Goal: Task Accomplishment & Management: Use online tool/utility

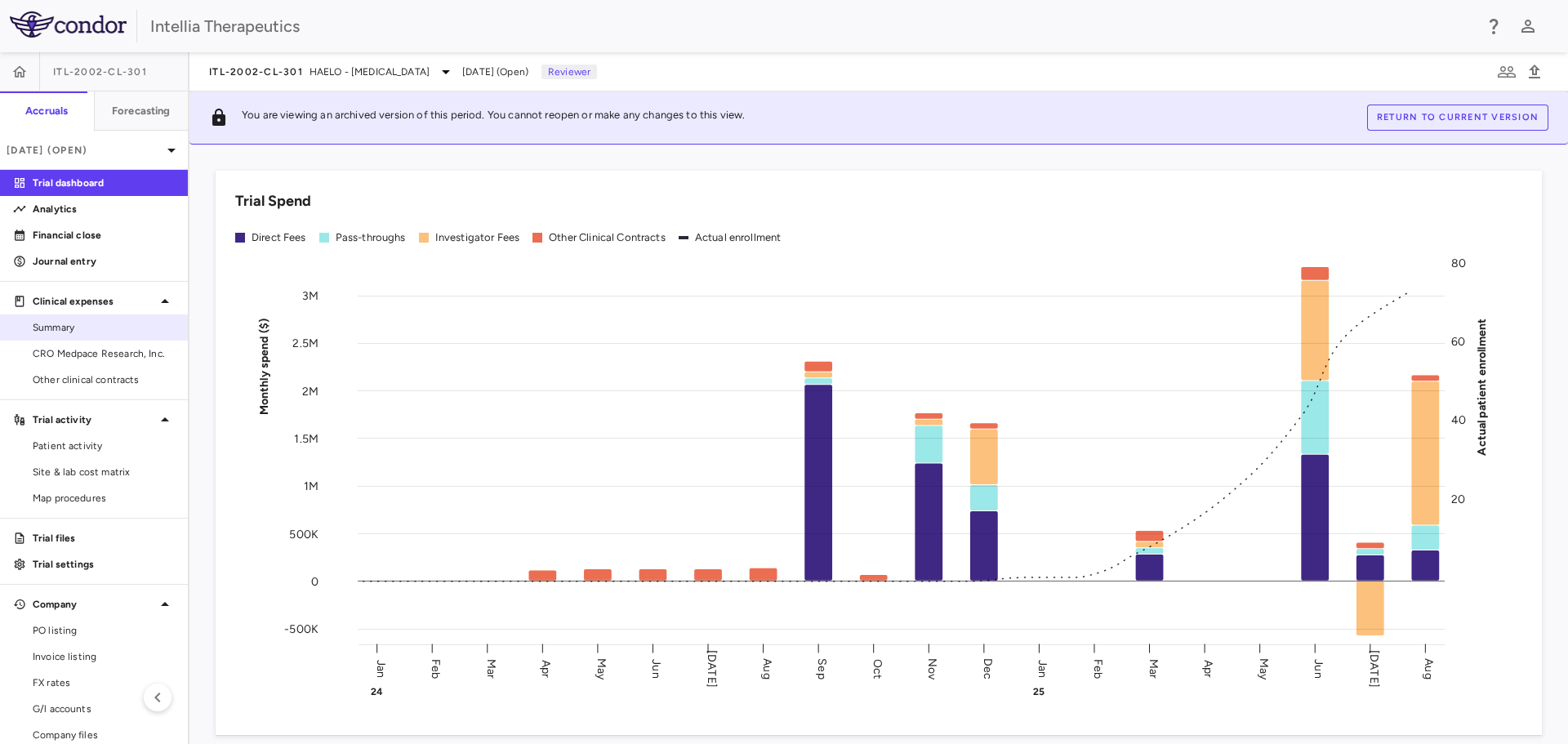
click at [97, 329] on span "Summary" at bounding box center [103, 327] width 142 height 15
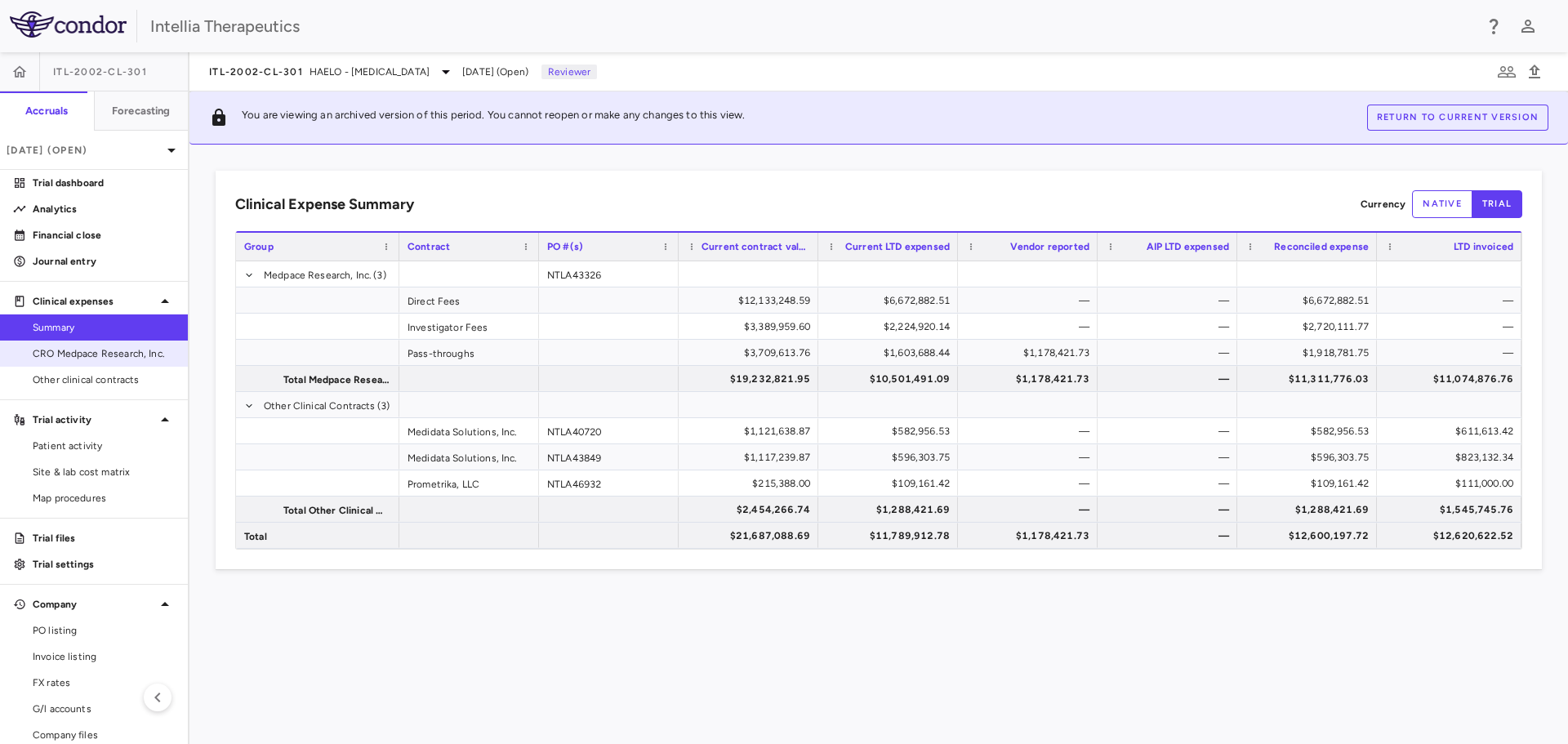
click at [84, 360] on span "CRO Medpace Research, Inc." at bounding box center [103, 353] width 142 height 15
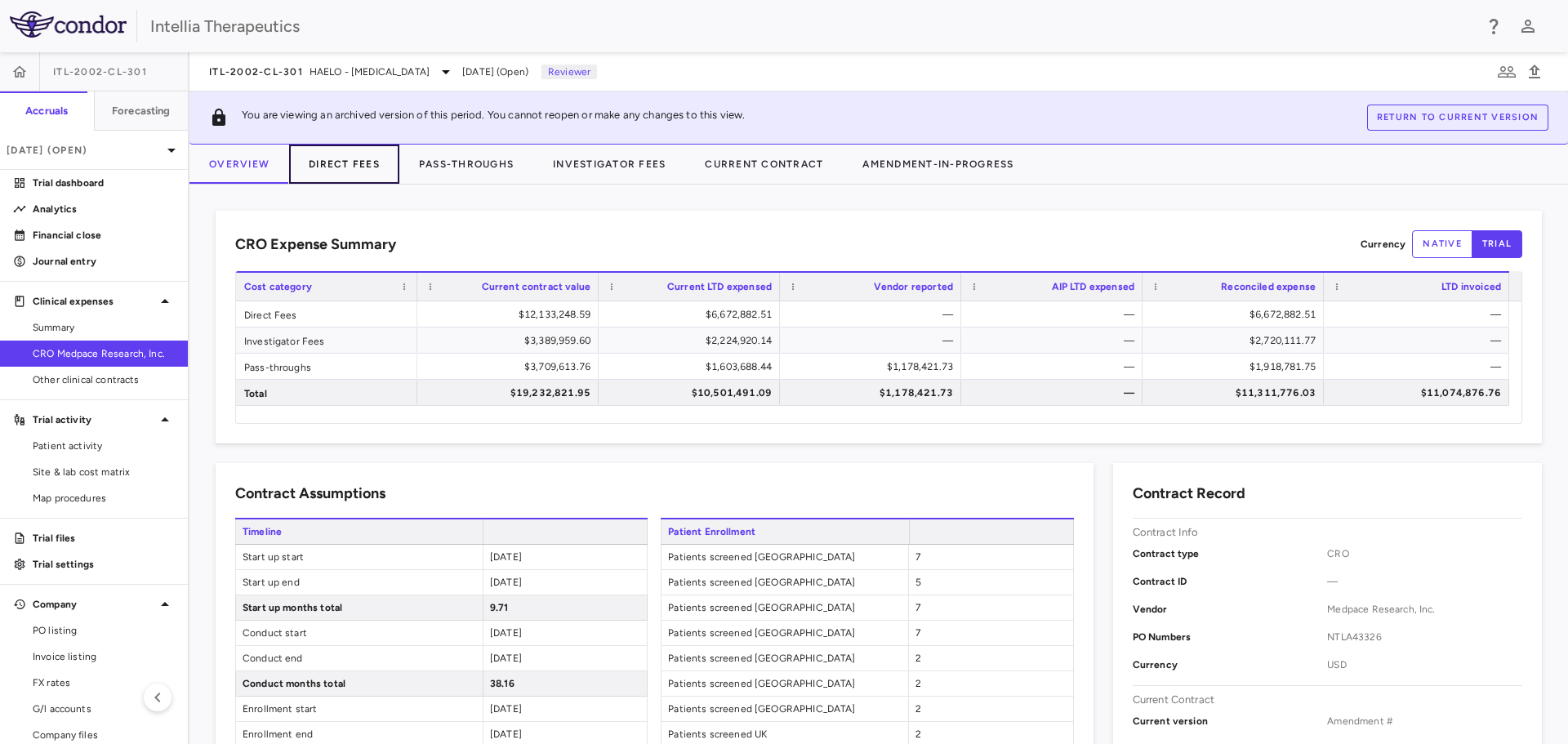
click at [342, 170] on button "Direct Fees" at bounding box center [344, 164] width 110 height 39
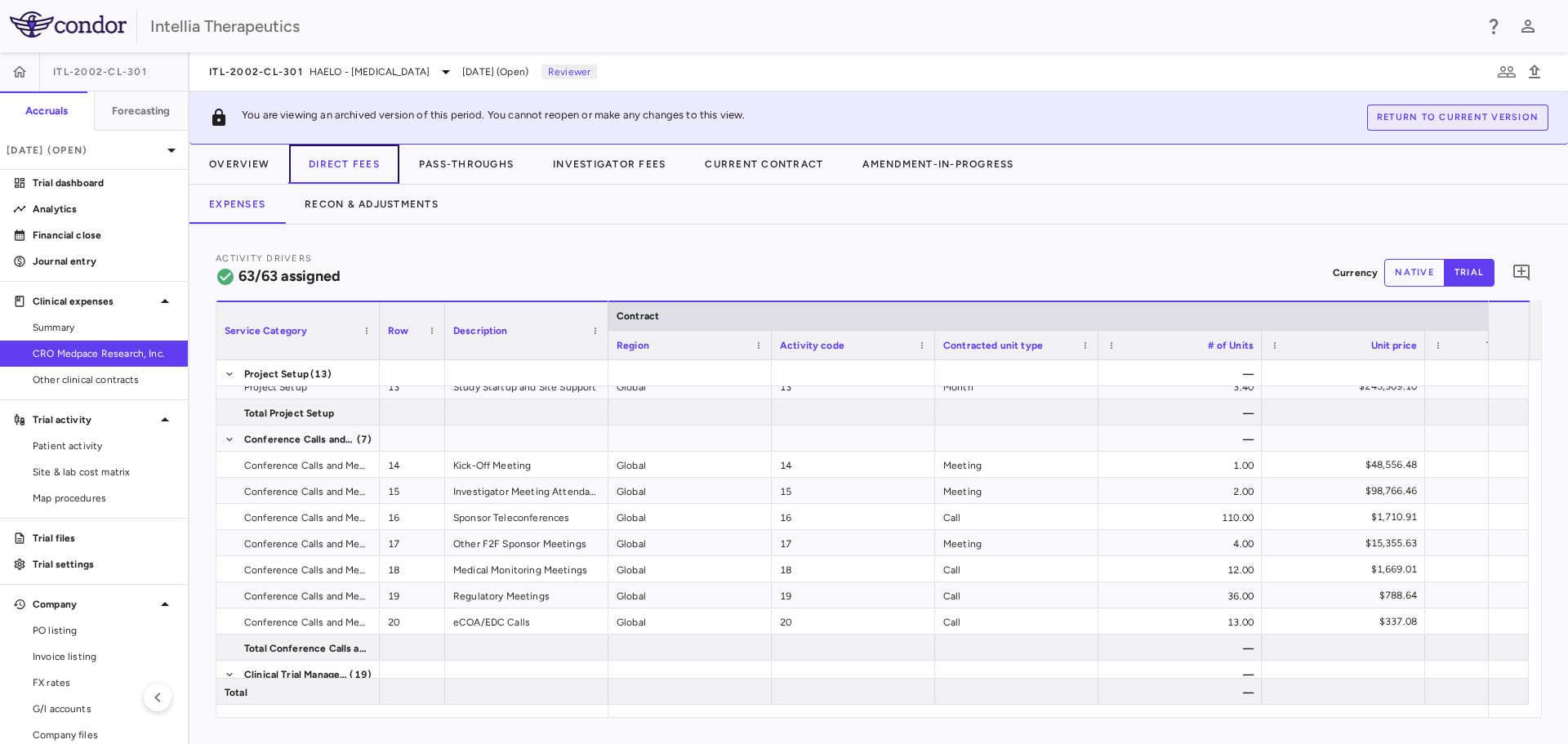
scroll to position [572, 0]
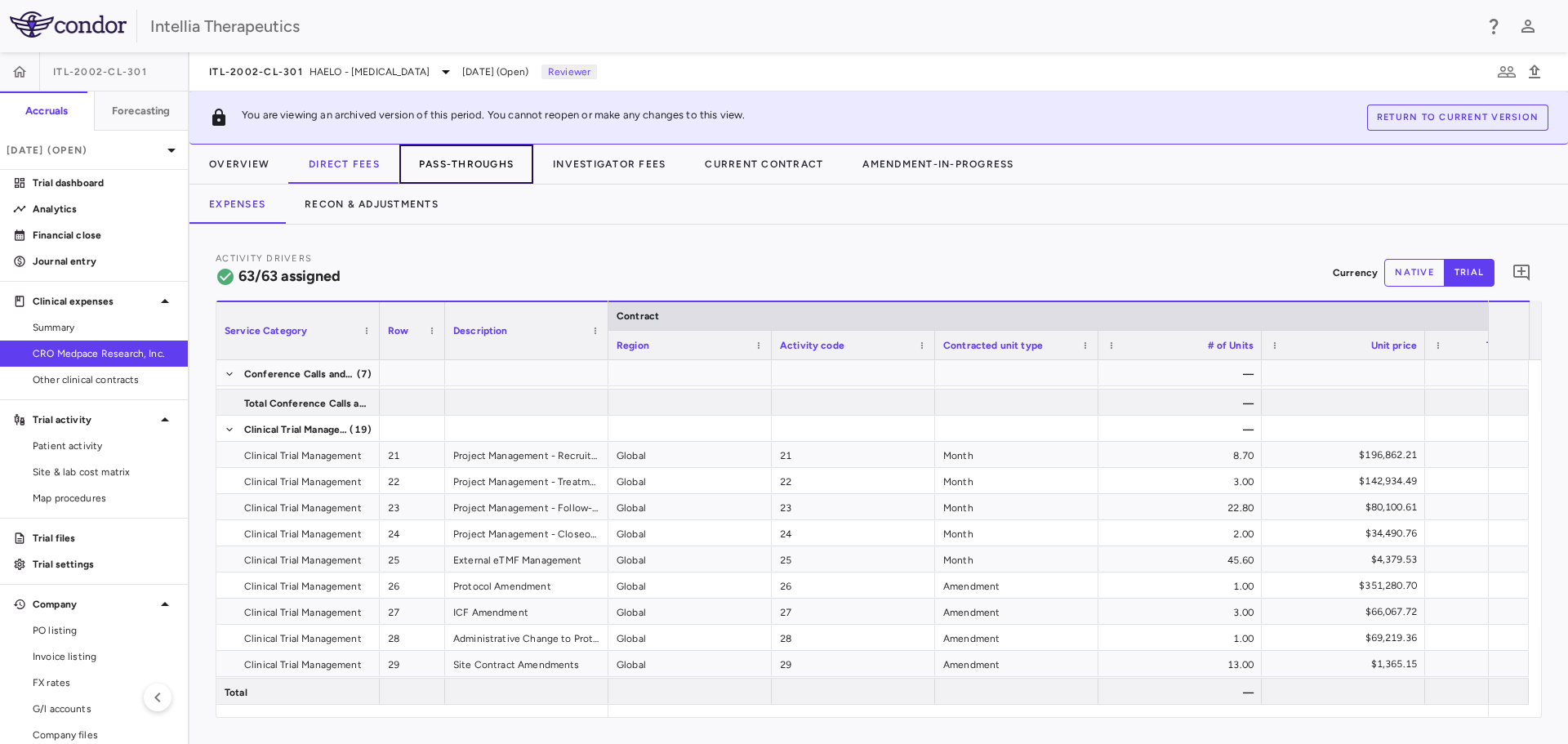
click at [464, 173] on button "Pass-Throughs" at bounding box center [466, 164] width 134 height 39
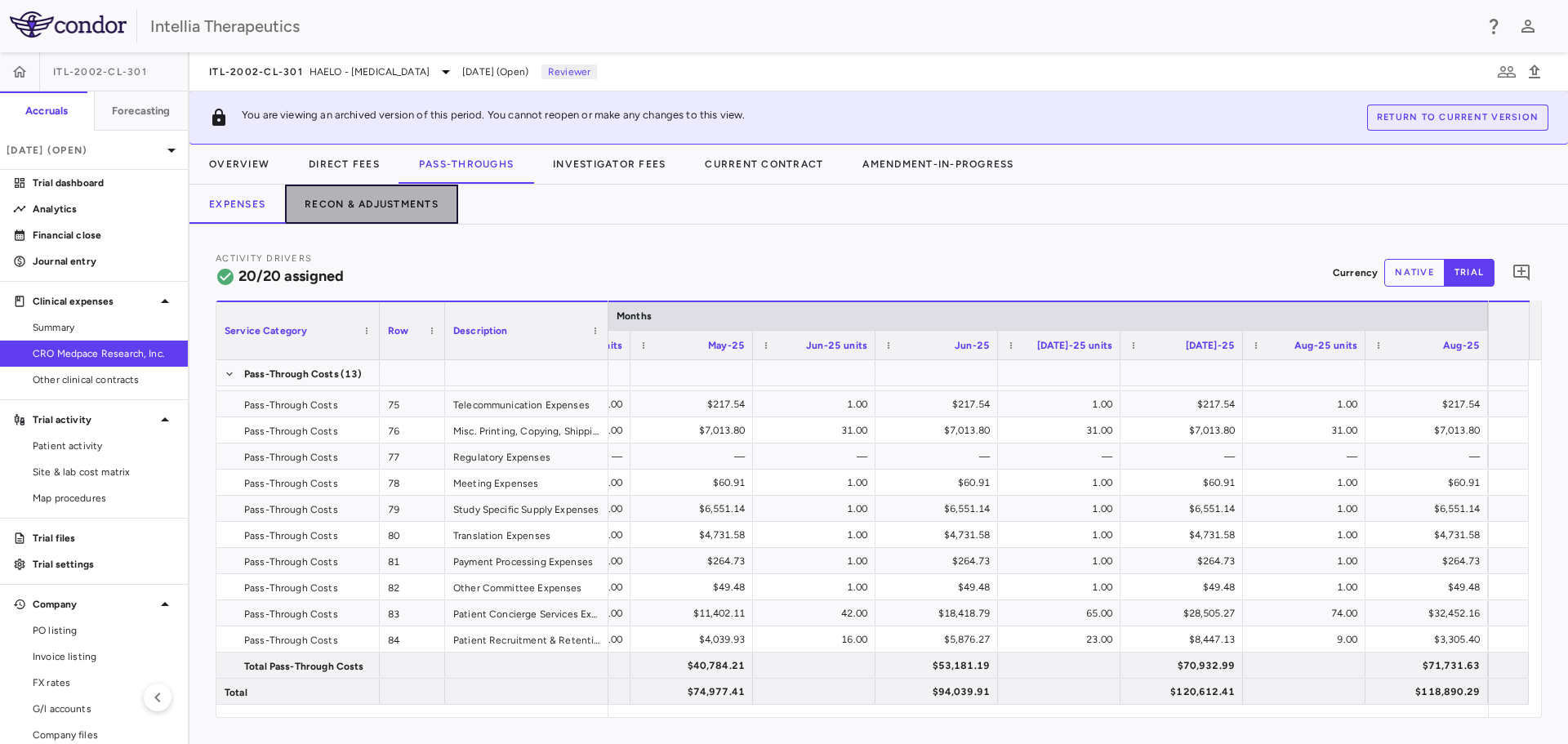
click at [392, 209] on button "Recon & Adjustments" at bounding box center [371, 204] width 173 height 39
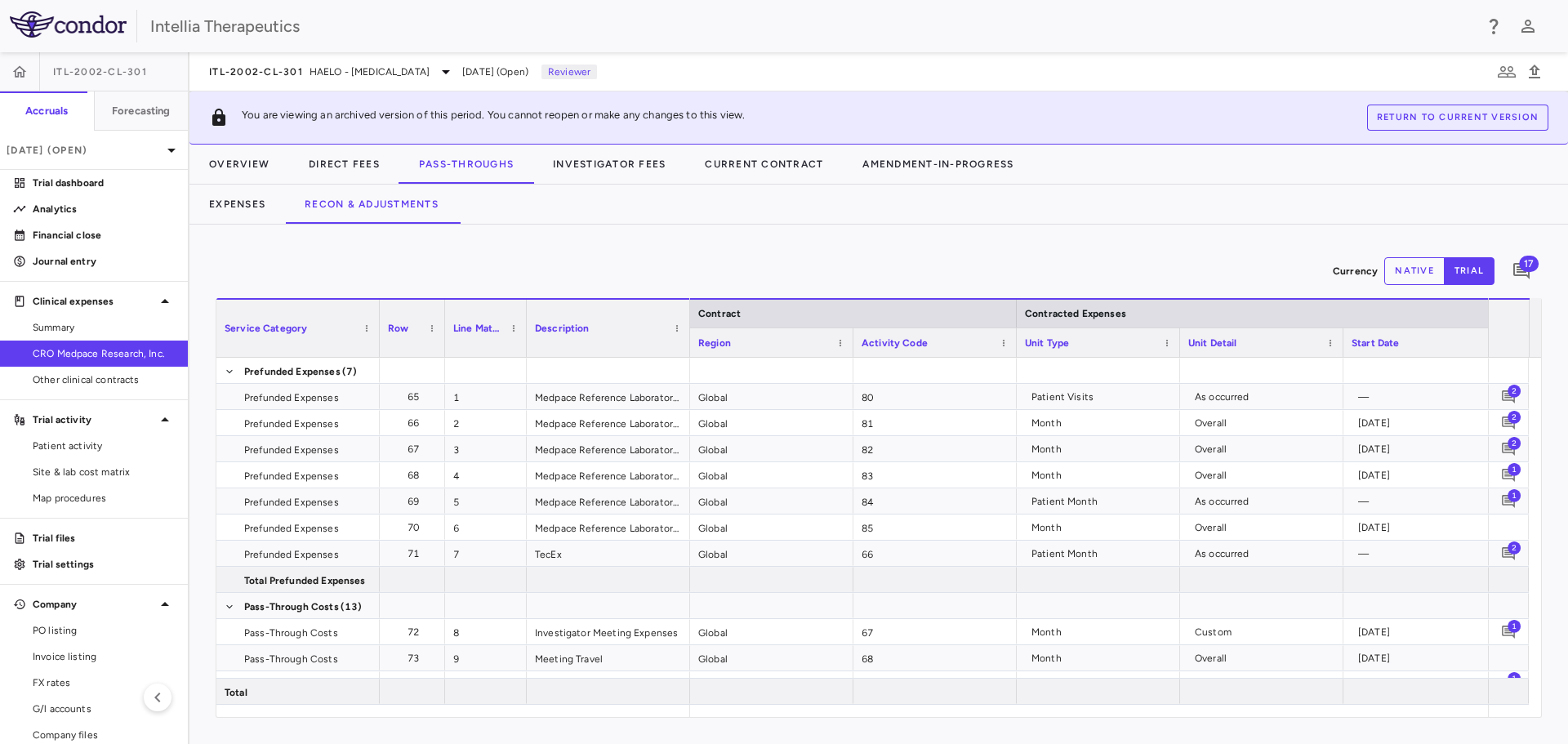
click at [798, 720] on div "Currency native trial 17 Service Category Drag here to set column labels Servic…" at bounding box center [879, 484] width 1379 height 519
click at [1413, 261] on button "native" at bounding box center [1415, 272] width 61 height 28
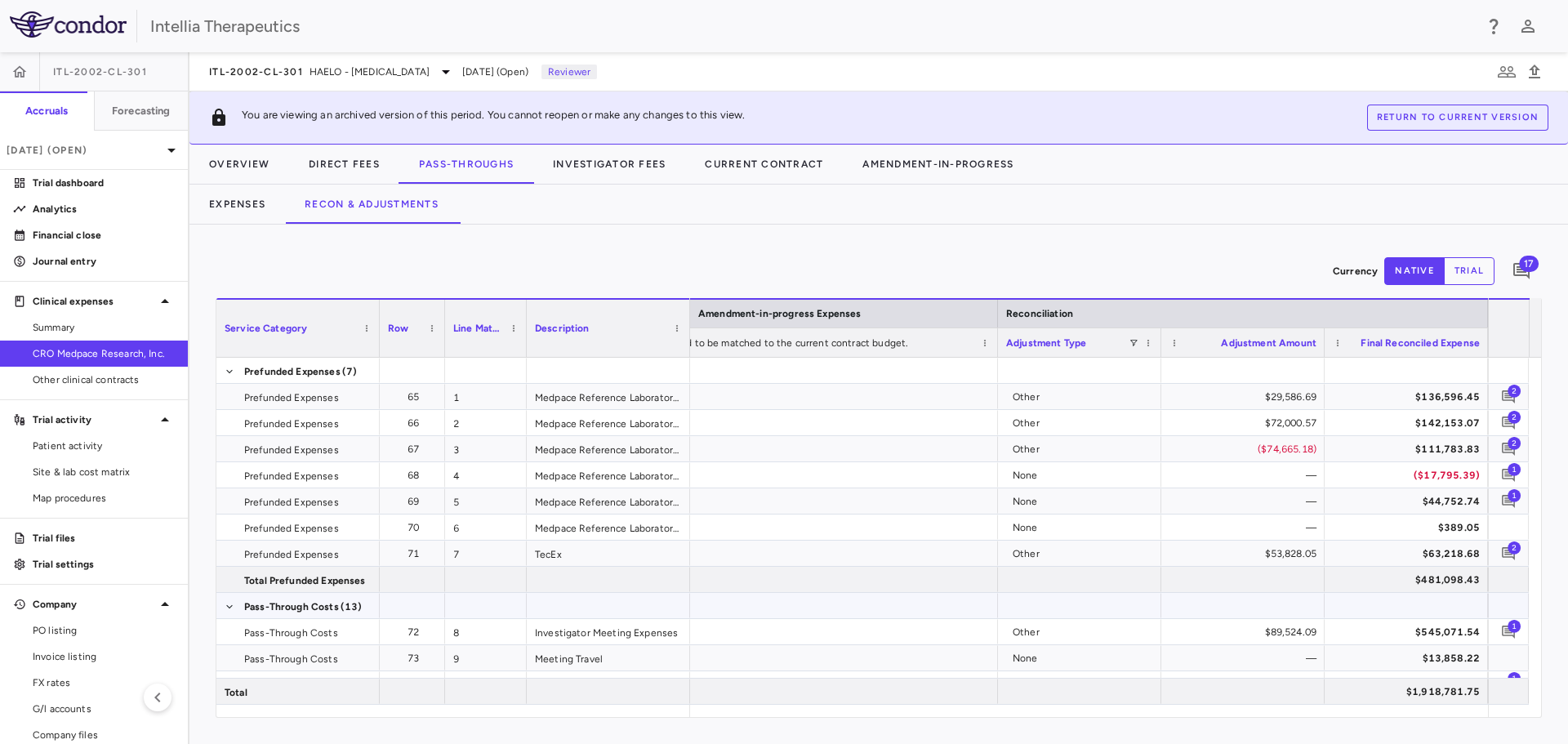
scroll to position [95, 0]
click at [1511, 388] on span "2" at bounding box center [1514, 391] width 13 height 13
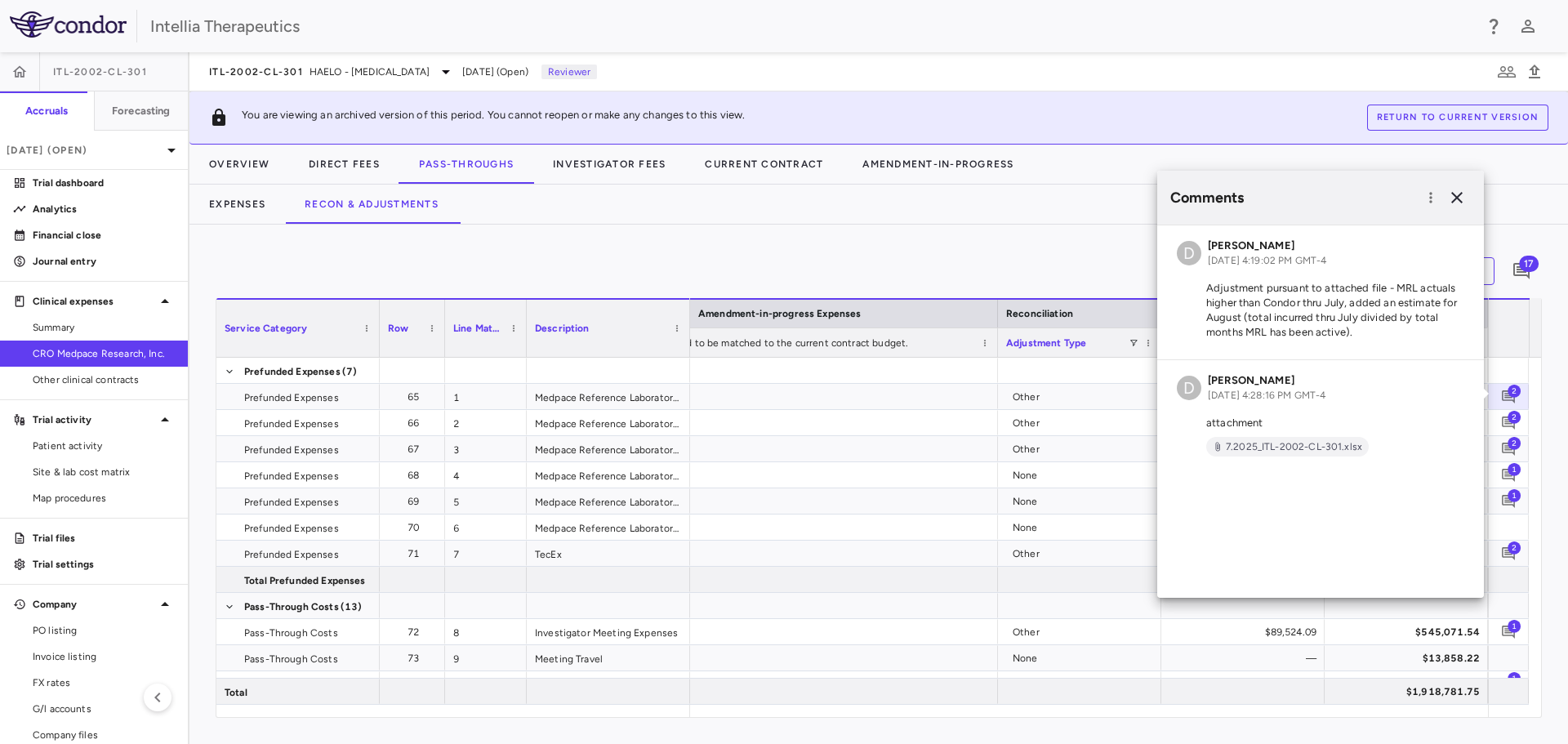
click at [985, 245] on div "Currency native trial 17 Service Category Drag here to set column labels Servic…" at bounding box center [879, 484] width 1379 height 519
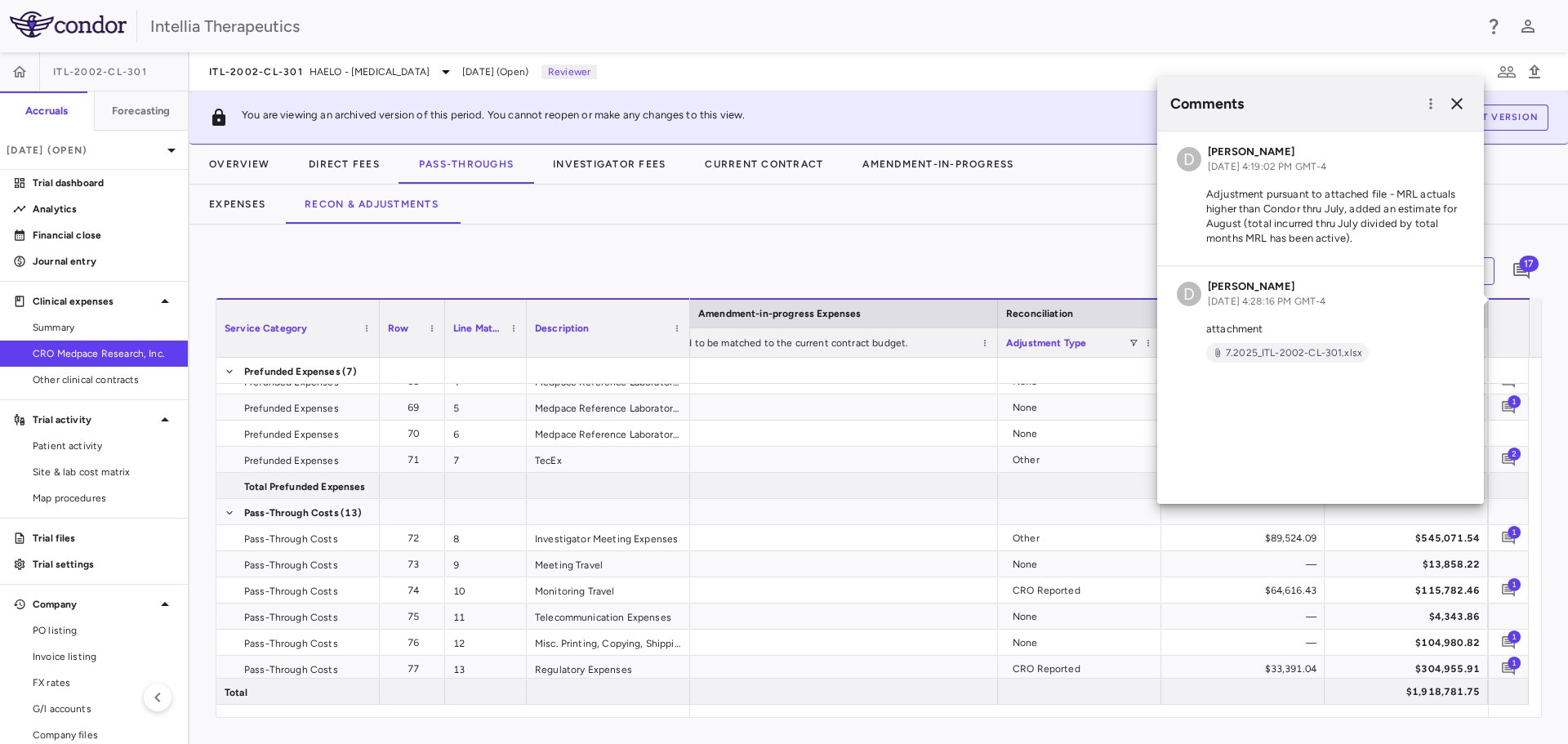
scroll to position [0, 0]
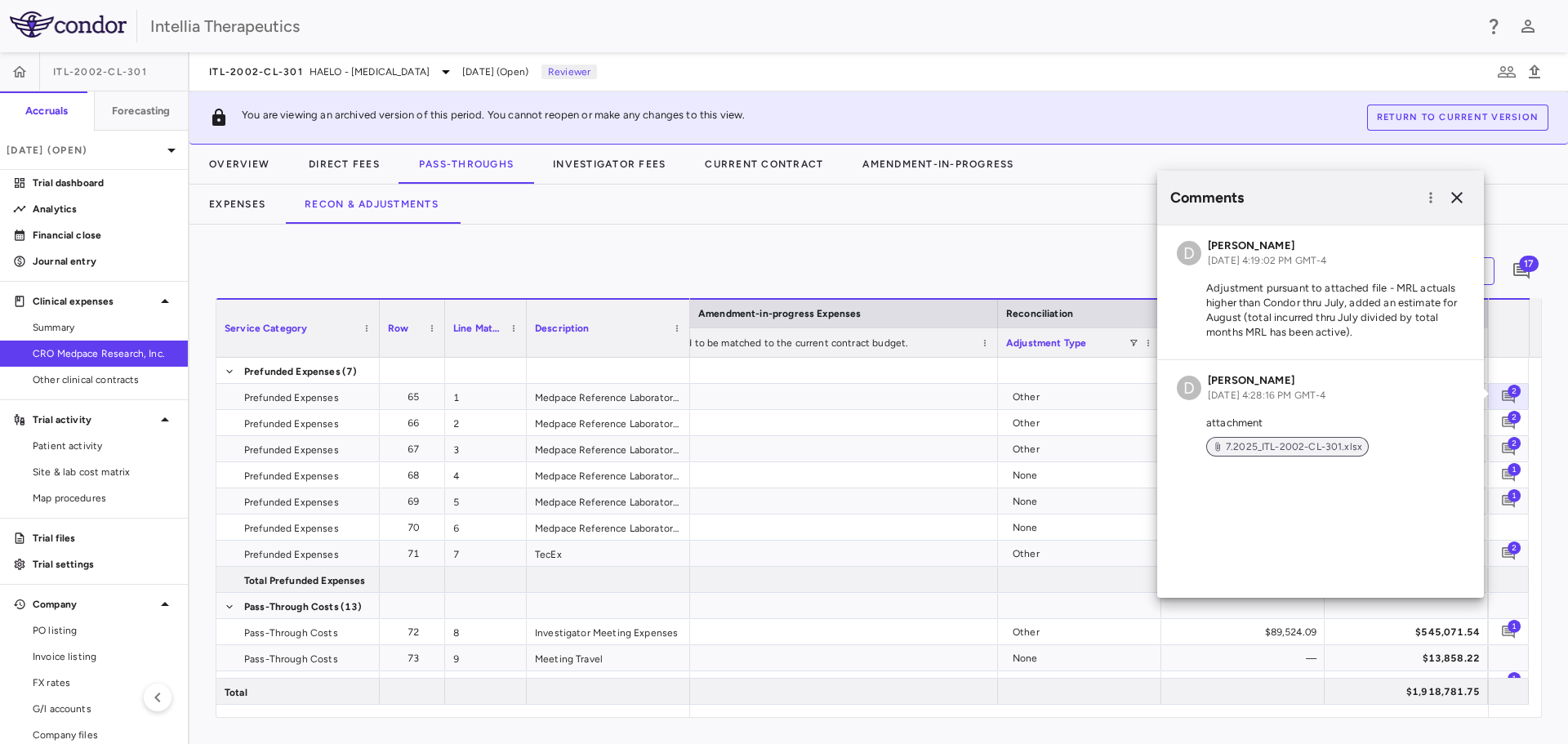
click at [1291, 444] on span "7.2025_ITL-2002-CL-301.xlsx" at bounding box center [1295, 447] width 150 height 15
click at [1454, 206] on icon "button" at bounding box center [1457, 197] width 19 height 19
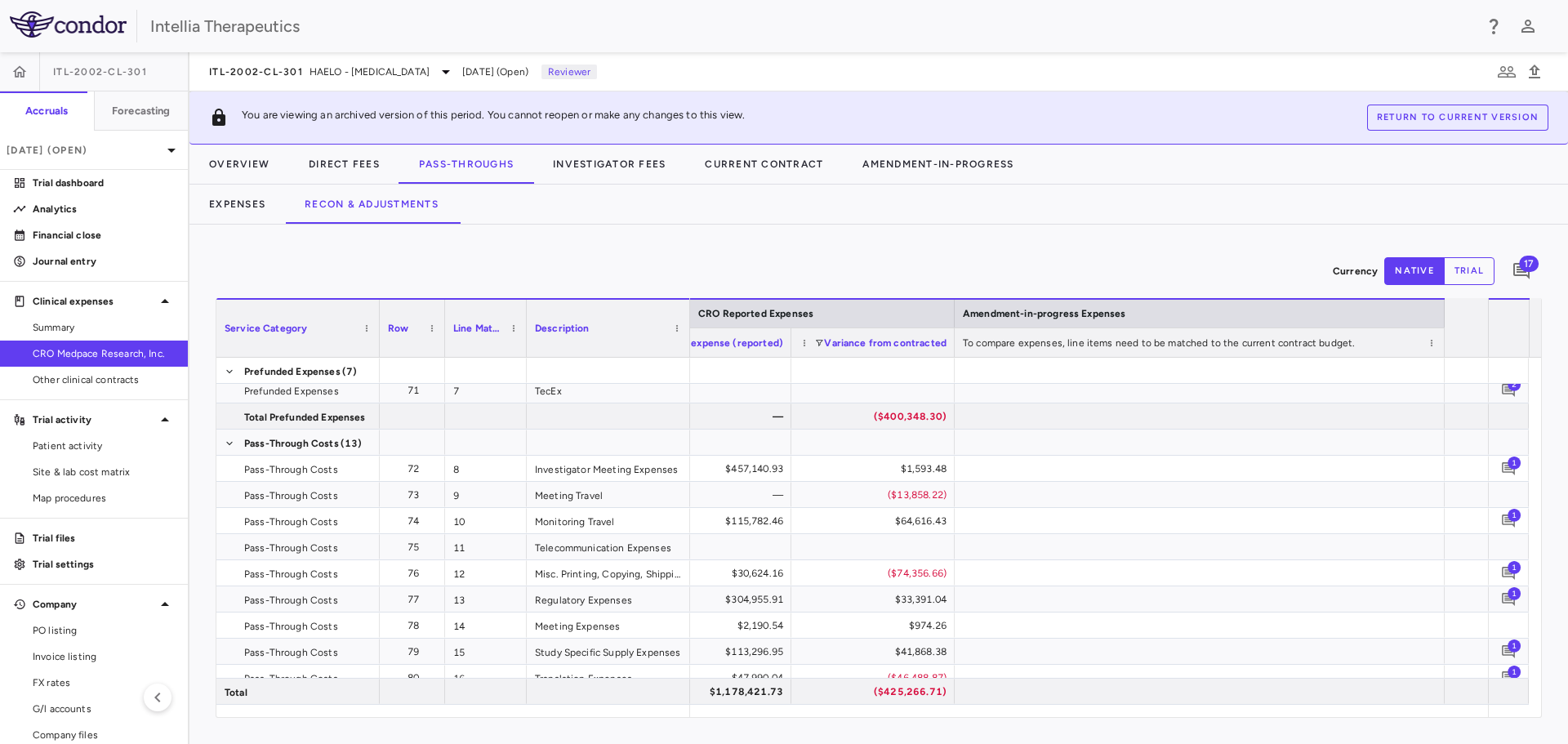
scroll to position [0, 1780]
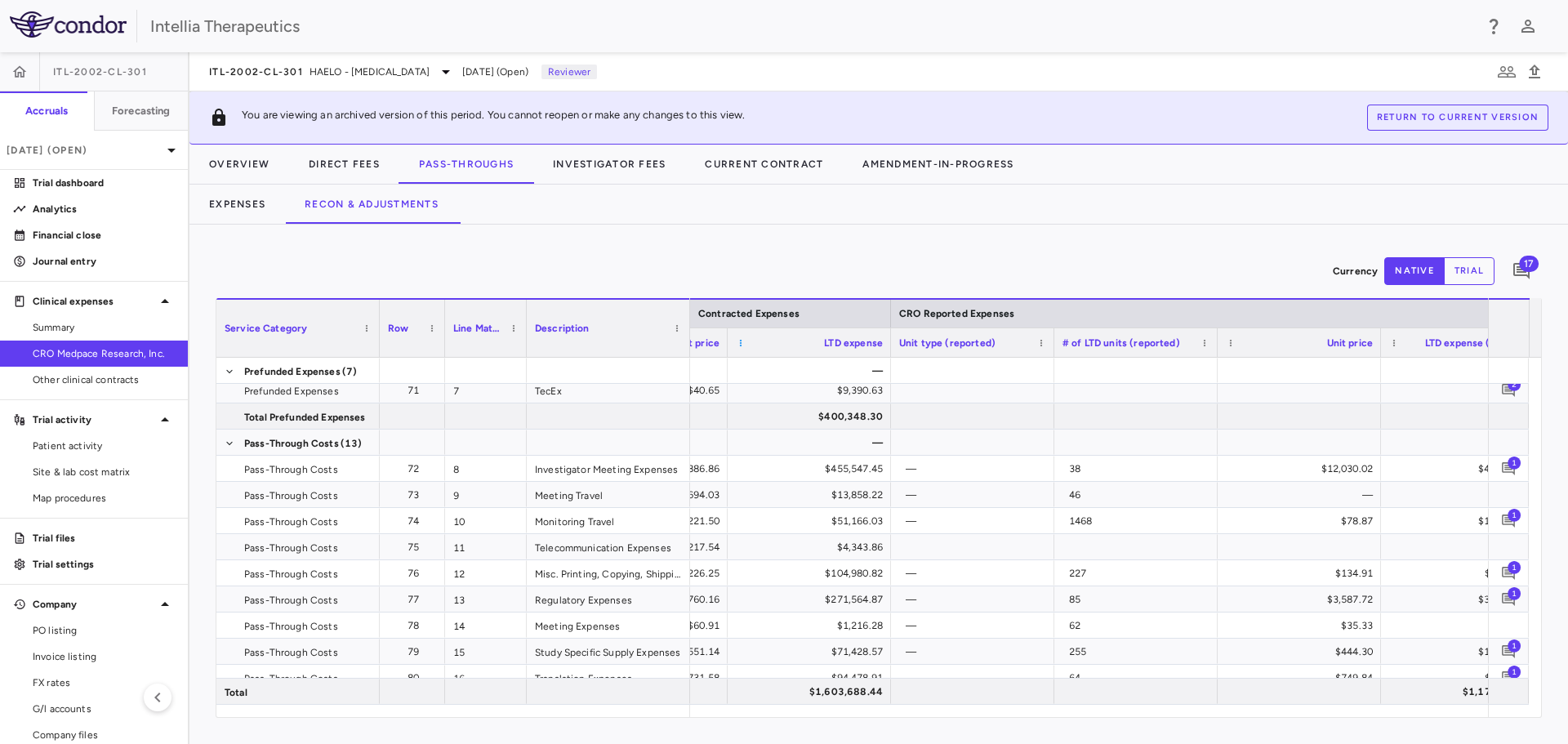
click at [741, 343] on span at bounding box center [740, 343] width 10 height 10
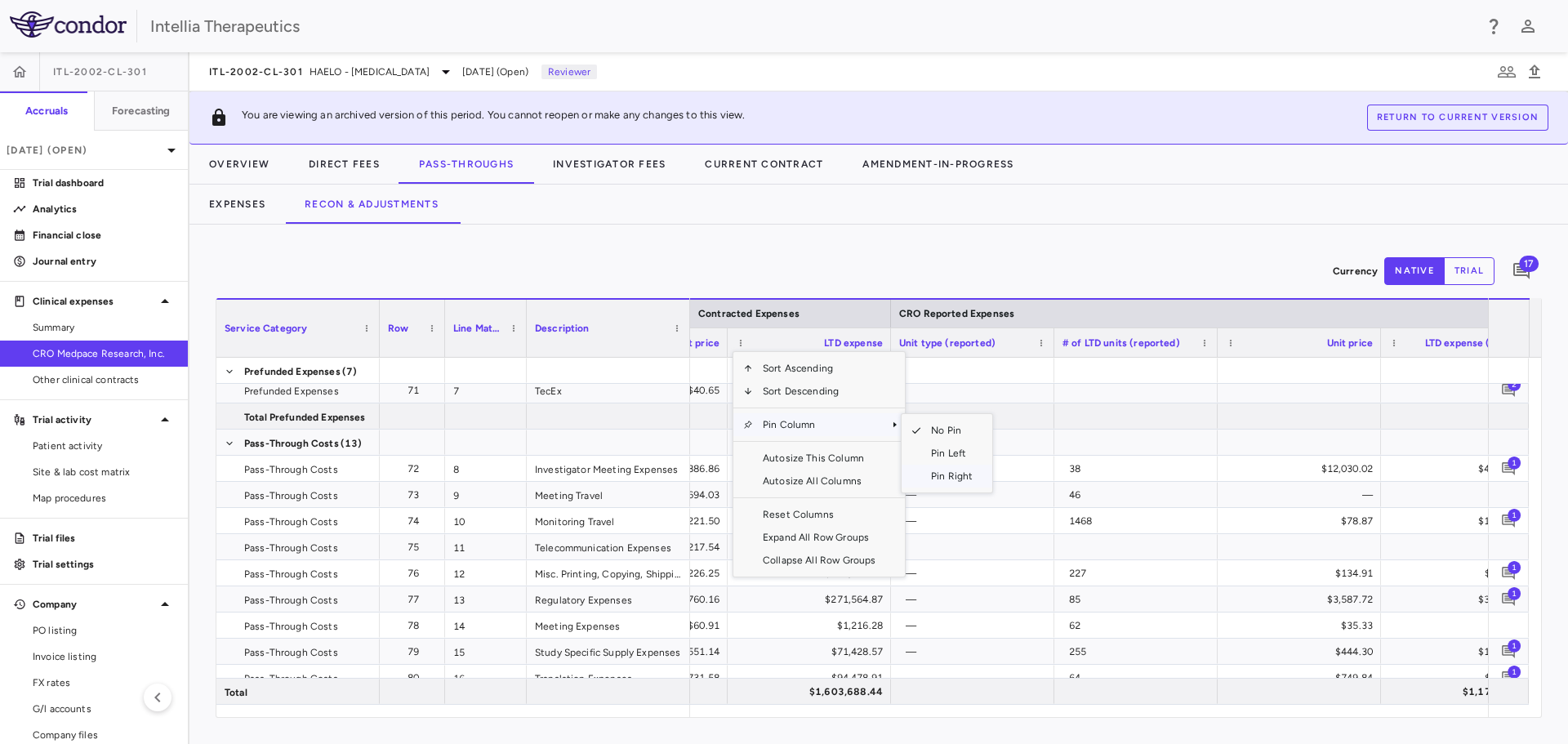
click at [947, 477] on span "Pin Right" at bounding box center [952, 476] width 62 height 23
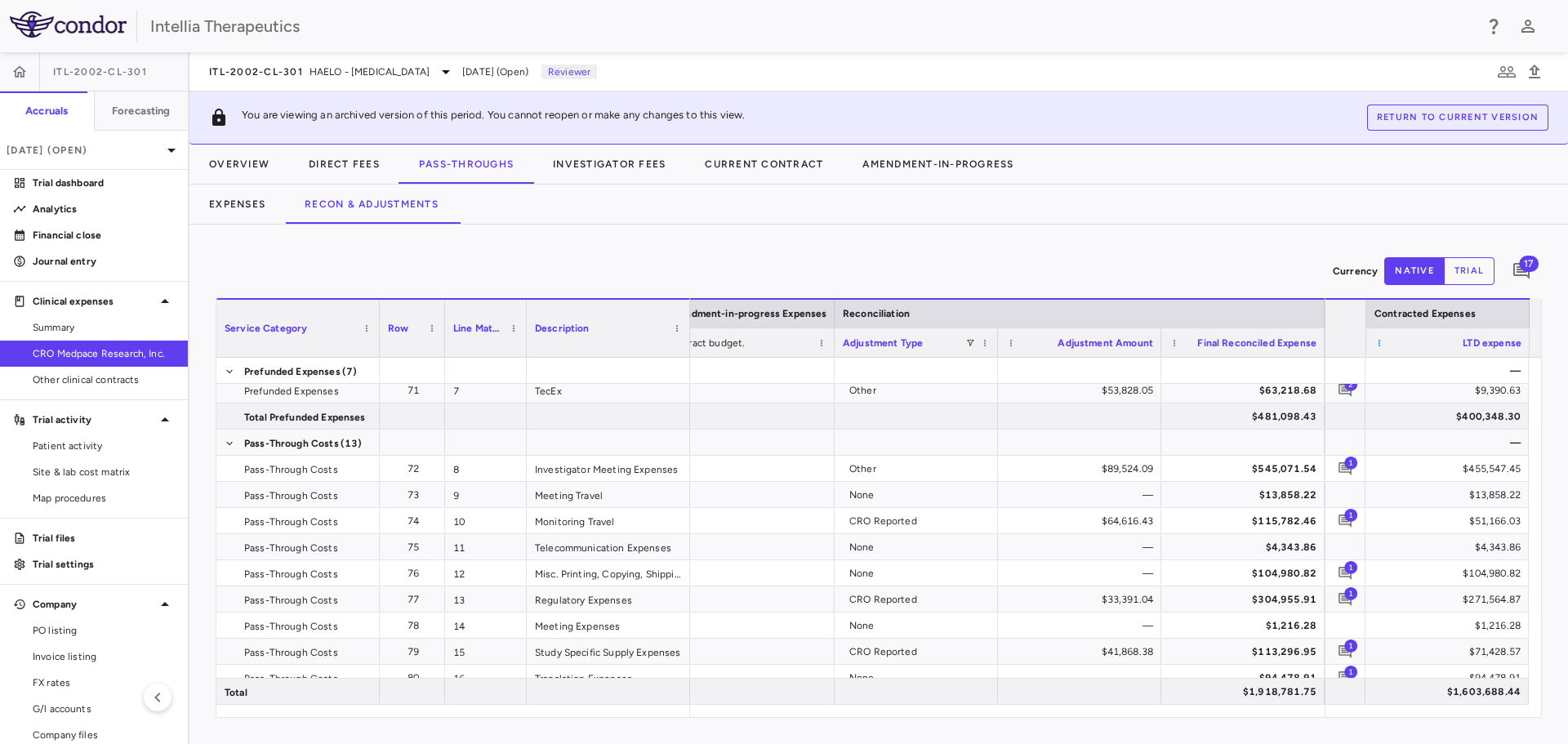
click at [1380, 343] on span at bounding box center [1379, 343] width 10 height 10
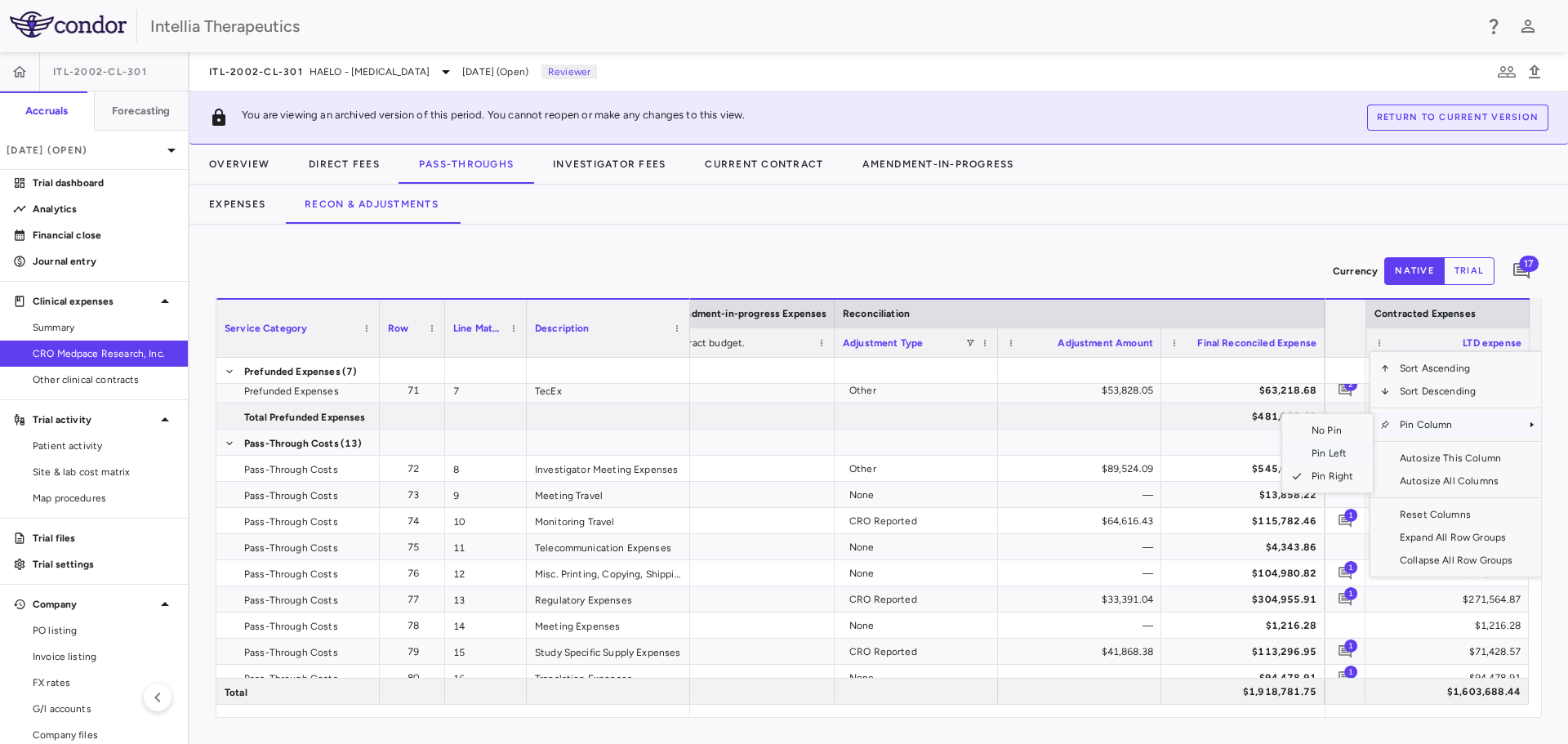
click at [1312, 457] on span "Pin Left" at bounding box center [1333, 453] width 62 height 23
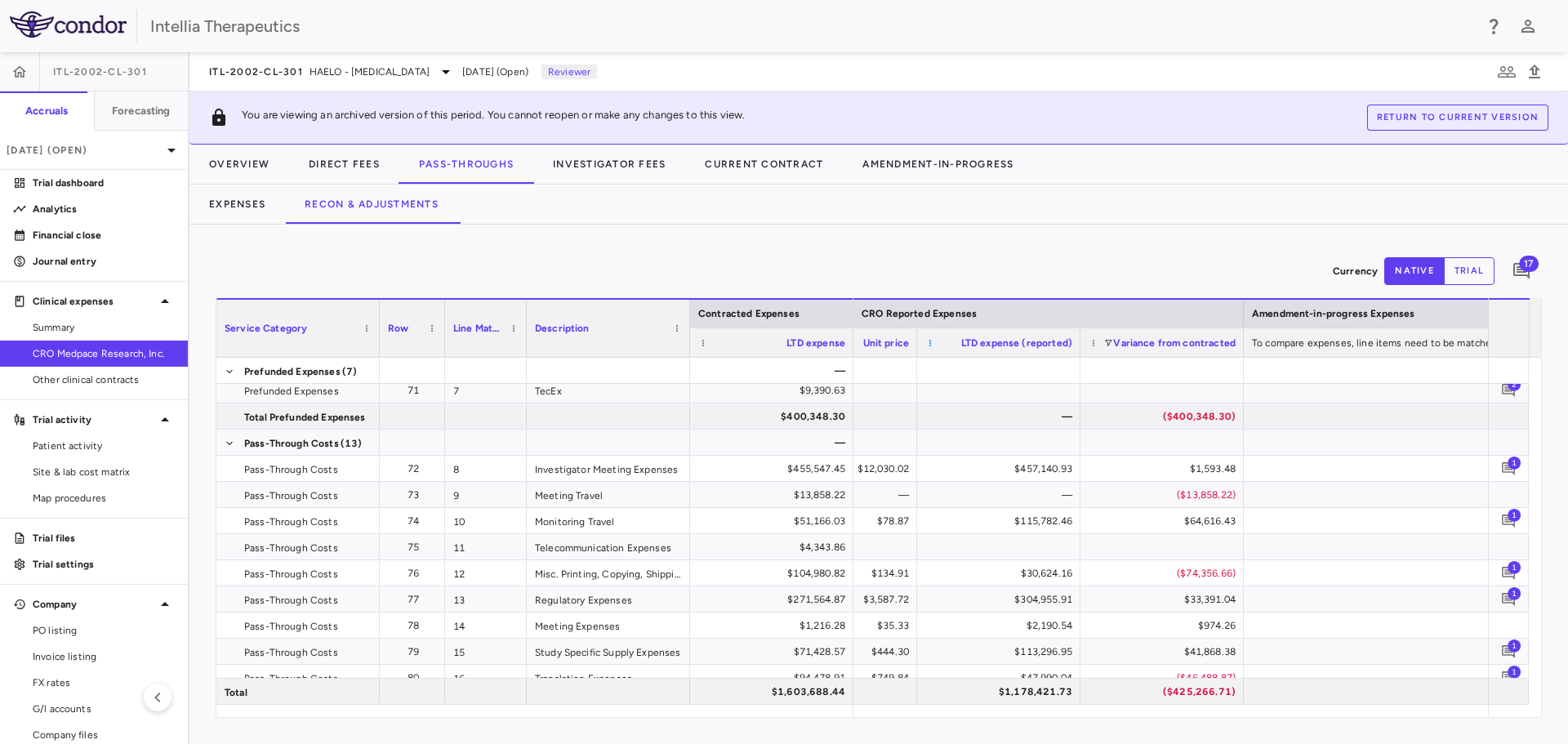
click at [930, 340] on span at bounding box center [930, 343] width 10 height 10
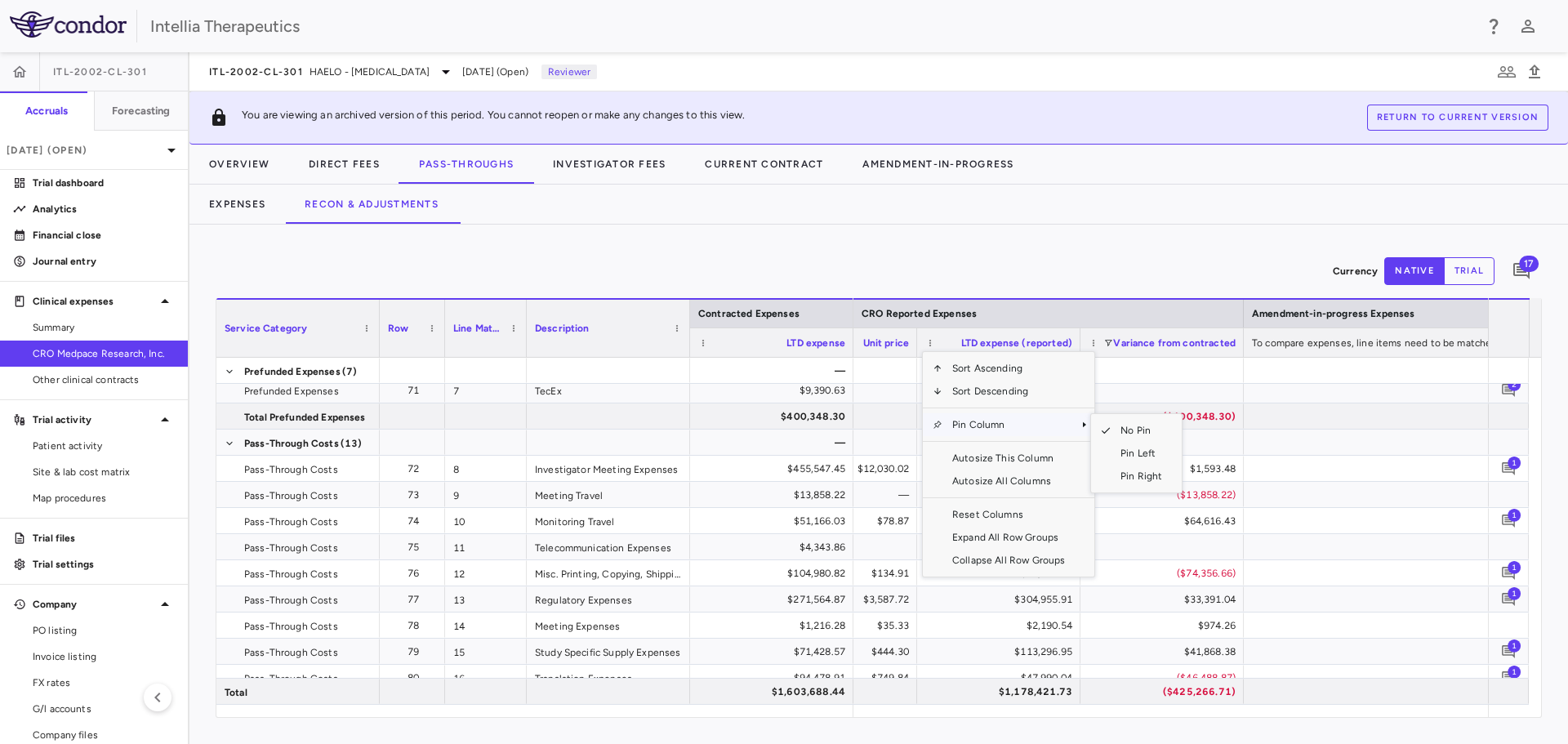
click at [953, 425] on span "Pin Column" at bounding box center [1008, 425] width 132 height 23
click at [1126, 454] on span "Pin Left" at bounding box center [1141, 453] width 62 height 23
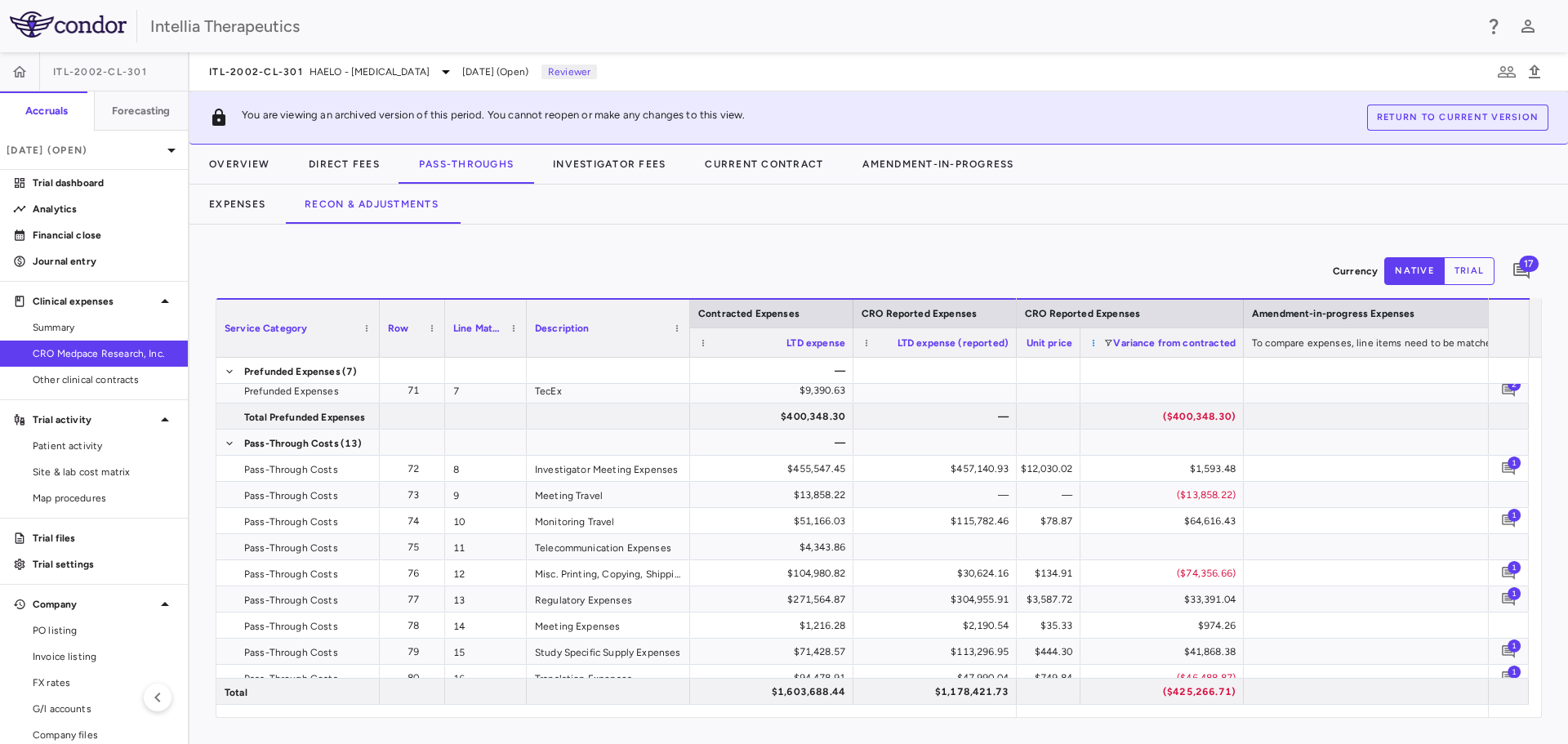
click at [1095, 346] on span at bounding box center [1093, 343] width 10 height 10
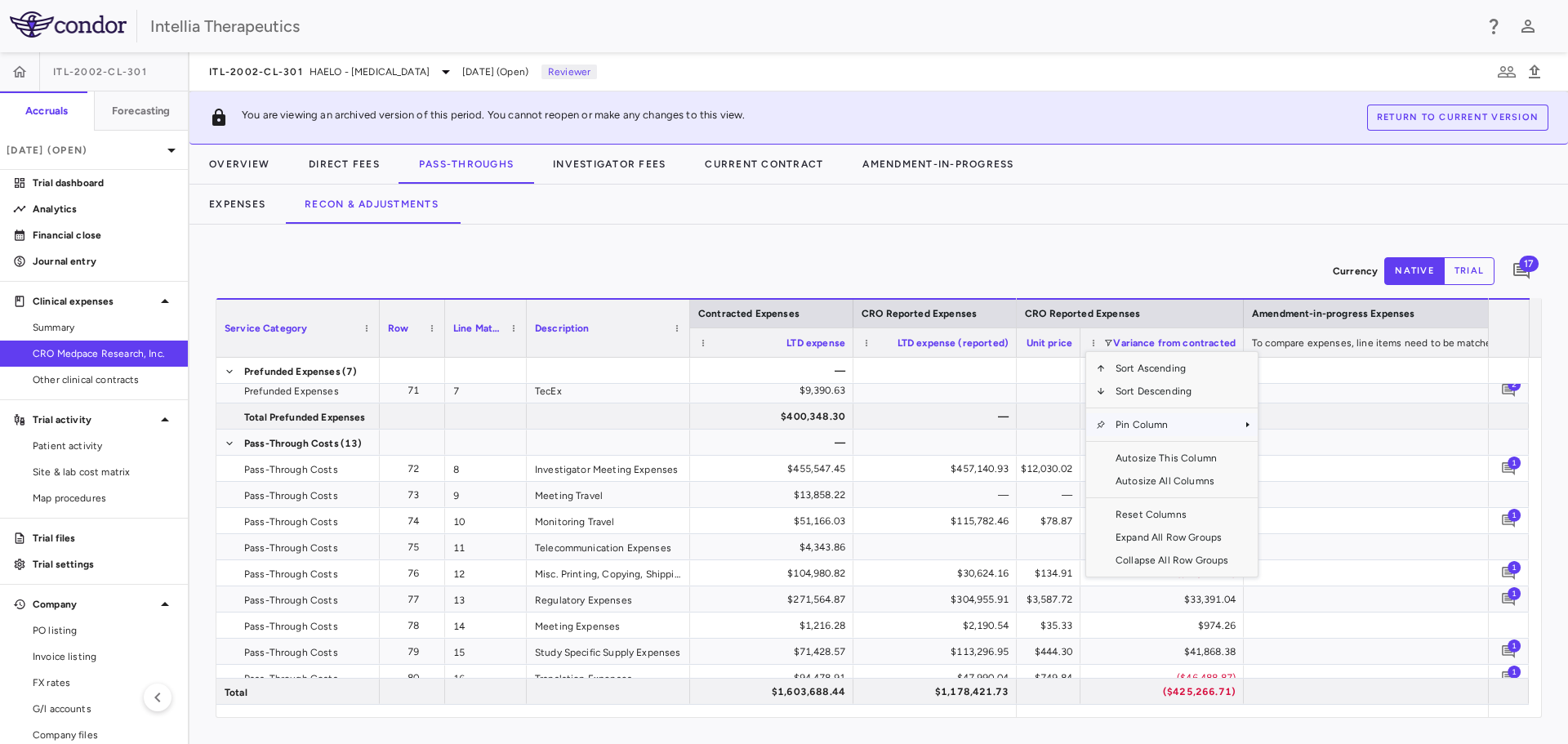
click at [1104, 428] on span "Column Menu" at bounding box center [1101, 424] width 10 height 10
click at [1280, 454] on span "Pin Left" at bounding box center [1305, 453] width 62 height 23
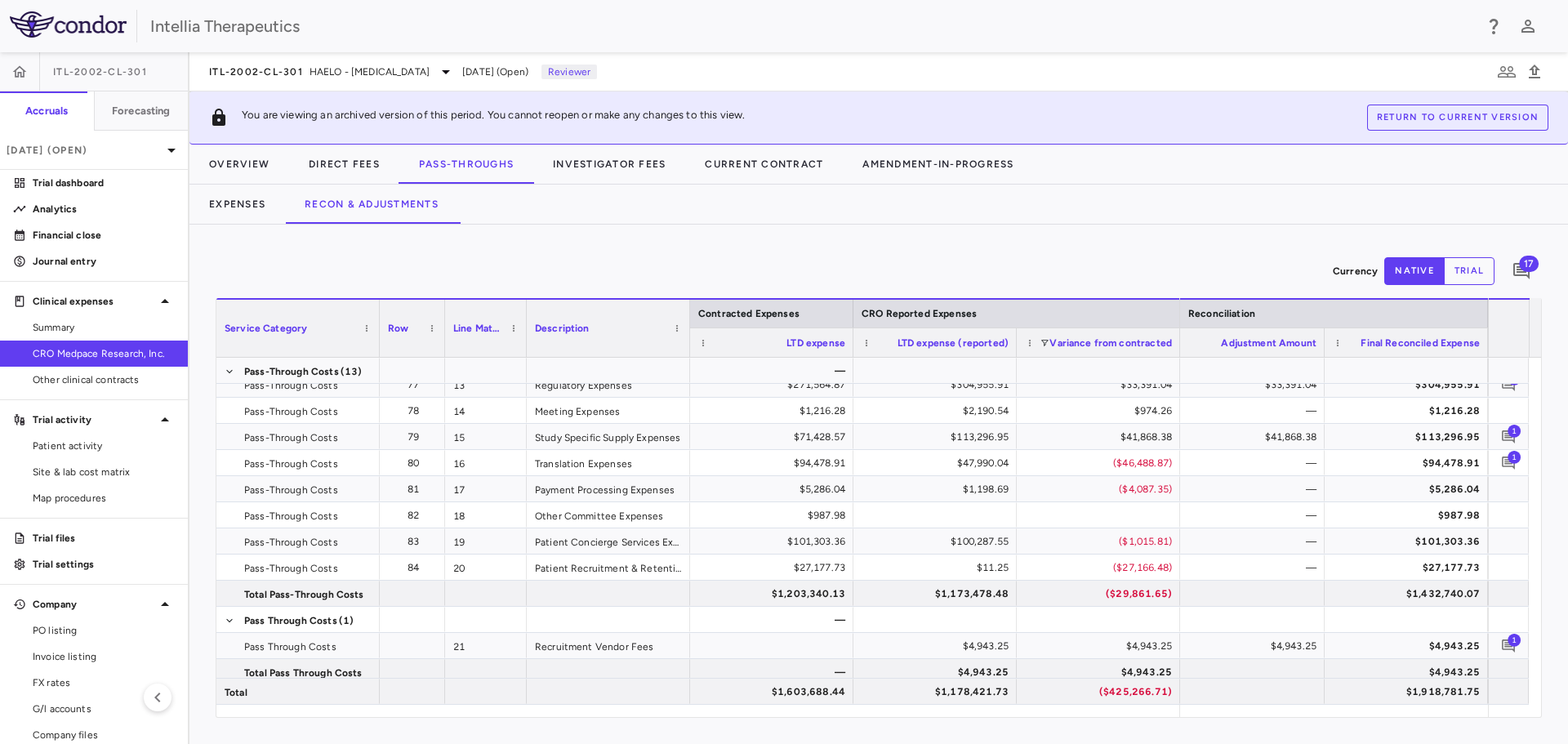
scroll to position [463, 0]
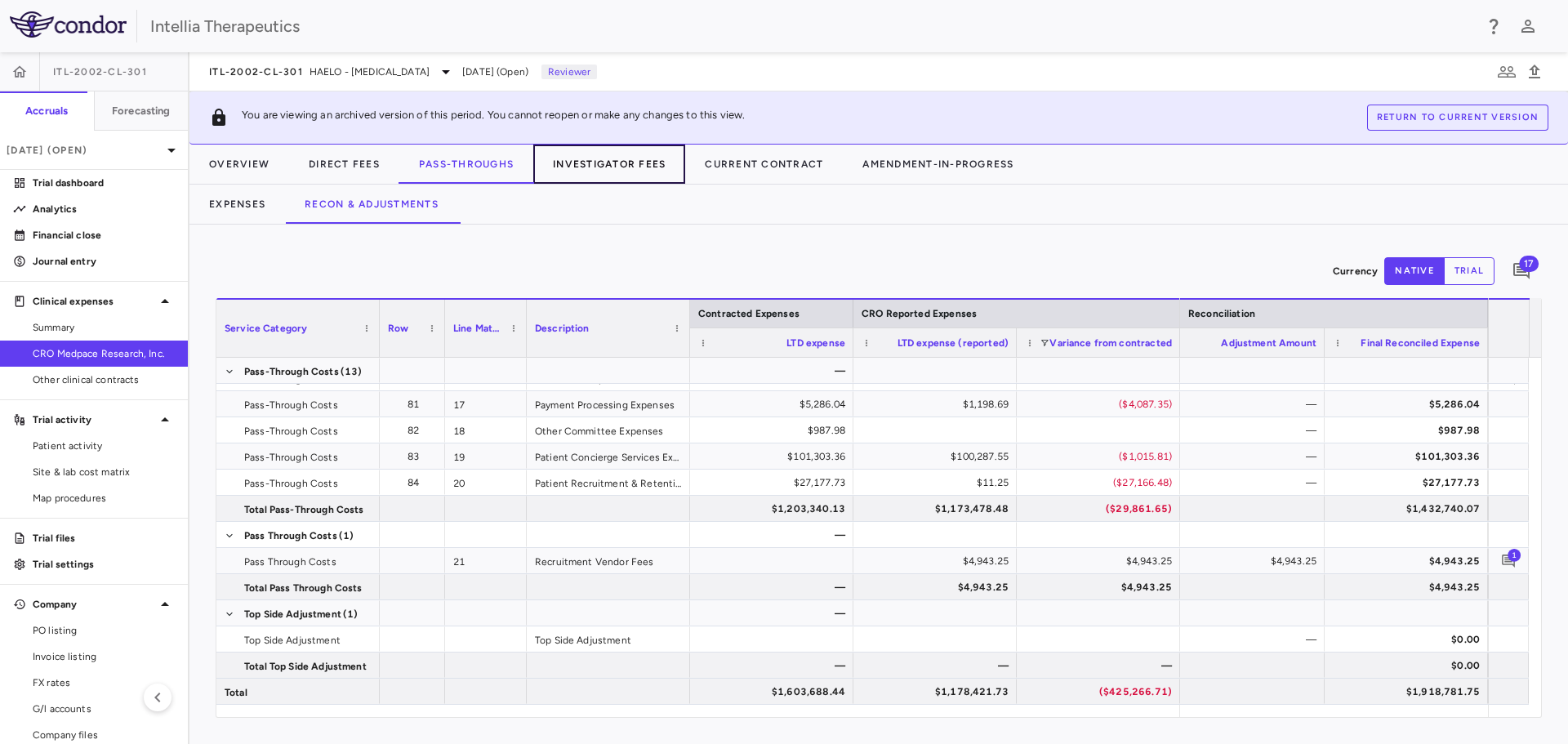
click at [626, 169] on button "Investigator Fees" at bounding box center [609, 164] width 152 height 39
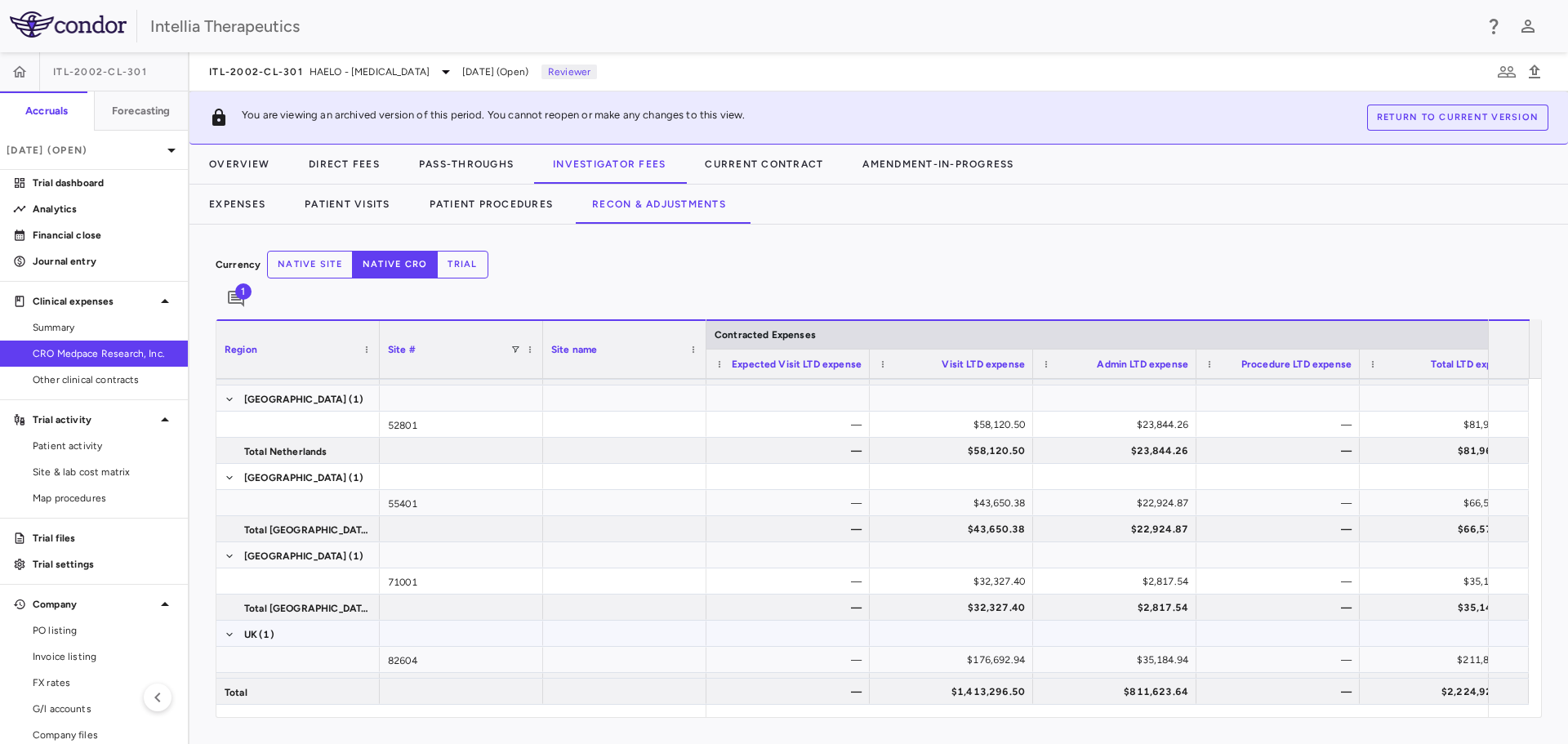
scroll to position [636, 0]
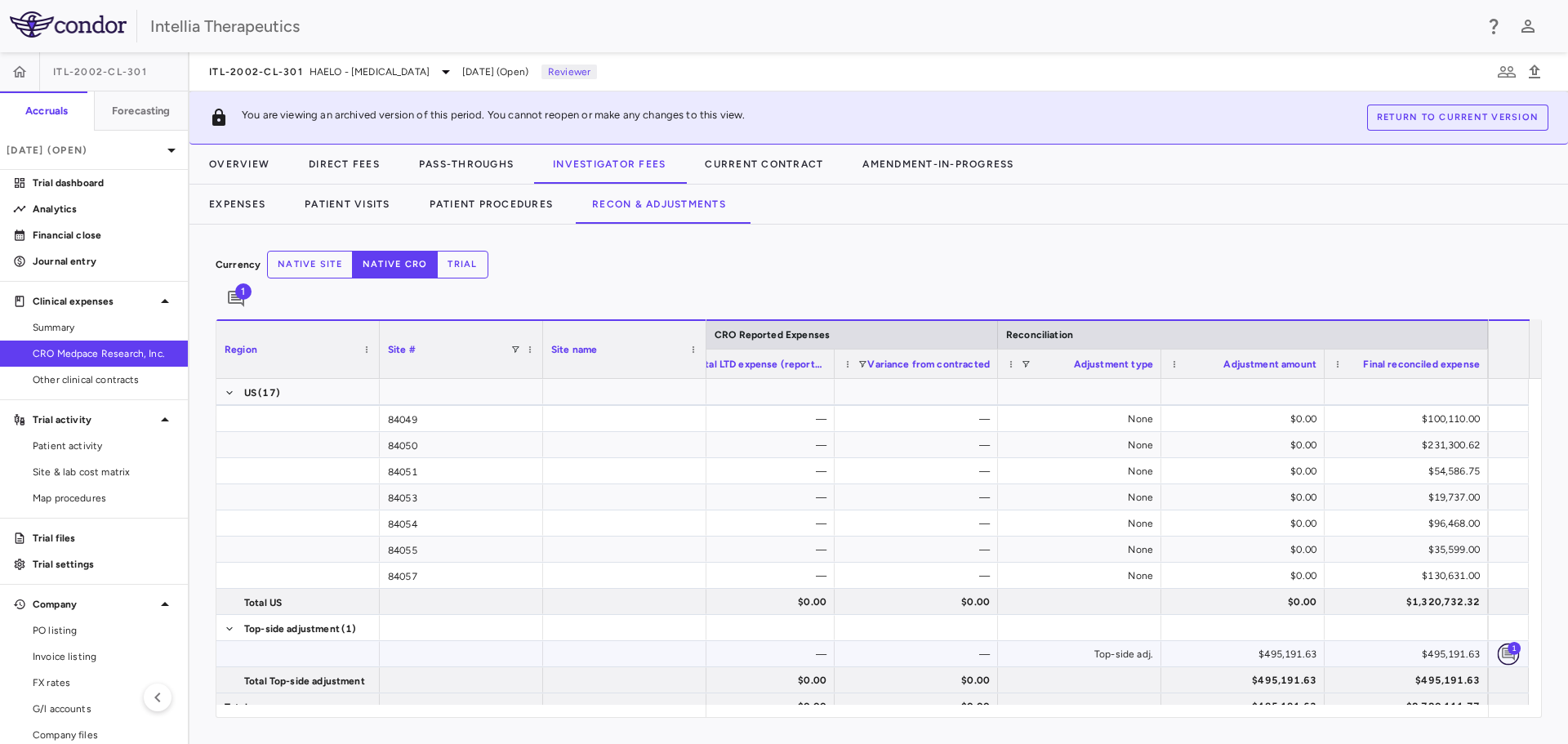
click at [1513, 646] on icon "Add comment" at bounding box center [1509, 654] width 16 height 16
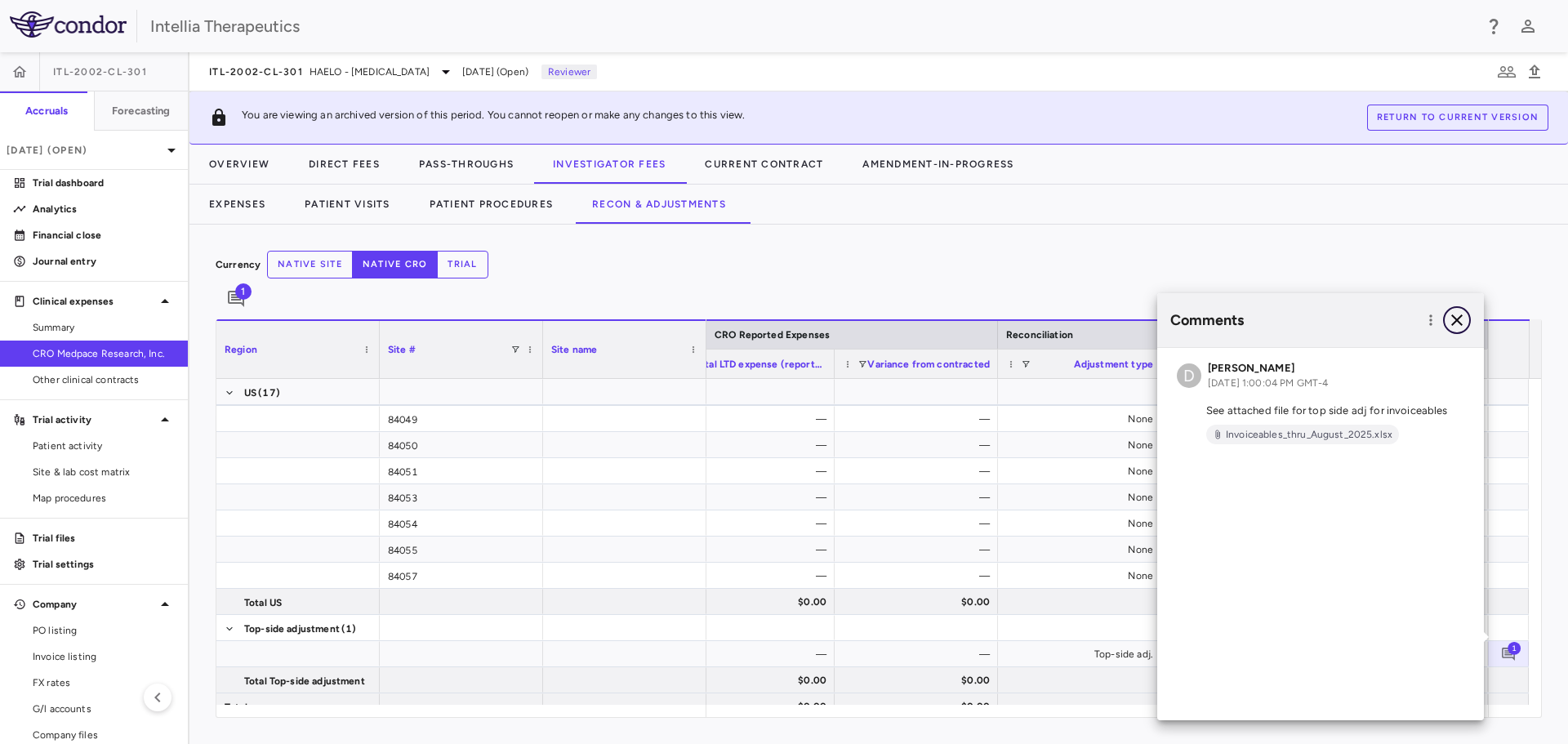
click at [1457, 329] on icon "button" at bounding box center [1457, 320] width 19 height 19
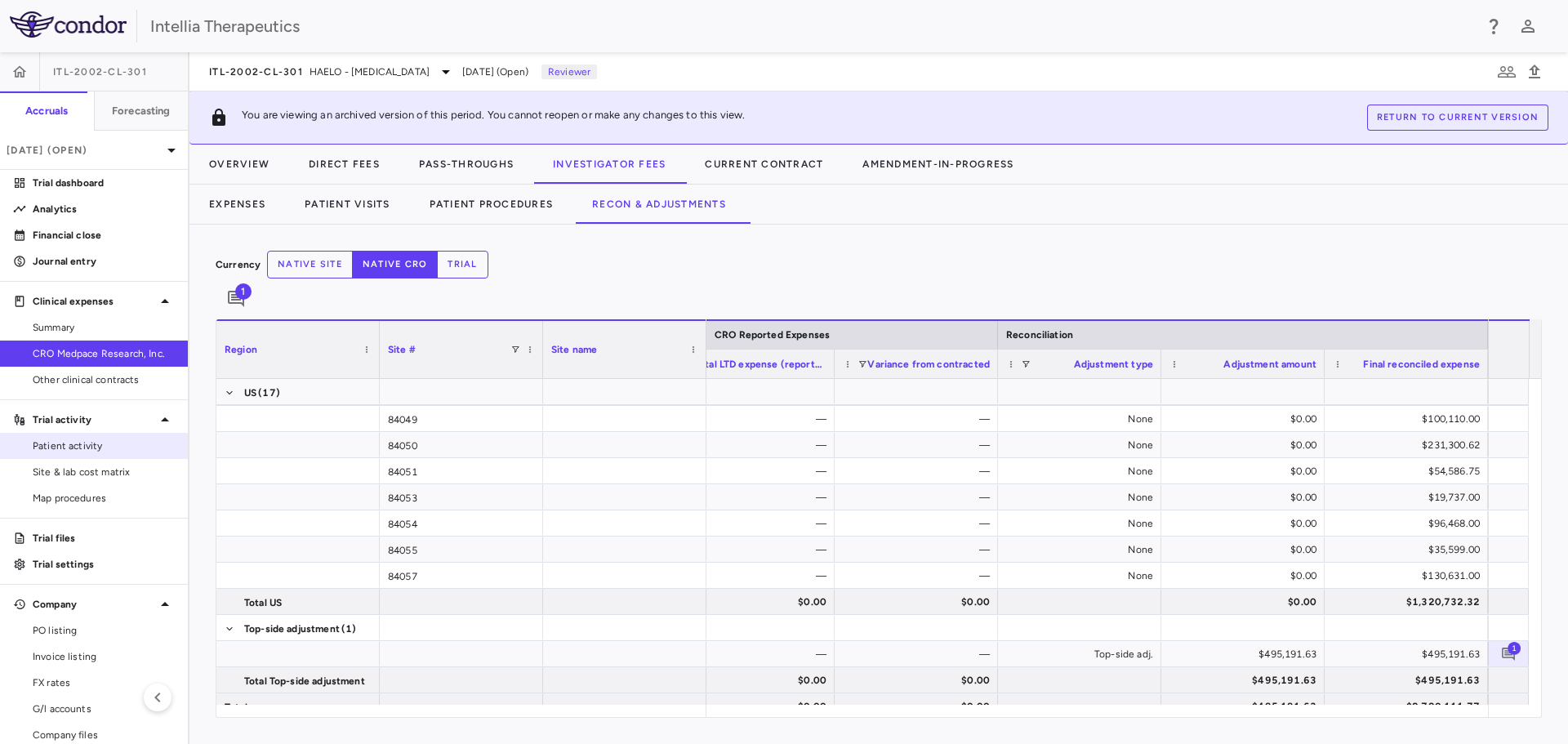
click at [62, 442] on span "Patient activity" at bounding box center [103, 446] width 142 height 15
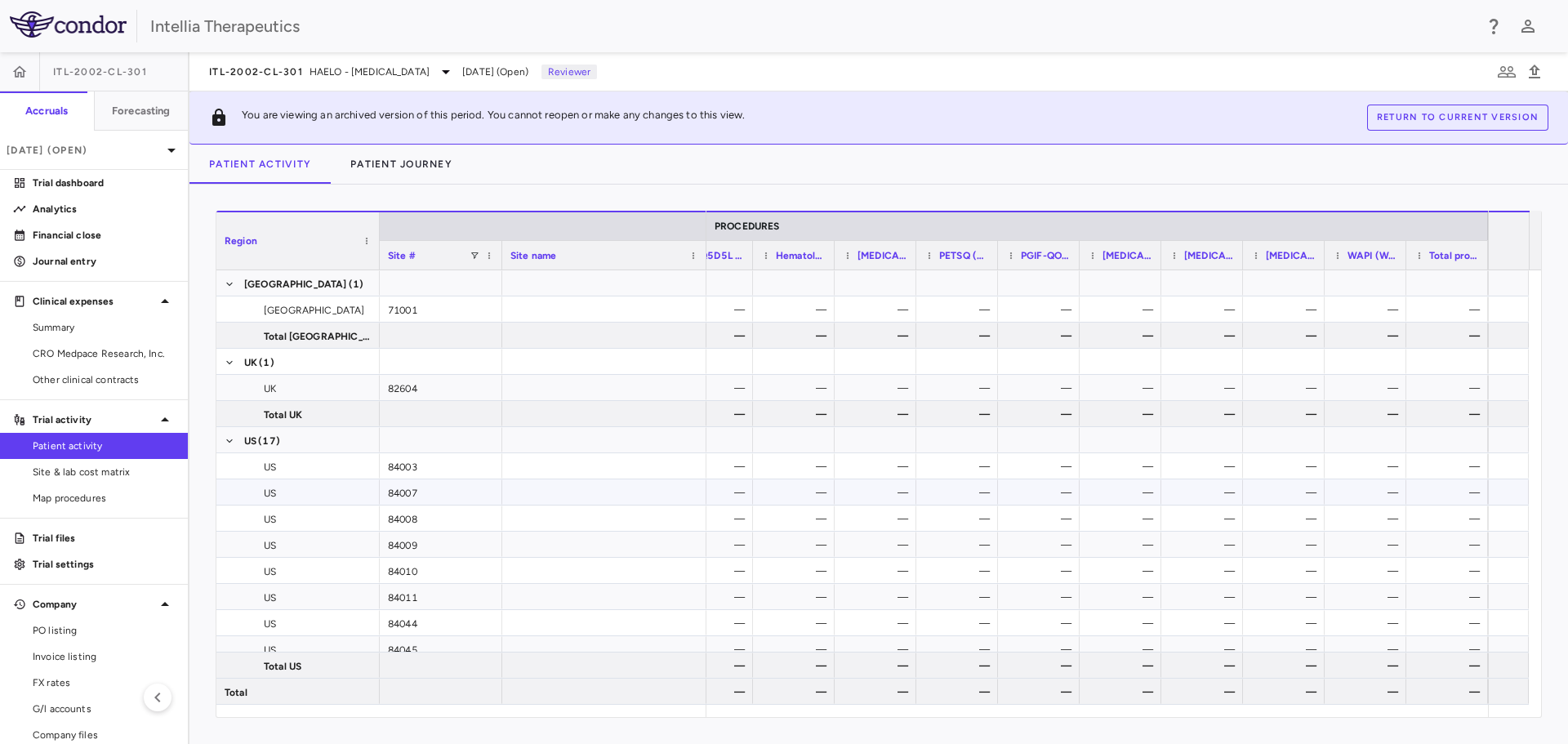
scroll to position [898, 0]
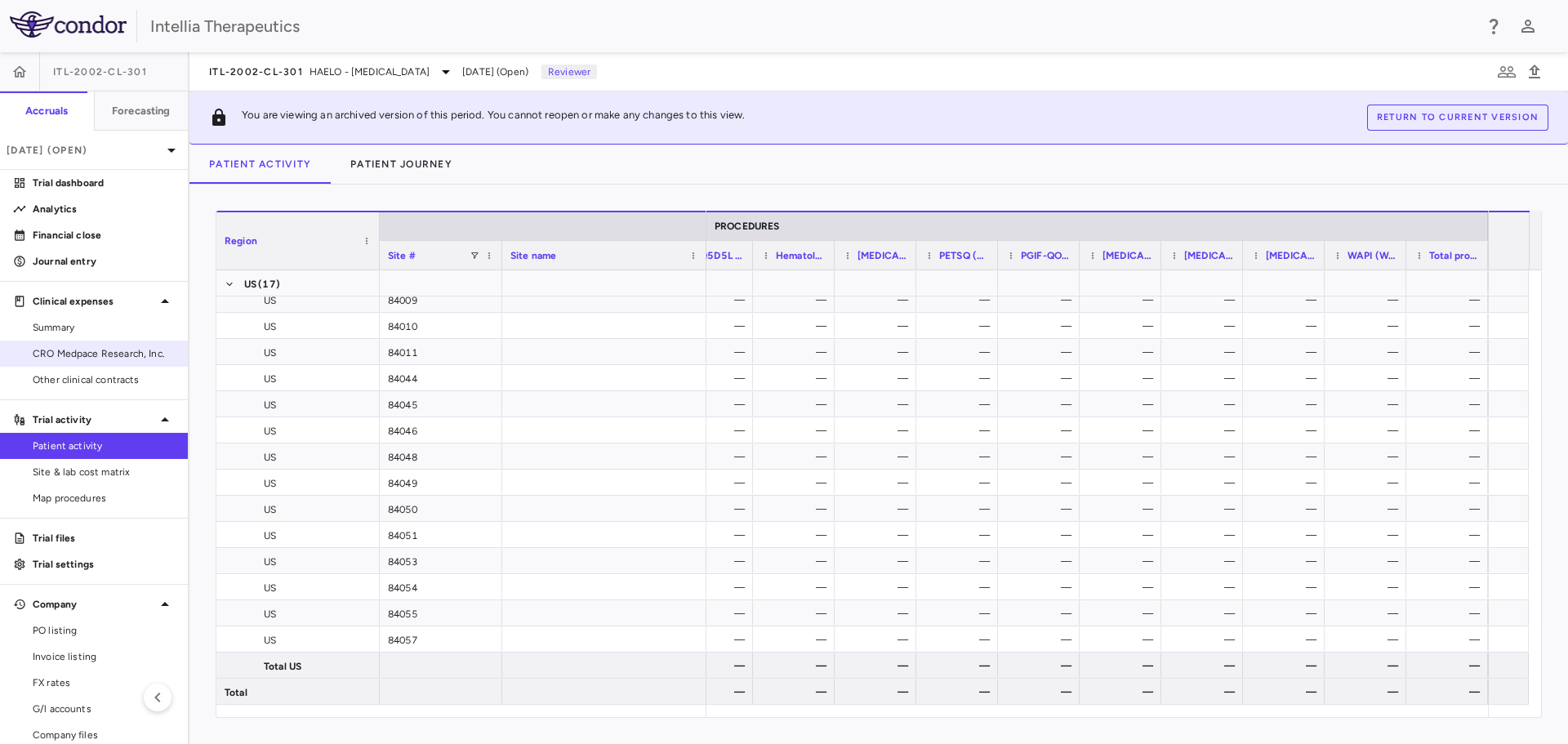
click at [93, 359] on span "CRO Medpace Research, Inc." at bounding box center [103, 353] width 142 height 15
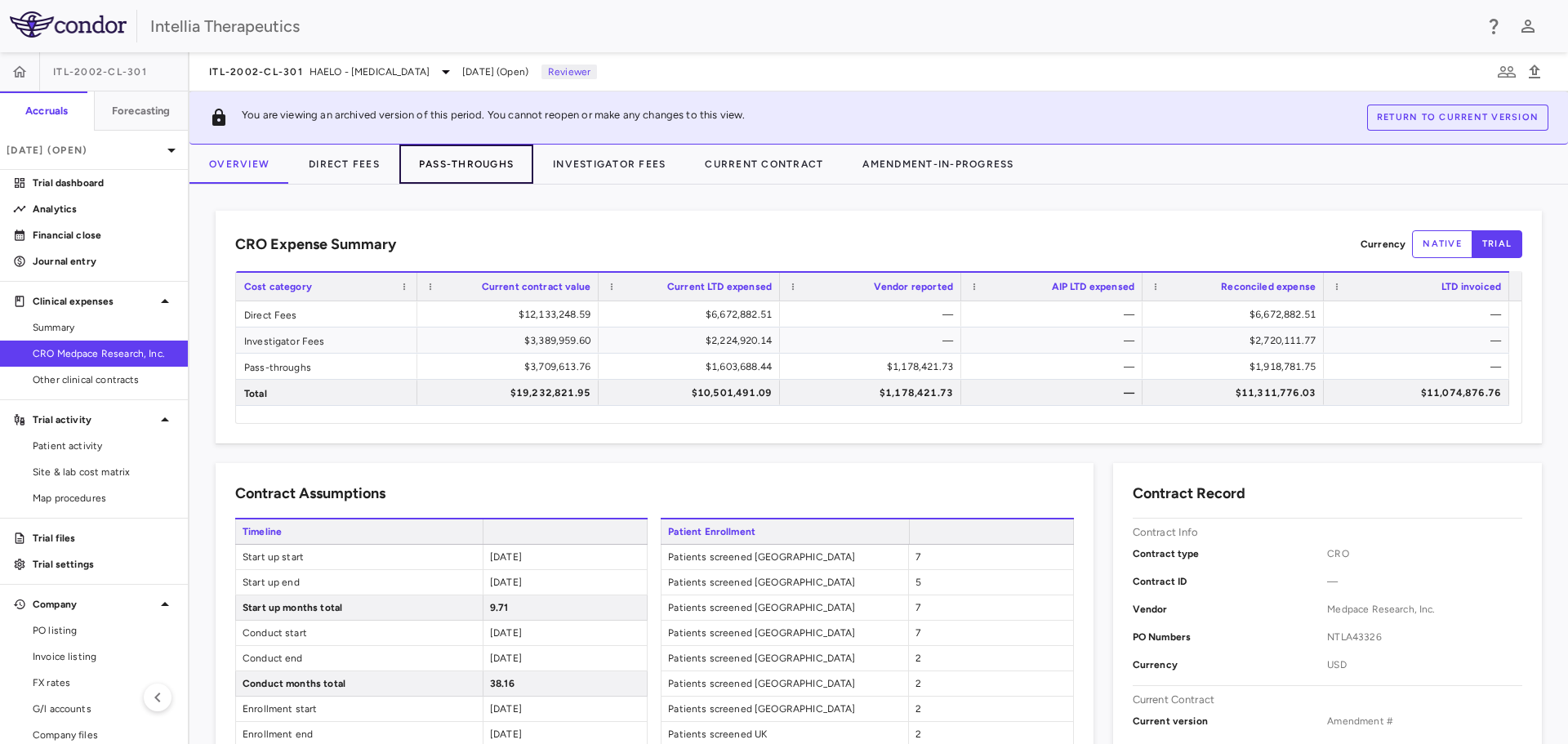
click at [442, 167] on button "Pass-Throughs" at bounding box center [466, 164] width 134 height 39
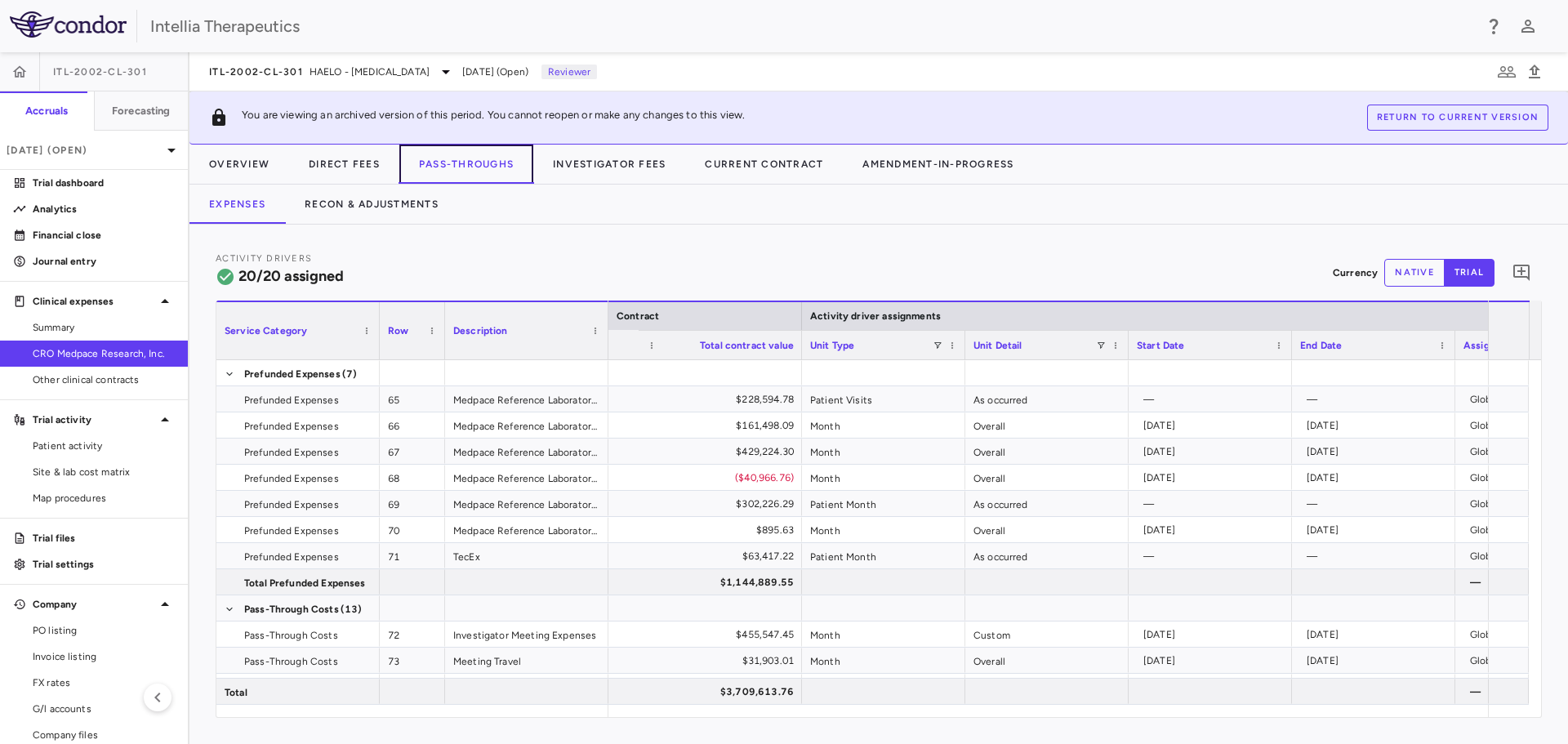
scroll to position [0, 1312]
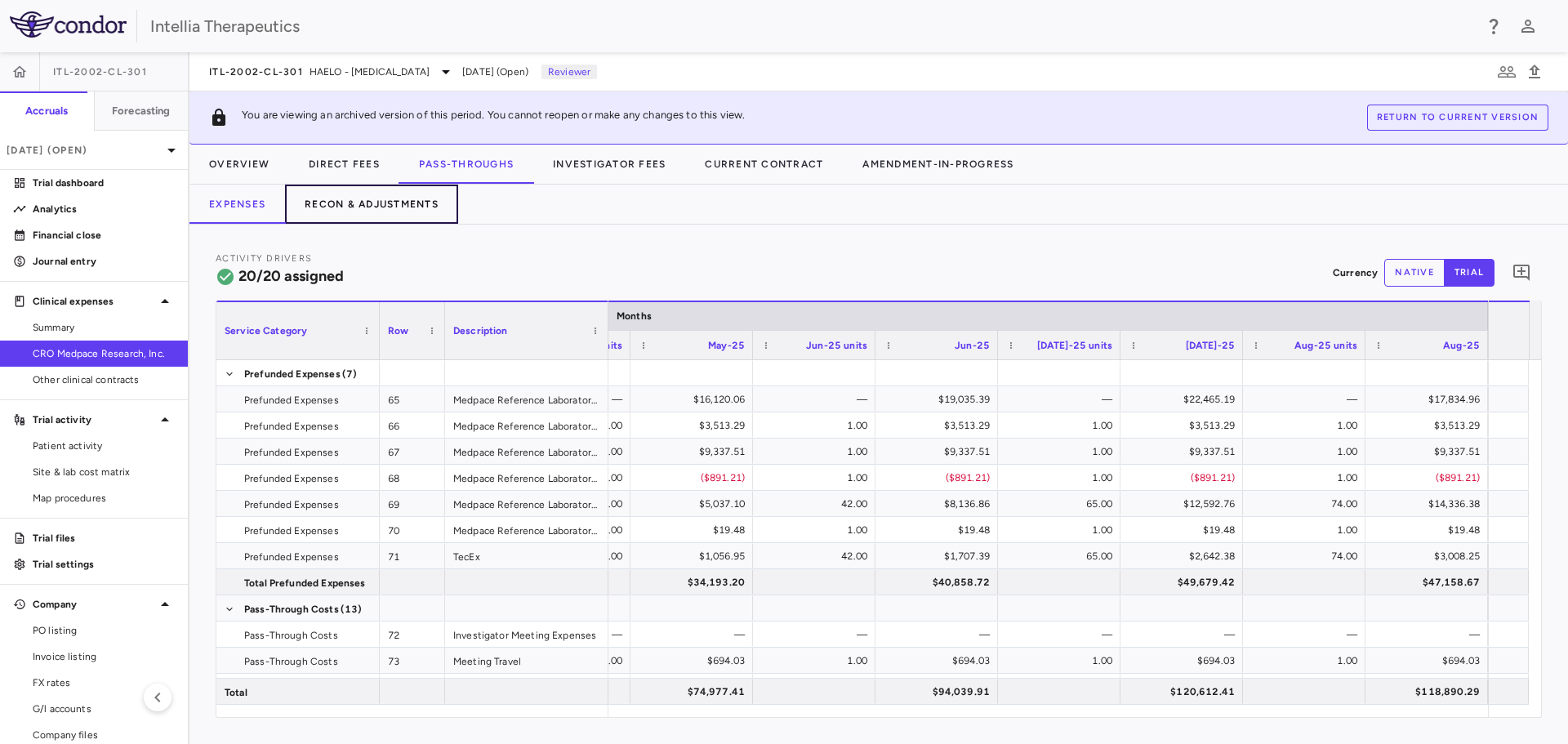
click at [380, 205] on button "Recon & Adjustments" at bounding box center [371, 204] width 173 height 39
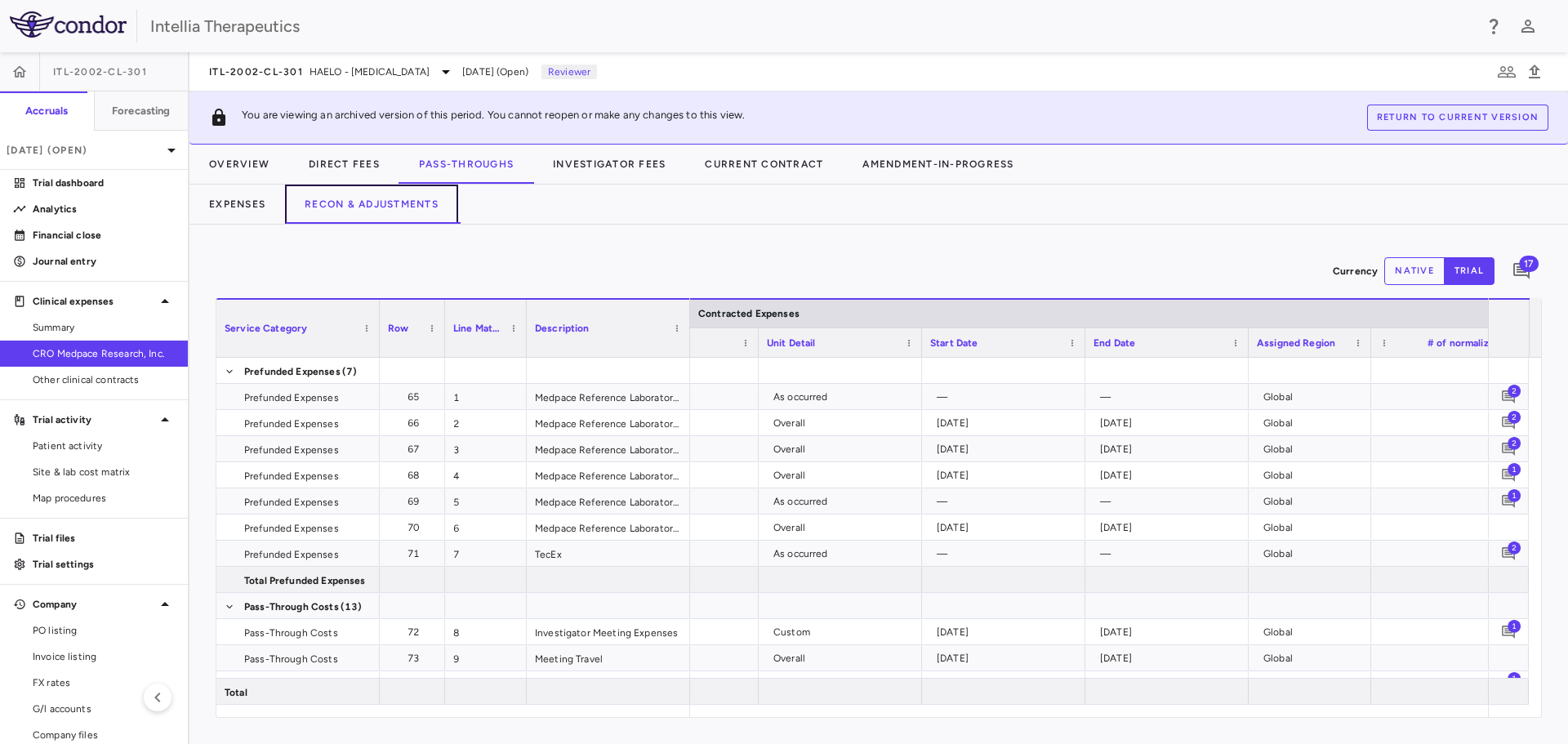
scroll to position [0, 756]
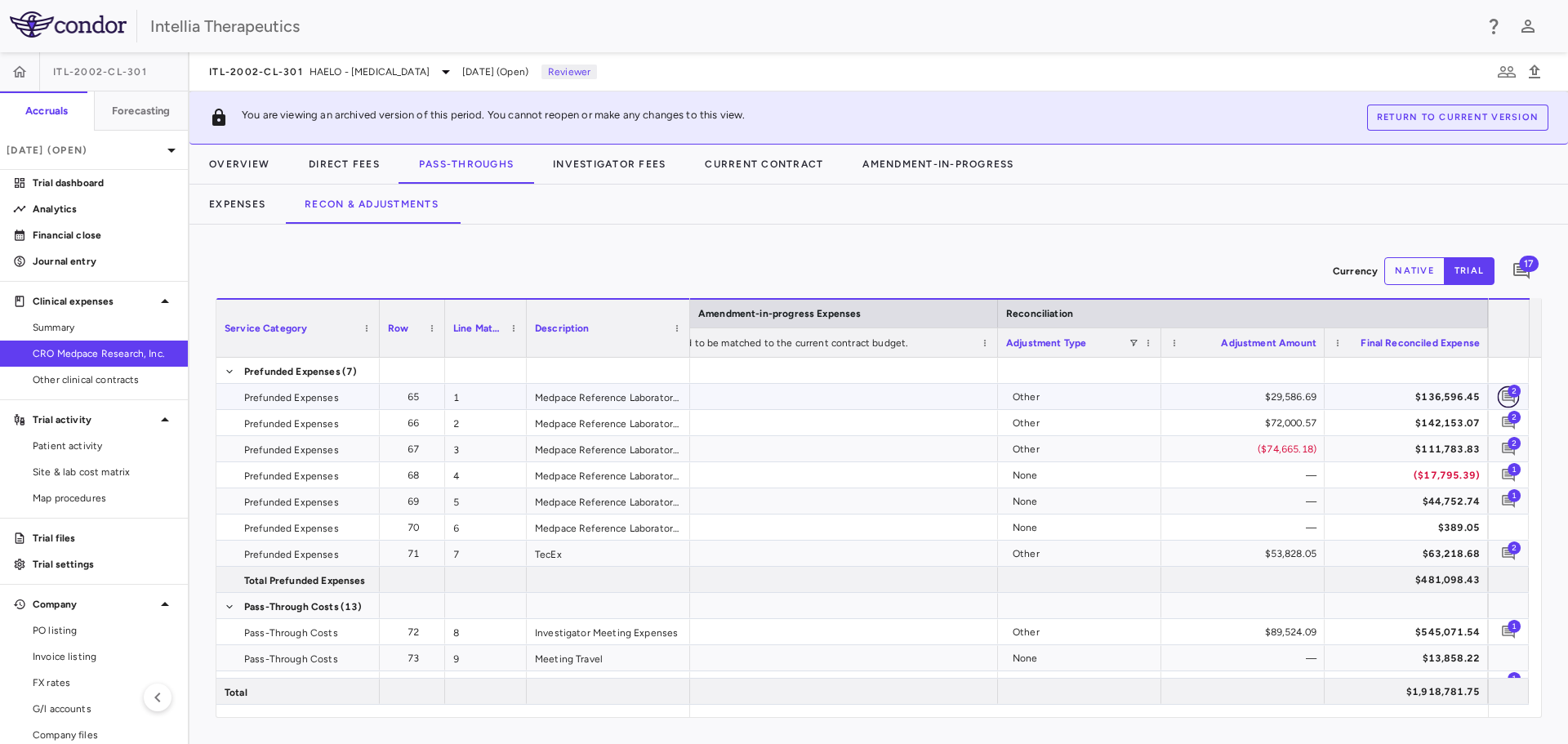
click at [1515, 398] on icon "Add comment" at bounding box center [1509, 397] width 16 height 16
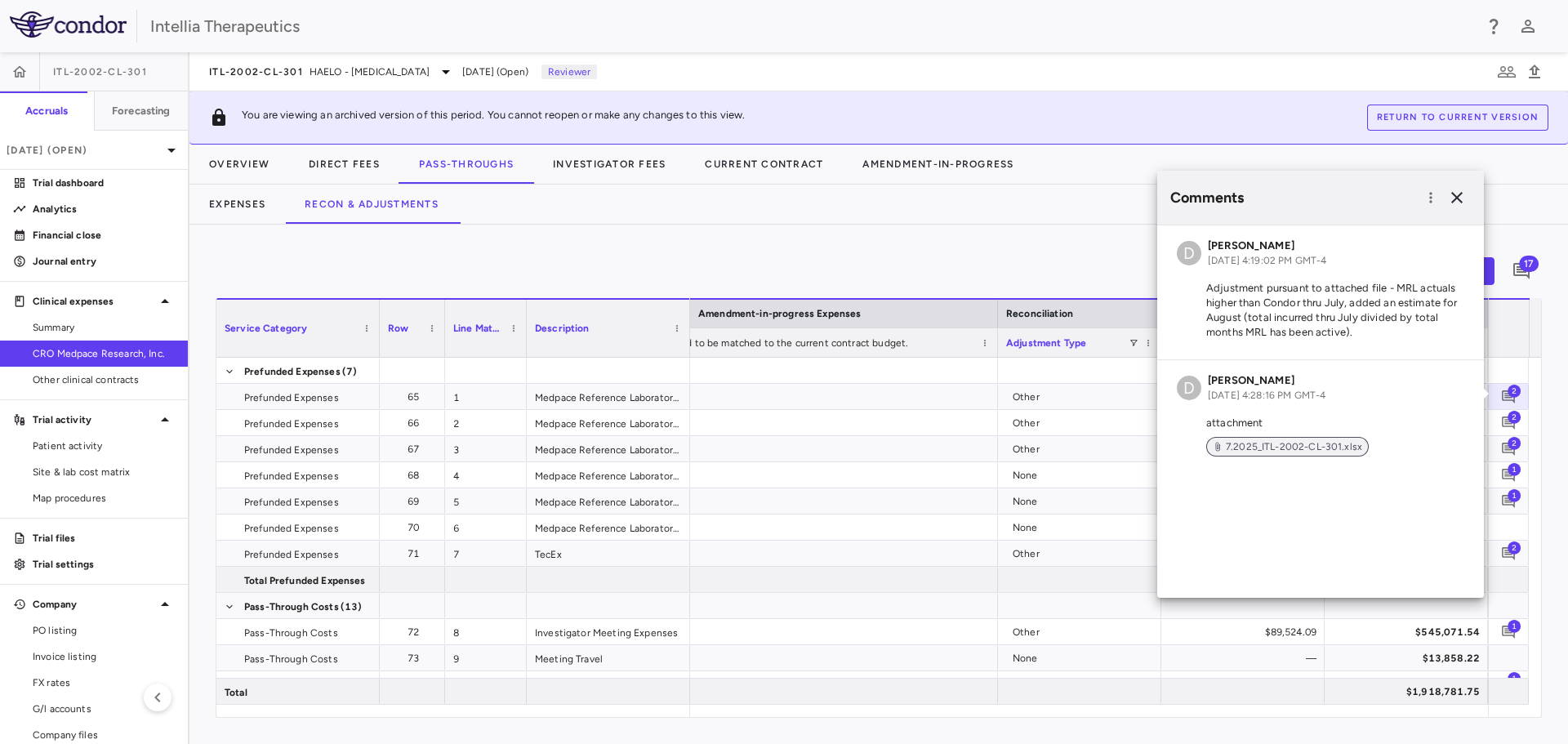
click at [1311, 443] on span "7.2025_ITL-2002-CL-301.xlsx" at bounding box center [1295, 447] width 150 height 15
click at [962, 222] on div "Expenses Recon & Adjustments" at bounding box center [879, 204] width 1379 height 39
click at [862, 257] on div "Currency native trial 17" at bounding box center [879, 272] width 1326 height 41
click at [1466, 199] on icon "button" at bounding box center [1457, 197] width 19 height 19
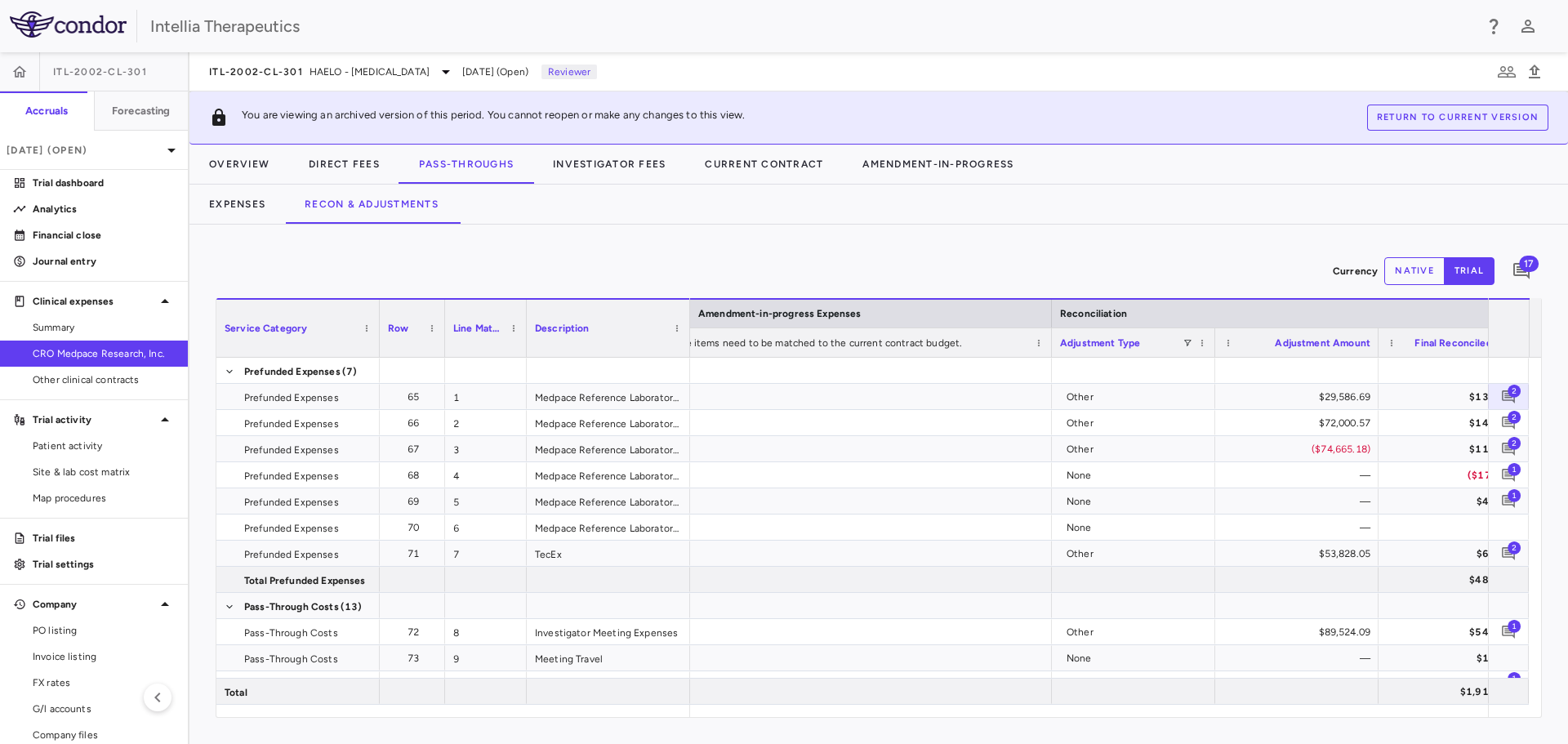
scroll to position [0, 1464]
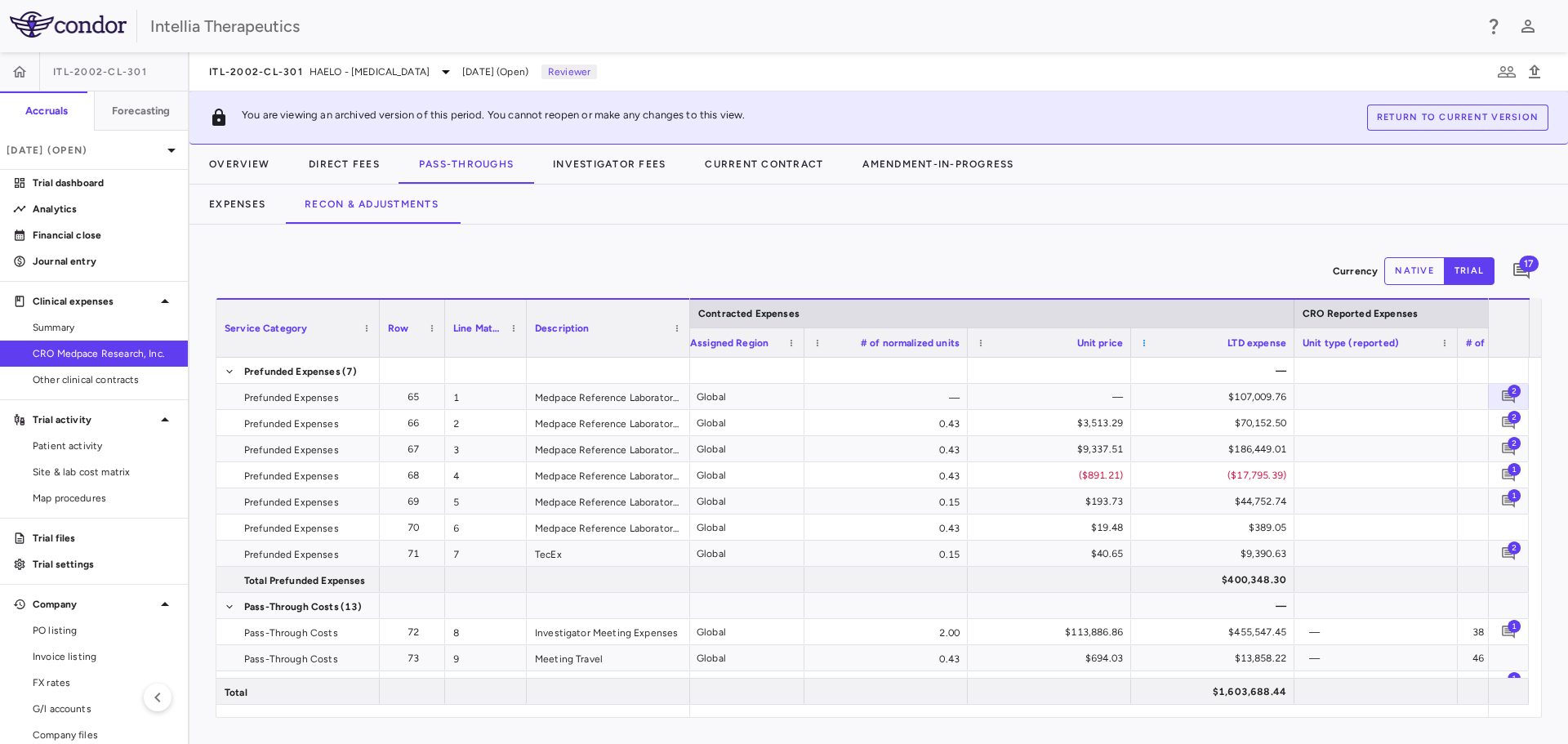
click at [1148, 345] on span at bounding box center [1144, 343] width 10 height 10
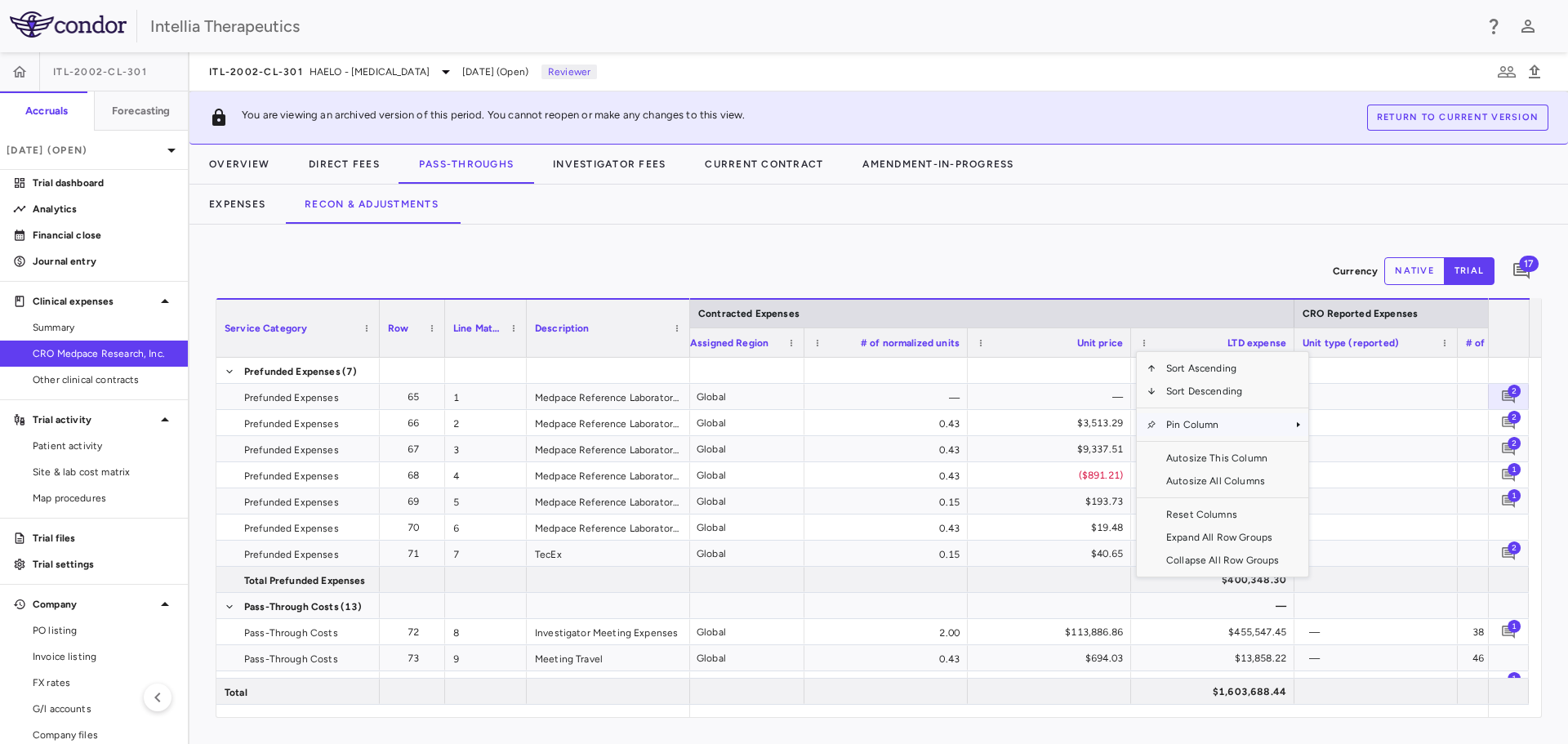
click at [1178, 428] on span "Pin Column" at bounding box center [1222, 425] width 132 height 23
click at [1335, 455] on span "Pin Left" at bounding box center [1356, 453] width 62 height 23
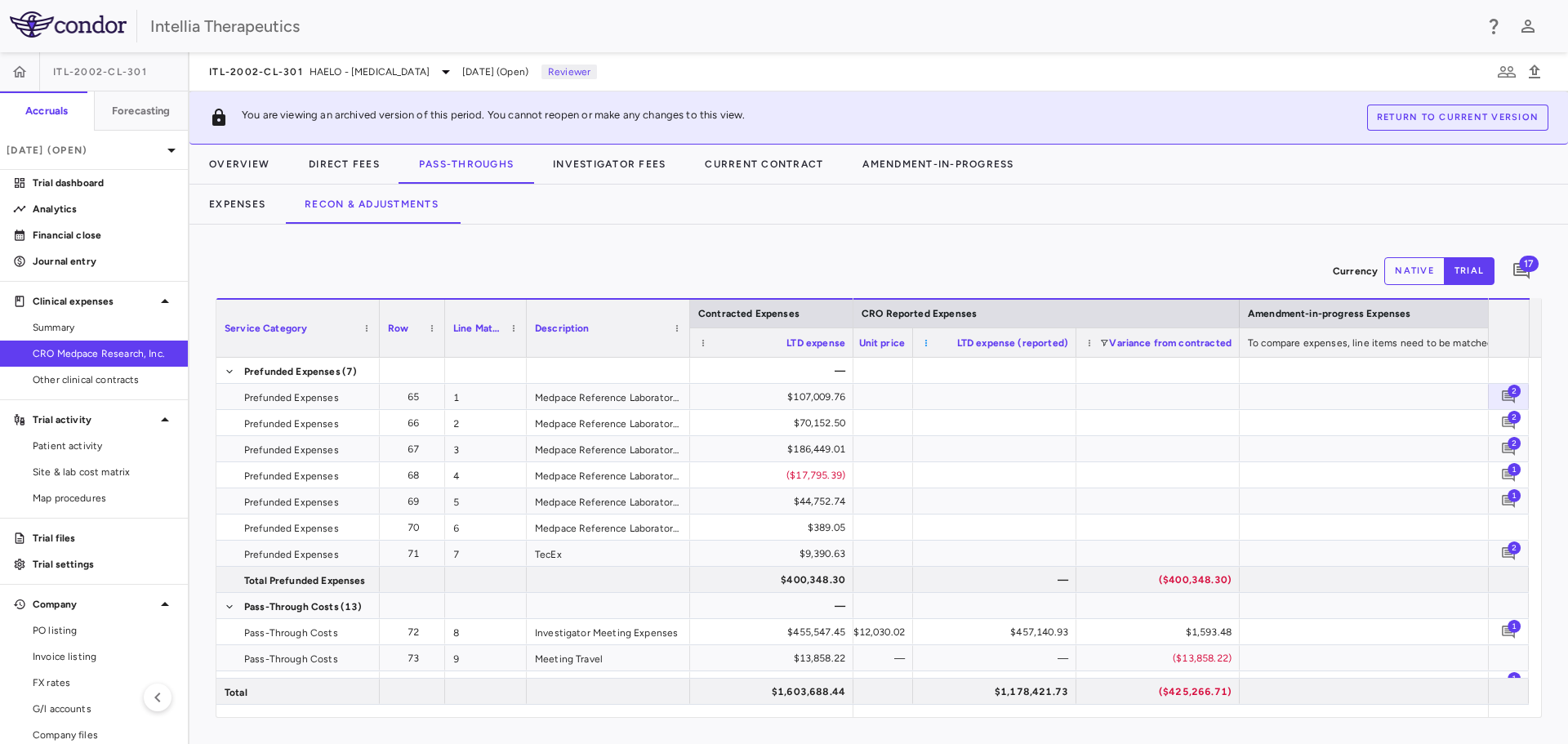
click at [922, 339] on span at bounding box center [925, 343] width 10 height 10
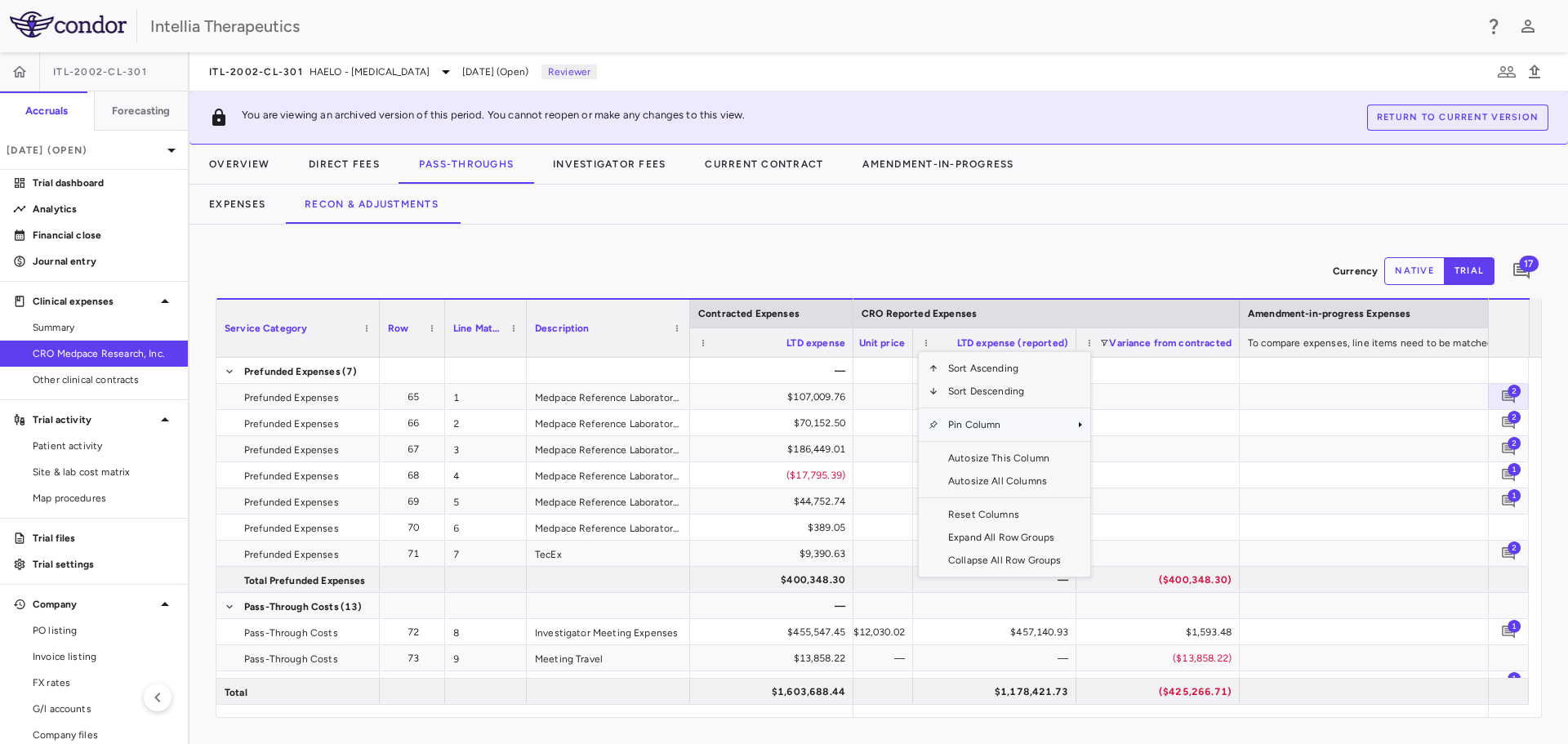
click at [947, 428] on span "Pin Column" at bounding box center [1005, 425] width 132 height 23
click at [1126, 453] on span "Pin Left" at bounding box center [1138, 453] width 62 height 23
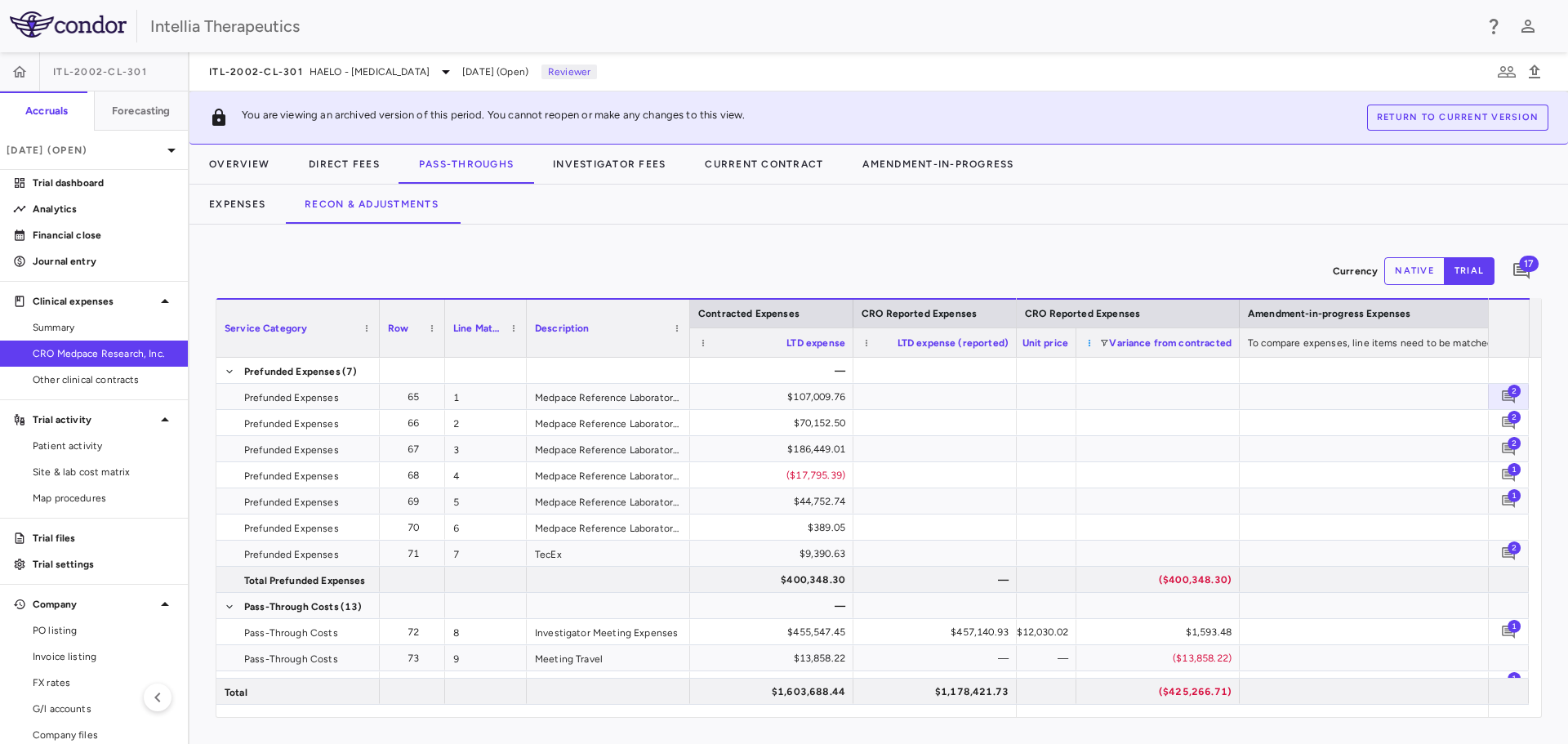
click at [1089, 340] on span at bounding box center [1089, 343] width 10 height 10
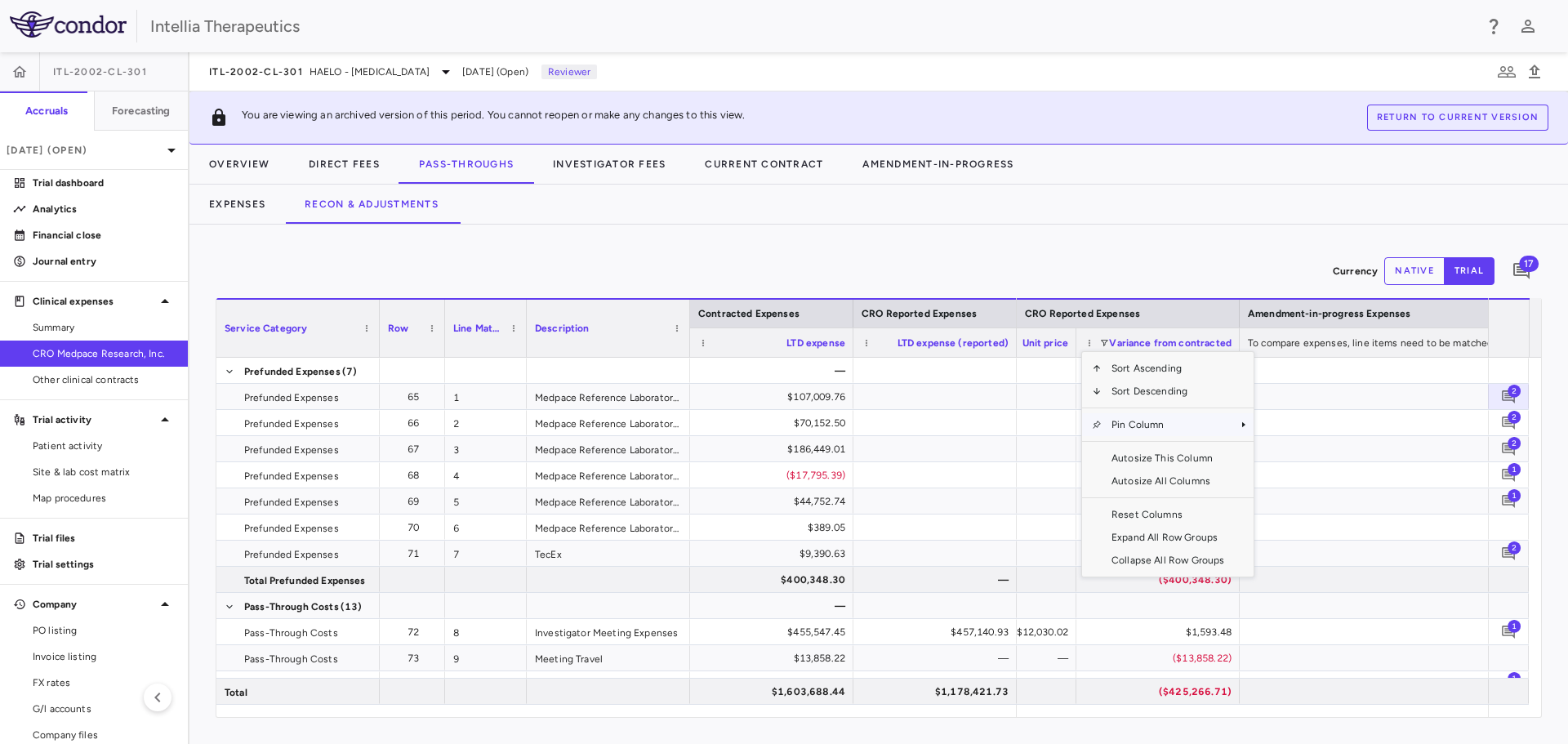
click at [1126, 421] on span "Pin Column" at bounding box center [1168, 425] width 132 height 23
click at [1297, 448] on span "Pin Left" at bounding box center [1301, 453] width 62 height 23
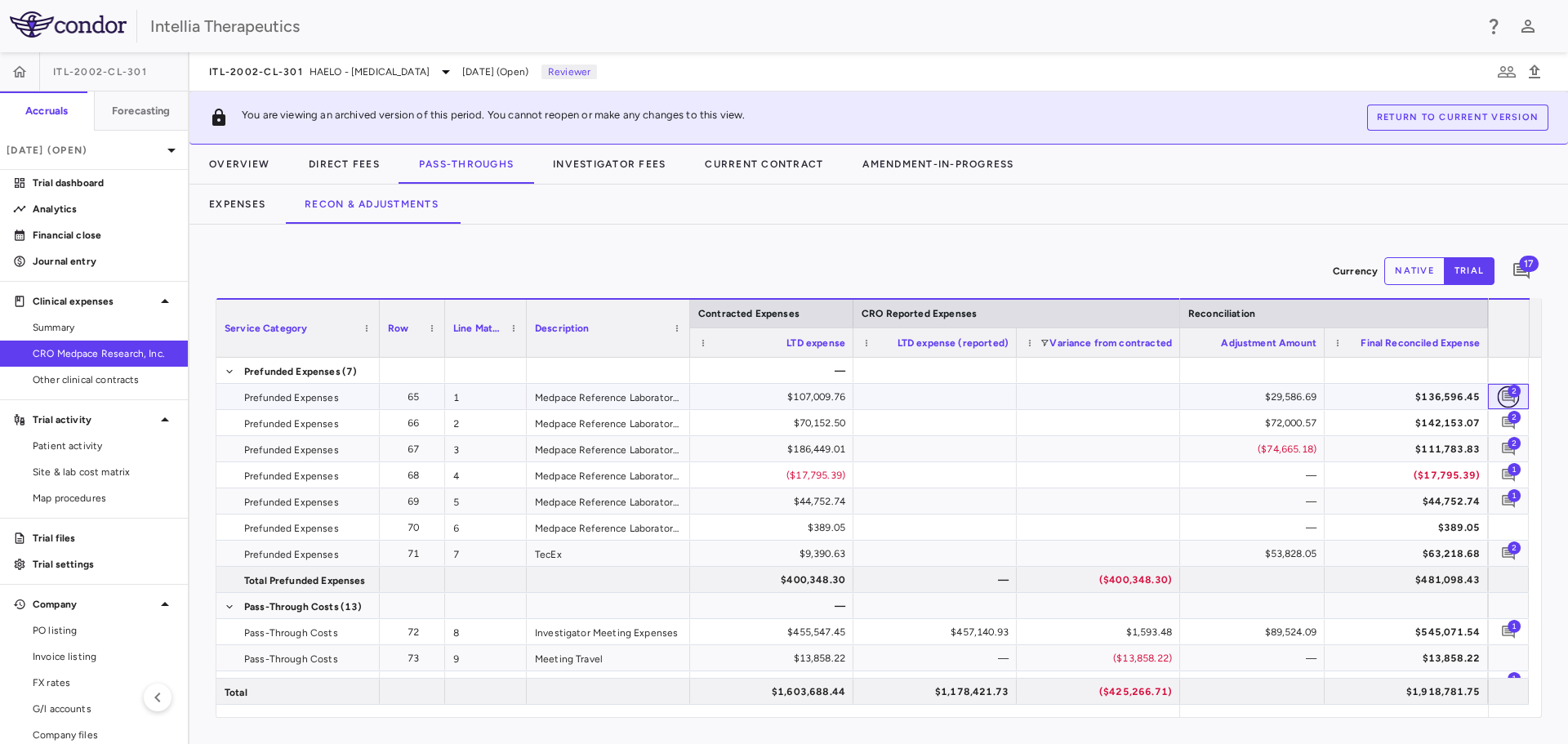
click at [1505, 396] on icon "Add comment" at bounding box center [1509, 397] width 16 height 16
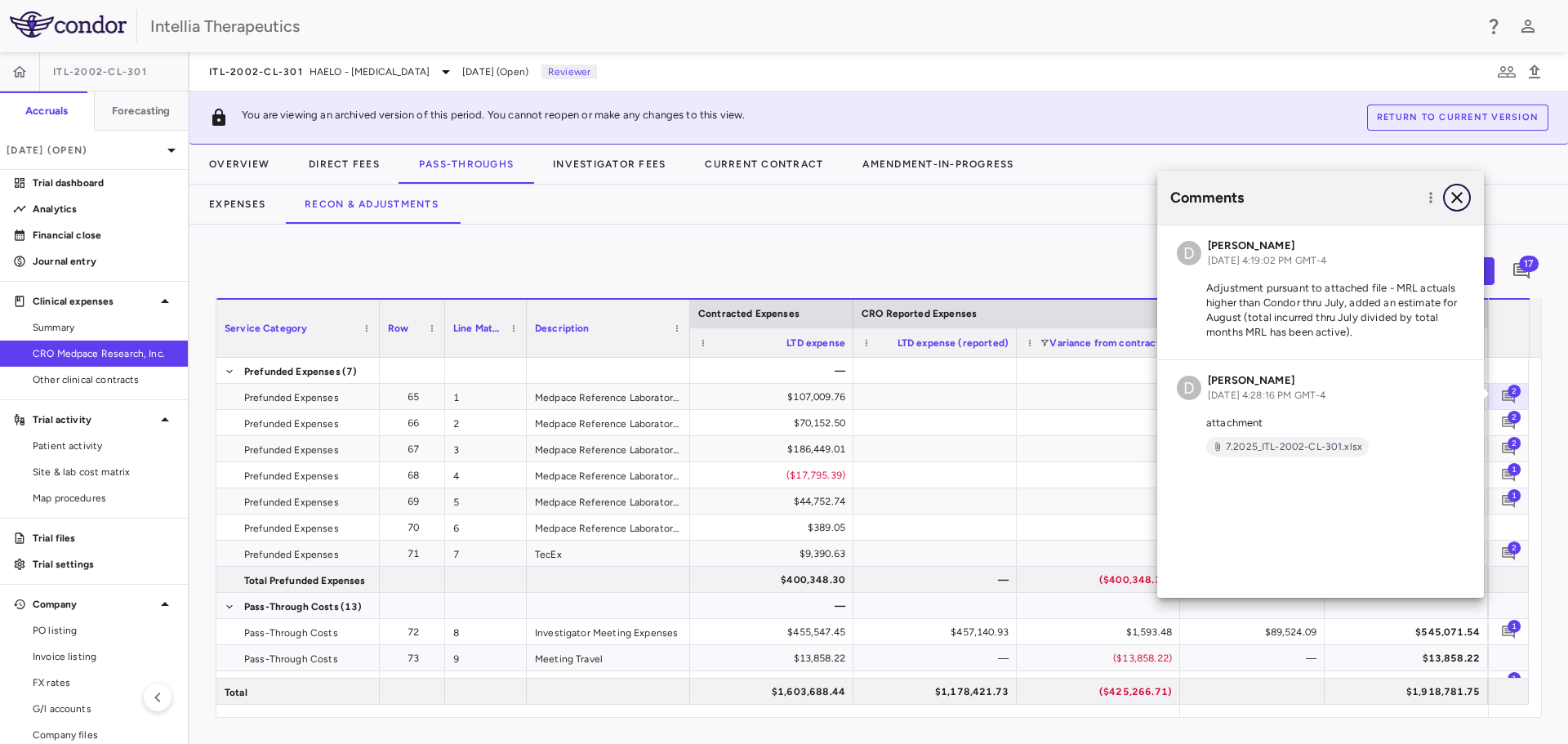
click at [1460, 196] on icon "button" at bounding box center [1457, 197] width 11 height 11
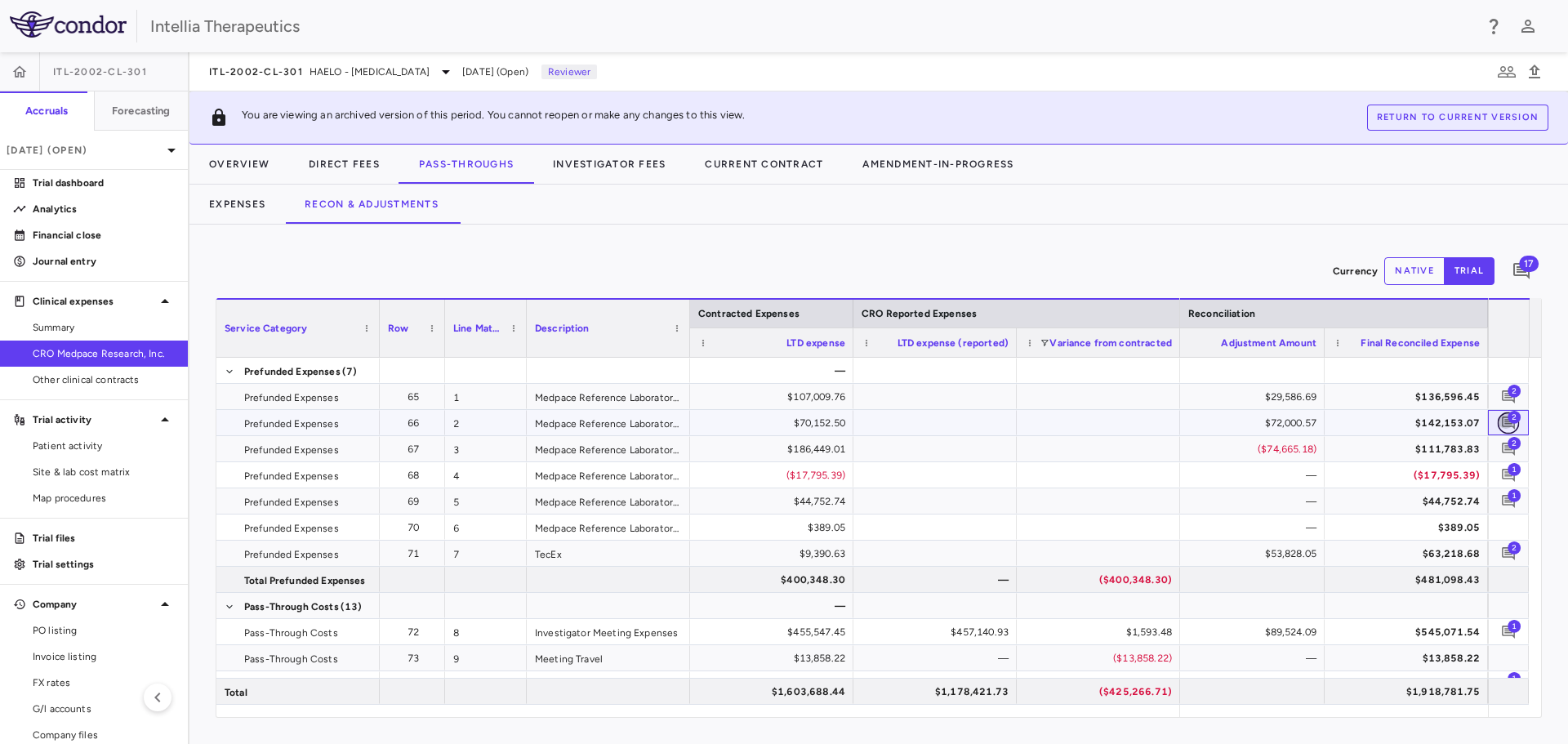
click at [1515, 424] on icon "Add comment" at bounding box center [1509, 423] width 16 height 16
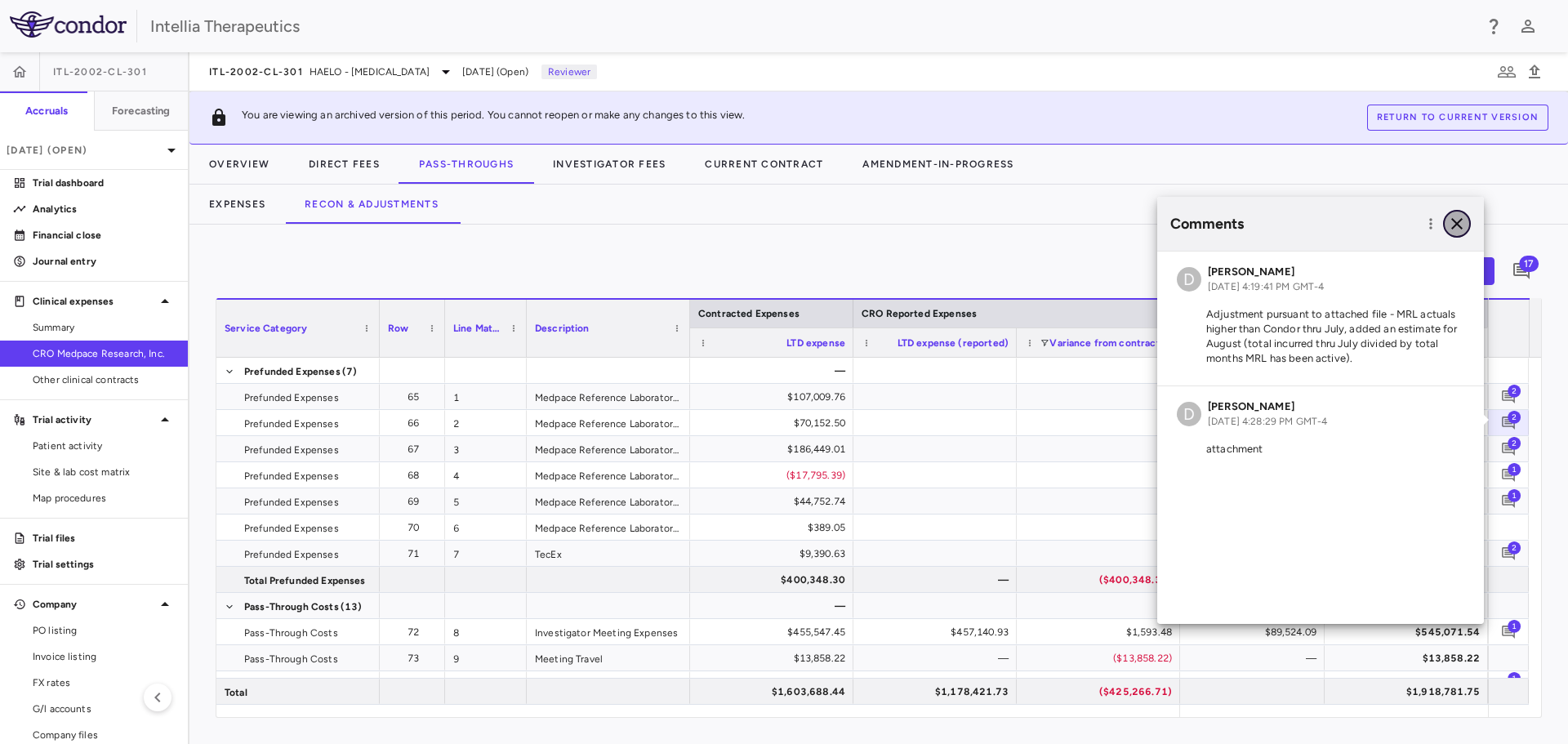
click at [1453, 219] on icon "button" at bounding box center [1457, 223] width 11 height 11
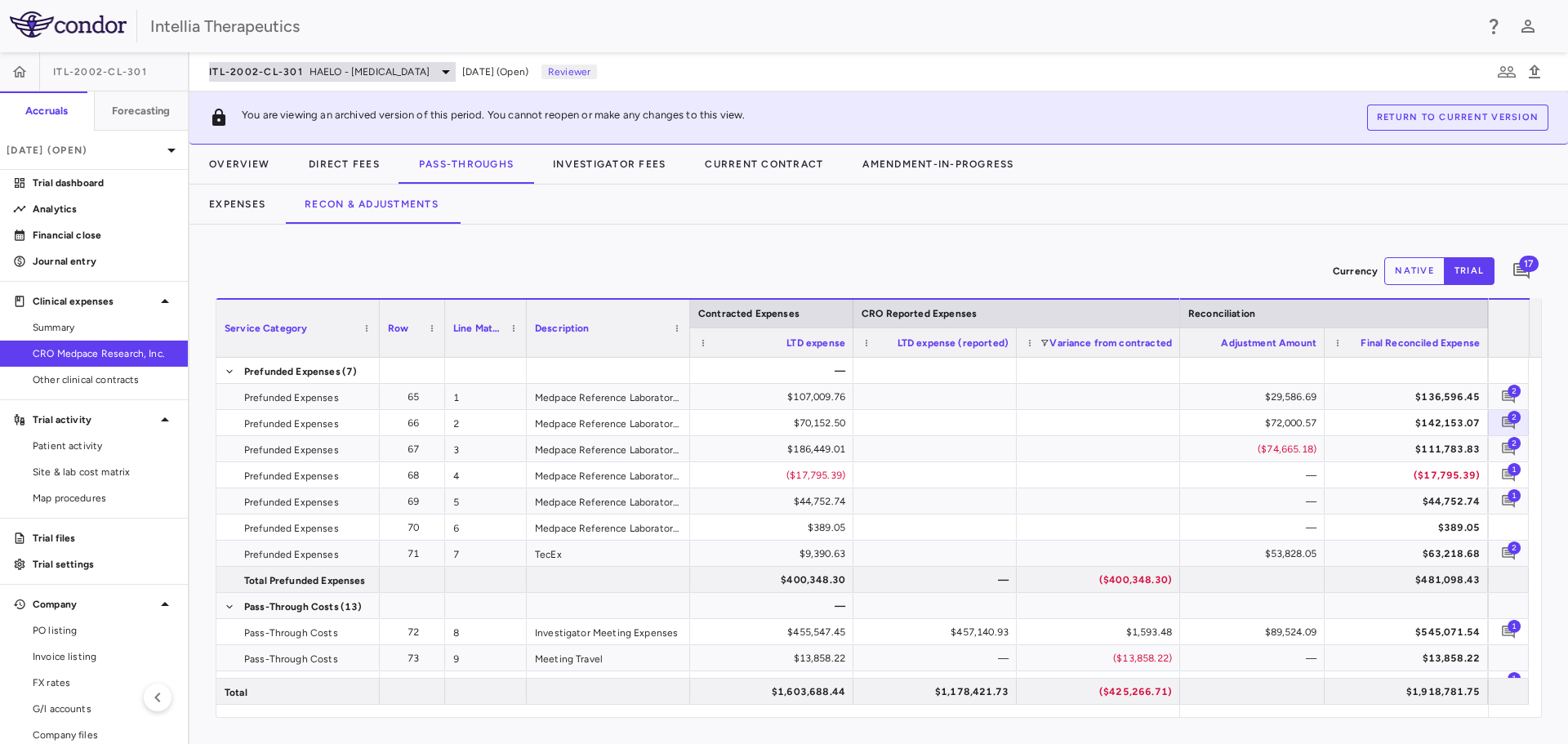
click at [424, 70] on span "HAELO - [MEDICAL_DATA]" at bounding box center [369, 71] width 120 height 15
click at [429, 74] on span "HAELO - [MEDICAL_DATA]" at bounding box center [369, 71] width 120 height 15
click at [17, 71] on icon "button" at bounding box center [19, 71] width 17 height 17
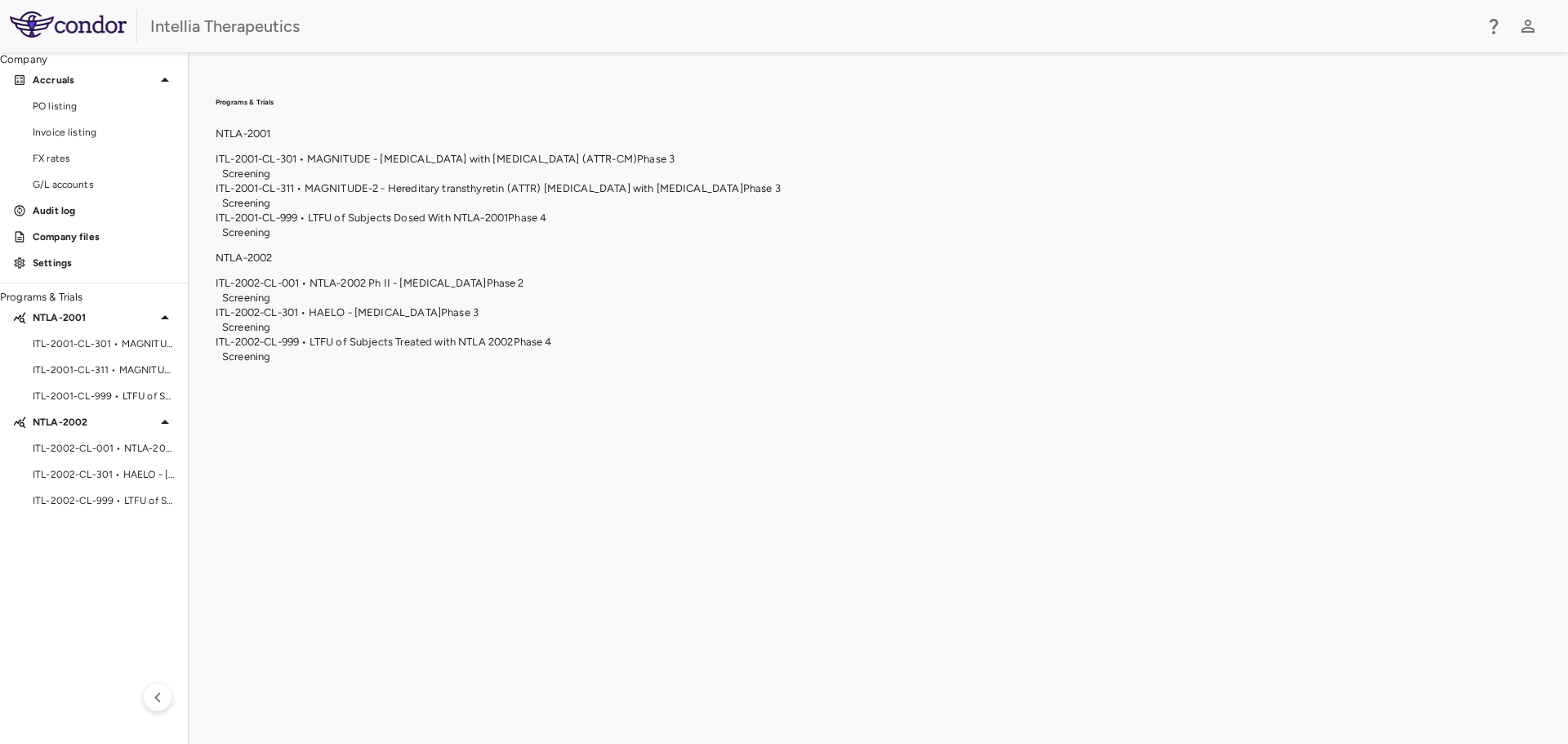
click at [637, 165] on span "ITL-2001-CL-301 • MAGNITUDE - [MEDICAL_DATA] with [MEDICAL_DATA] (ATTR-CM)" at bounding box center [427, 159] width 421 height 12
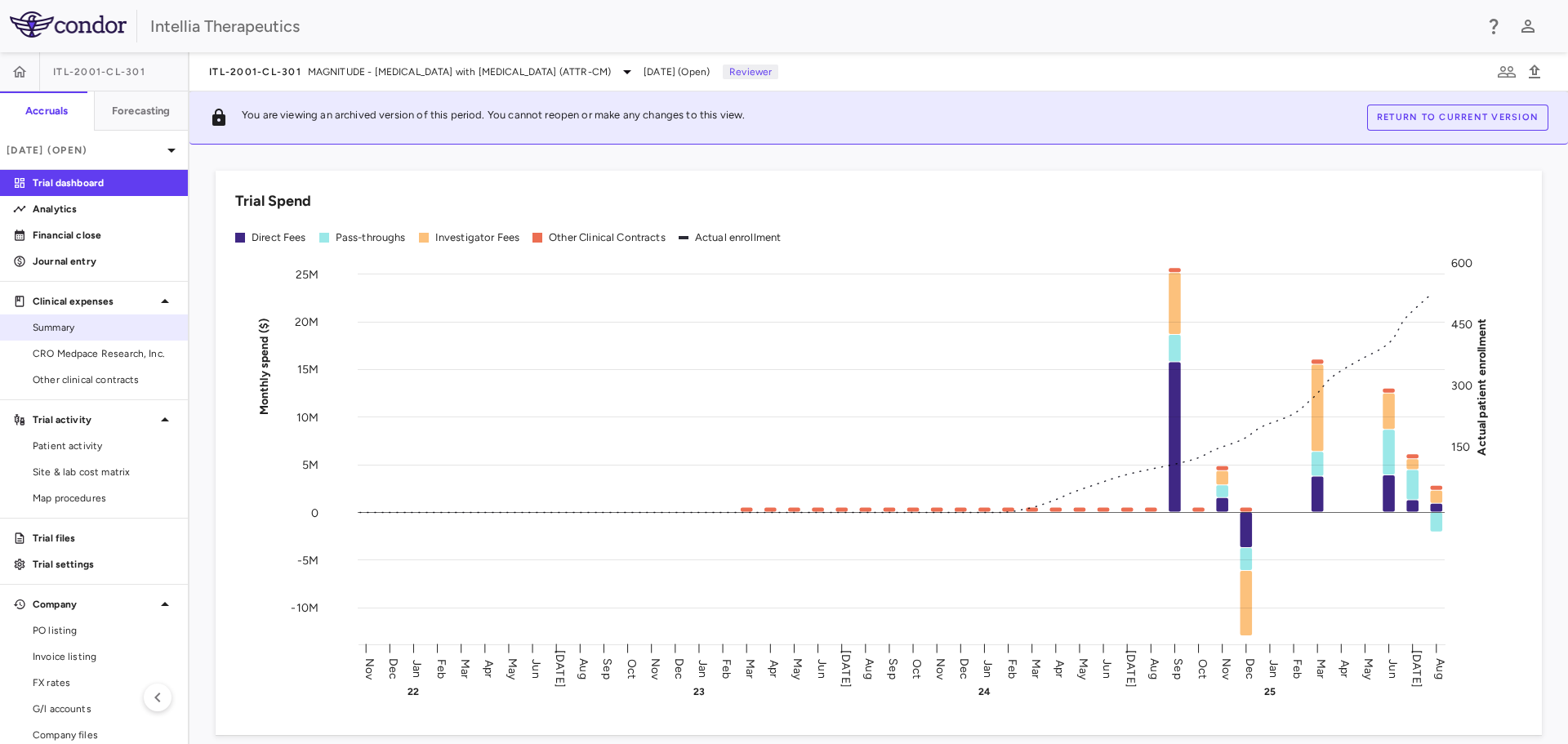
click at [72, 325] on span "Summary" at bounding box center [103, 327] width 142 height 15
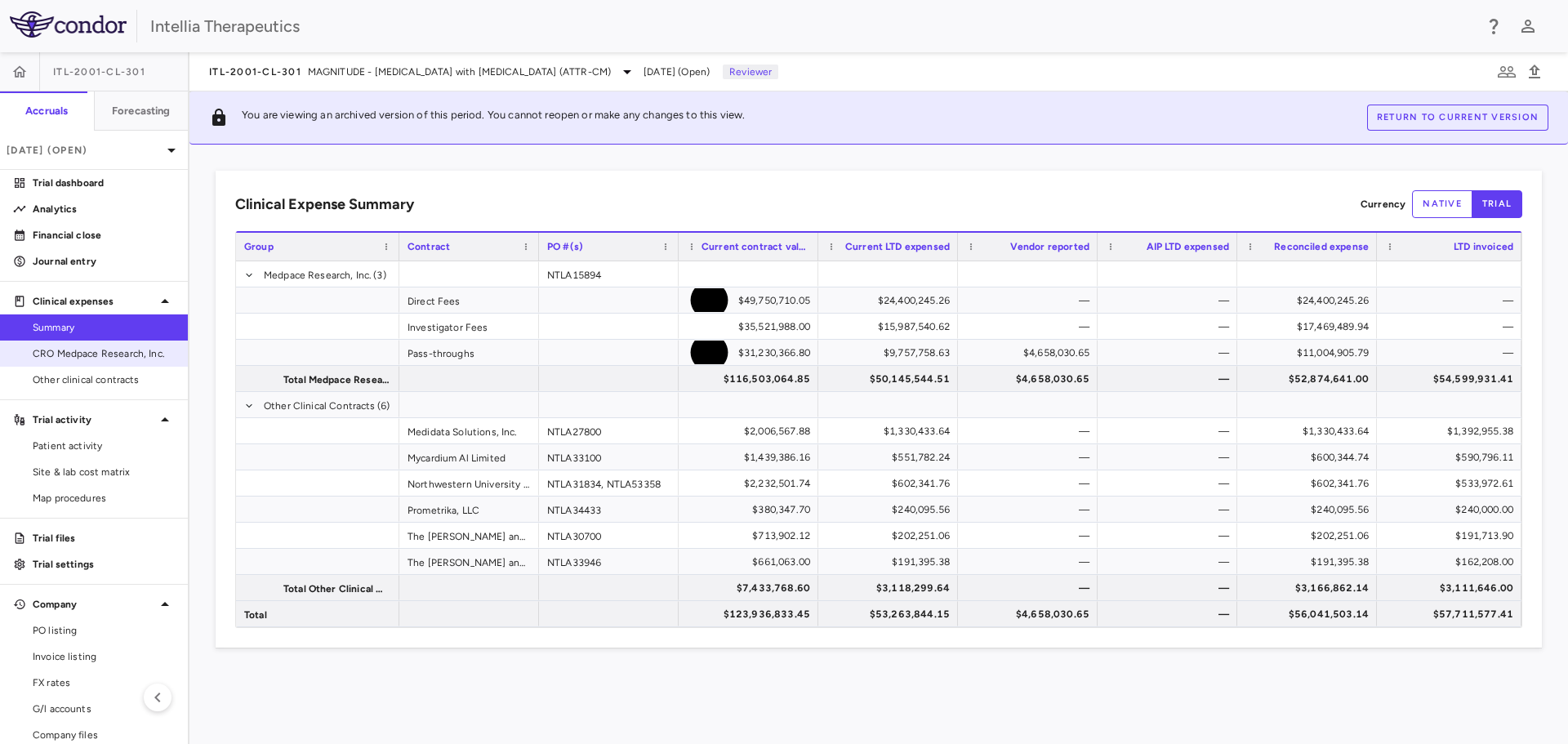
click at [91, 355] on span "CRO Medpace Research, Inc." at bounding box center [103, 353] width 142 height 15
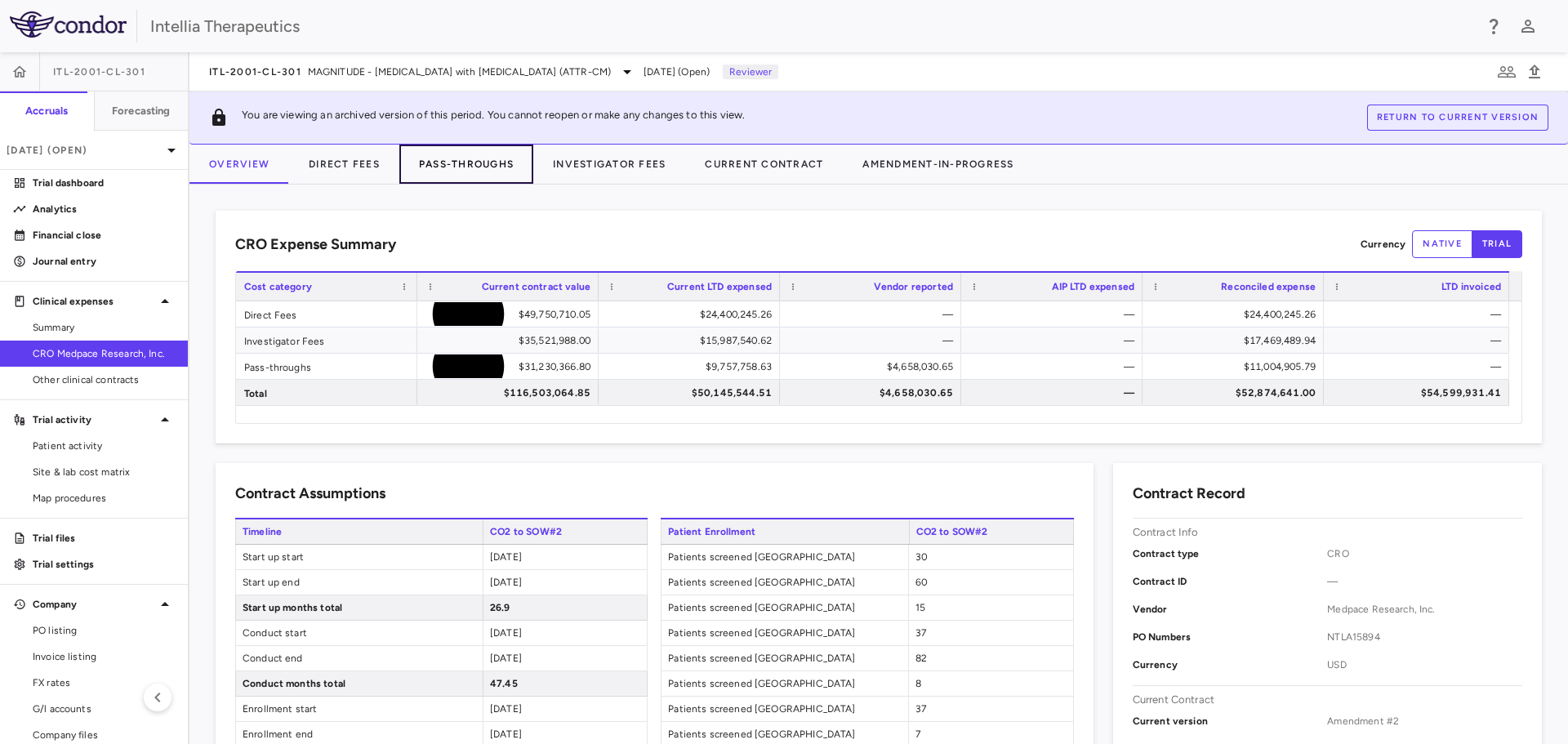
click at [446, 171] on button "Pass-Throughs" at bounding box center [466, 164] width 134 height 39
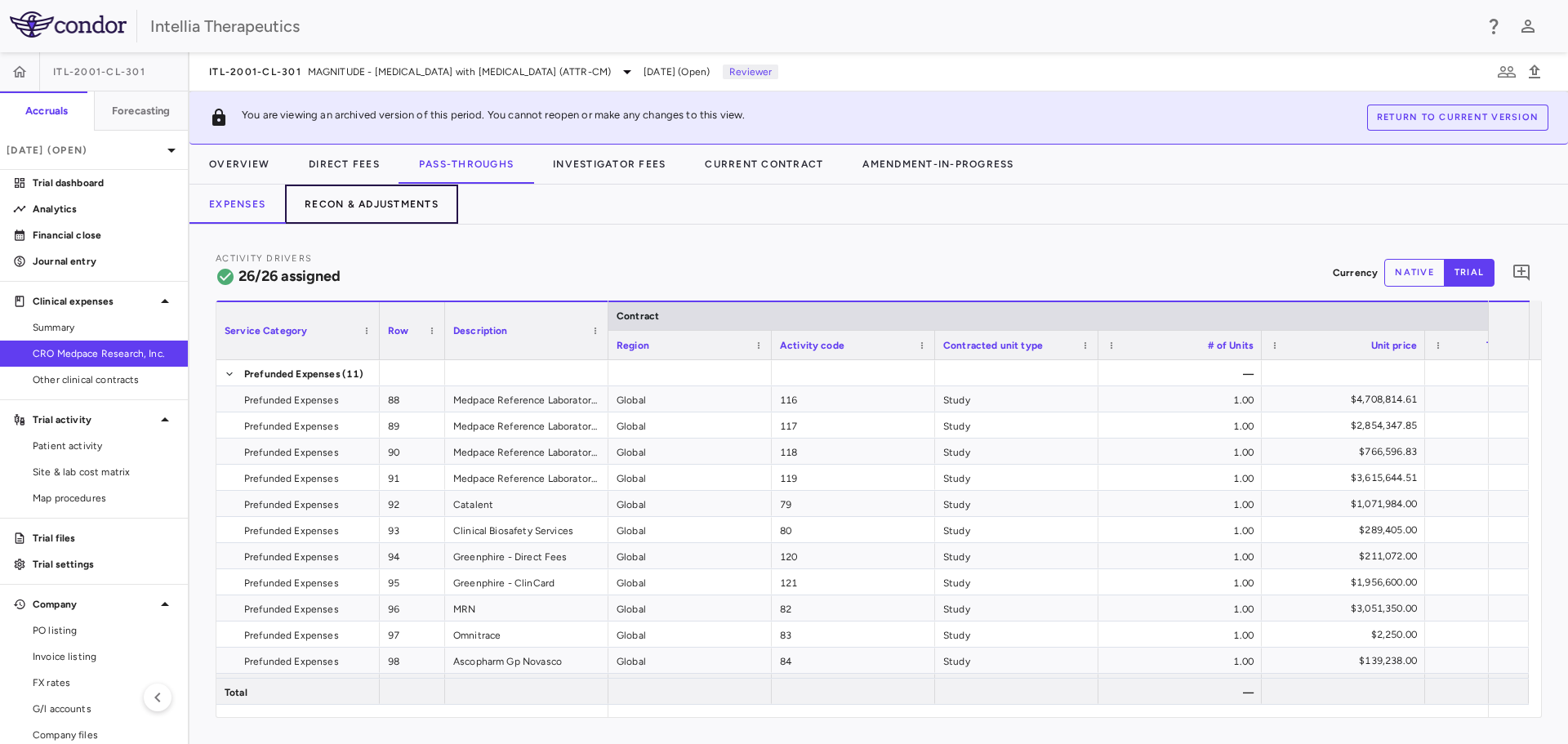
click at [374, 199] on button "Recon & Adjustments" at bounding box center [371, 204] width 173 height 39
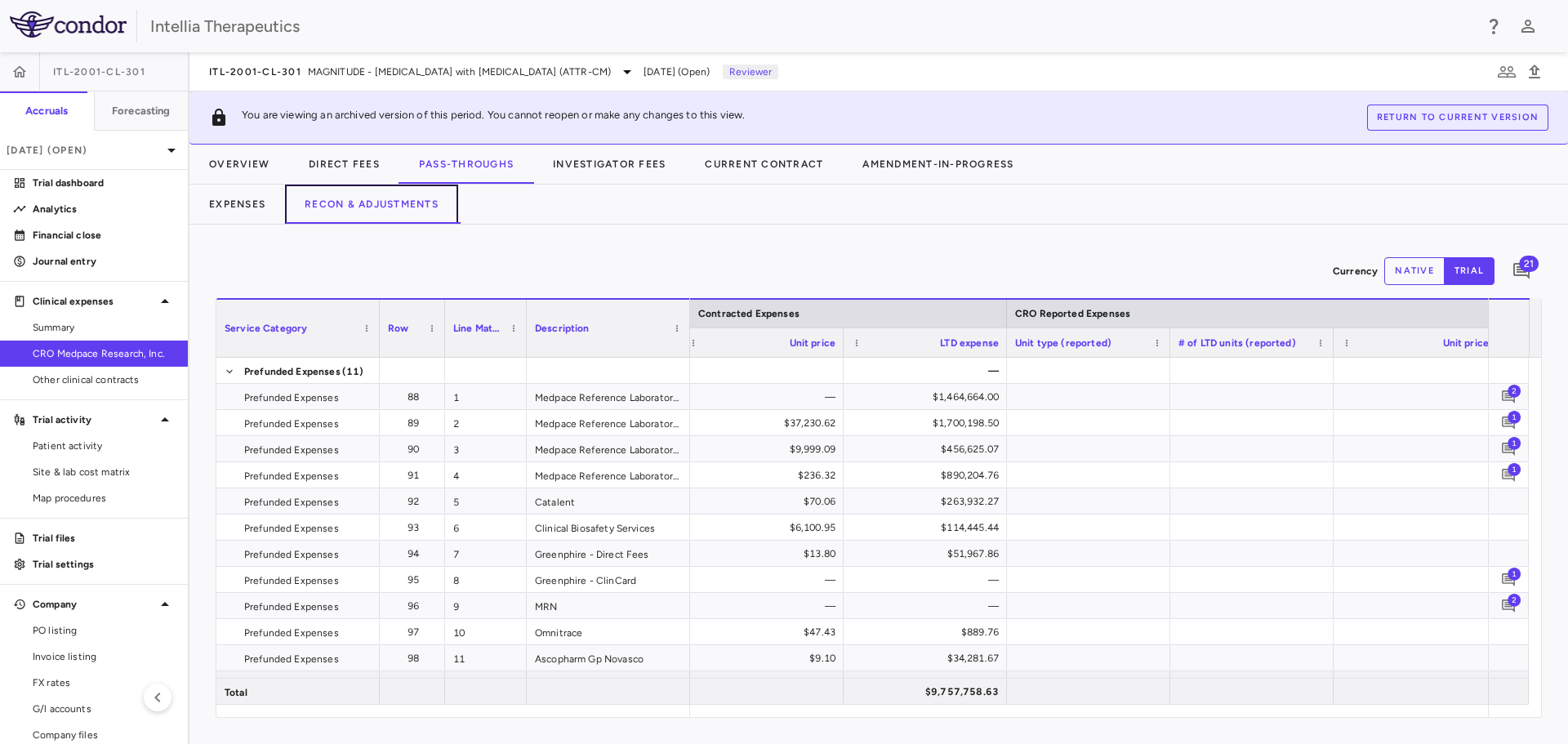
scroll to position [0, 1587]
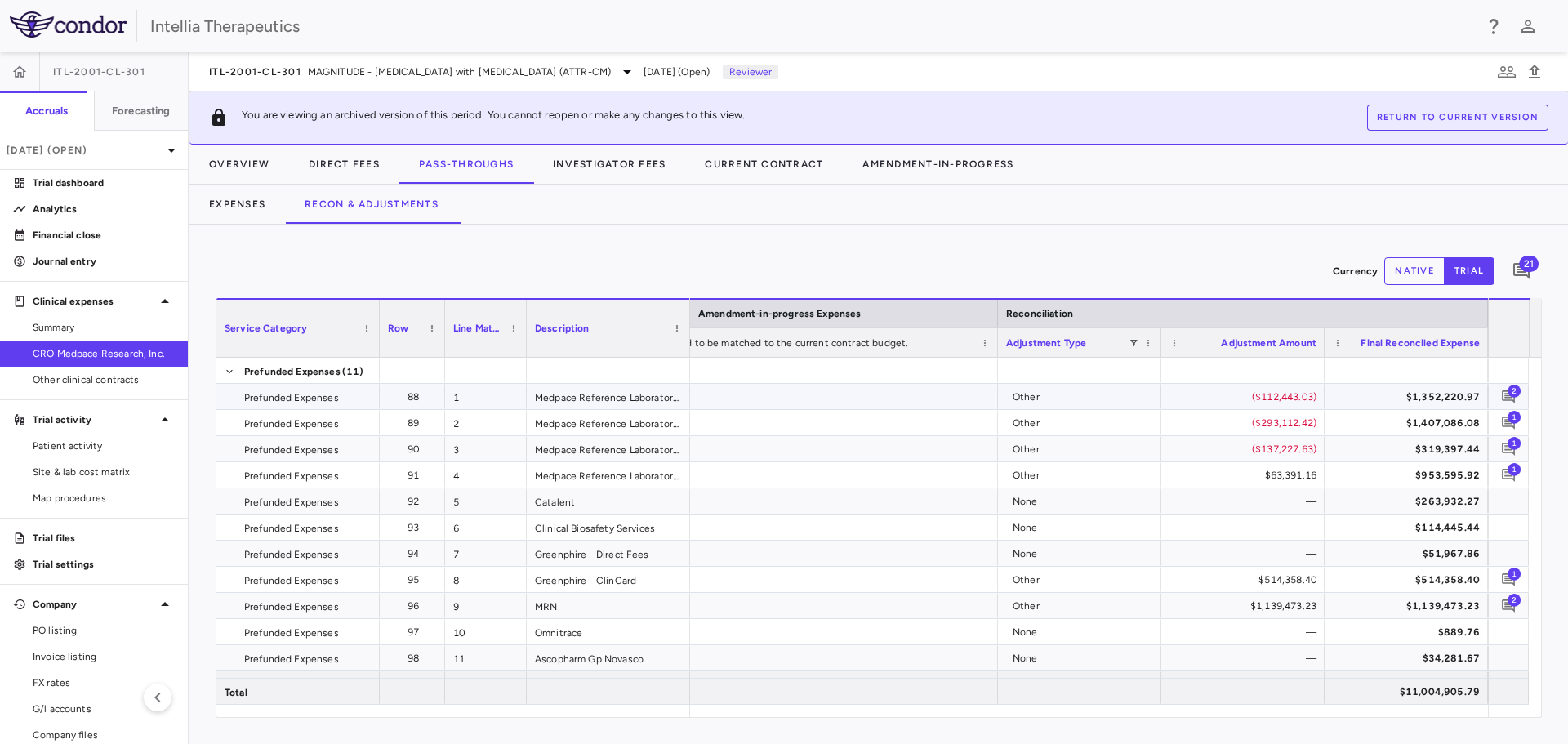
click at [1512, 395] on span "2" at bounding box center [1514, 391] width 13 height 13
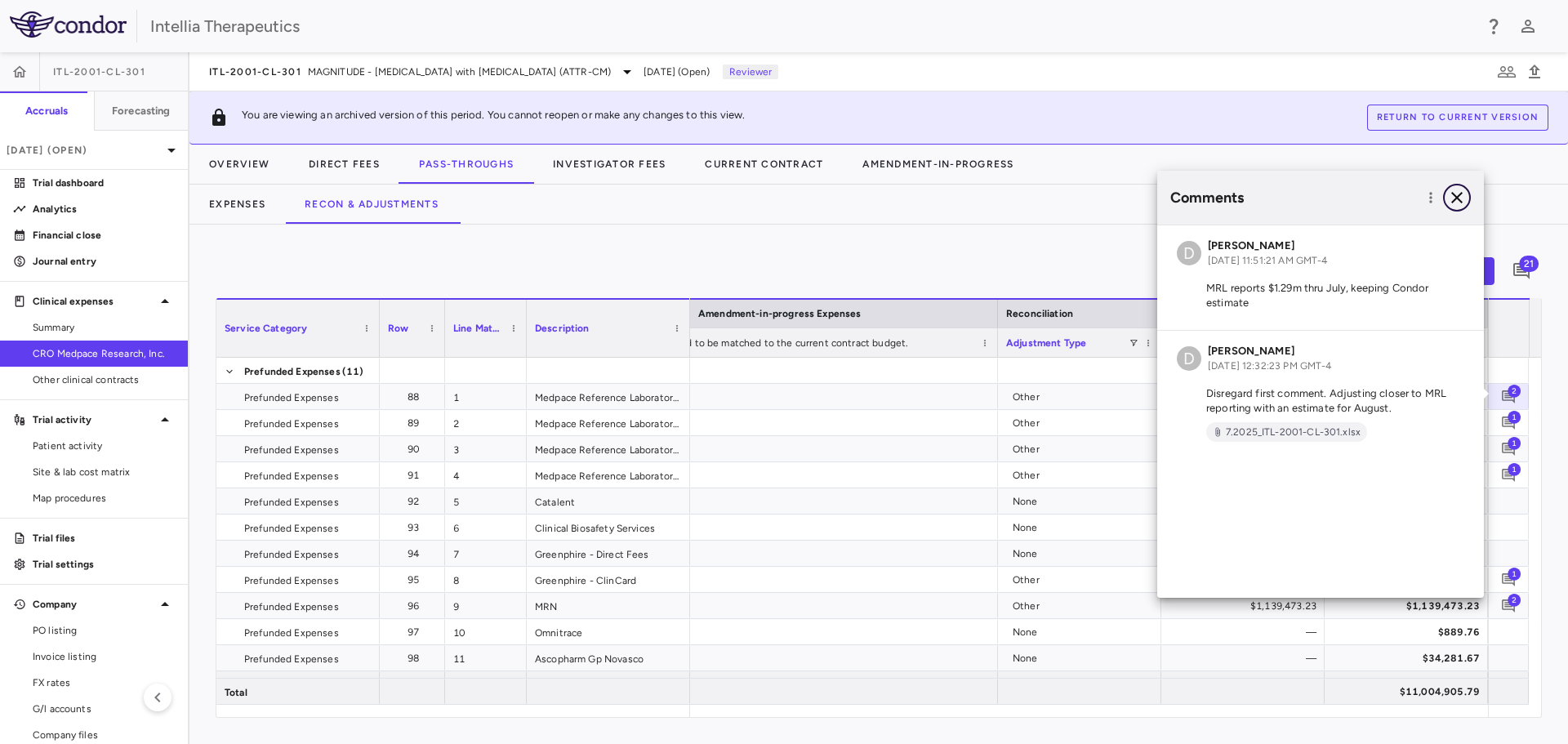
click at [1460, 196] on icon "button" at bounding box center [1457, 197] width 19 height 19
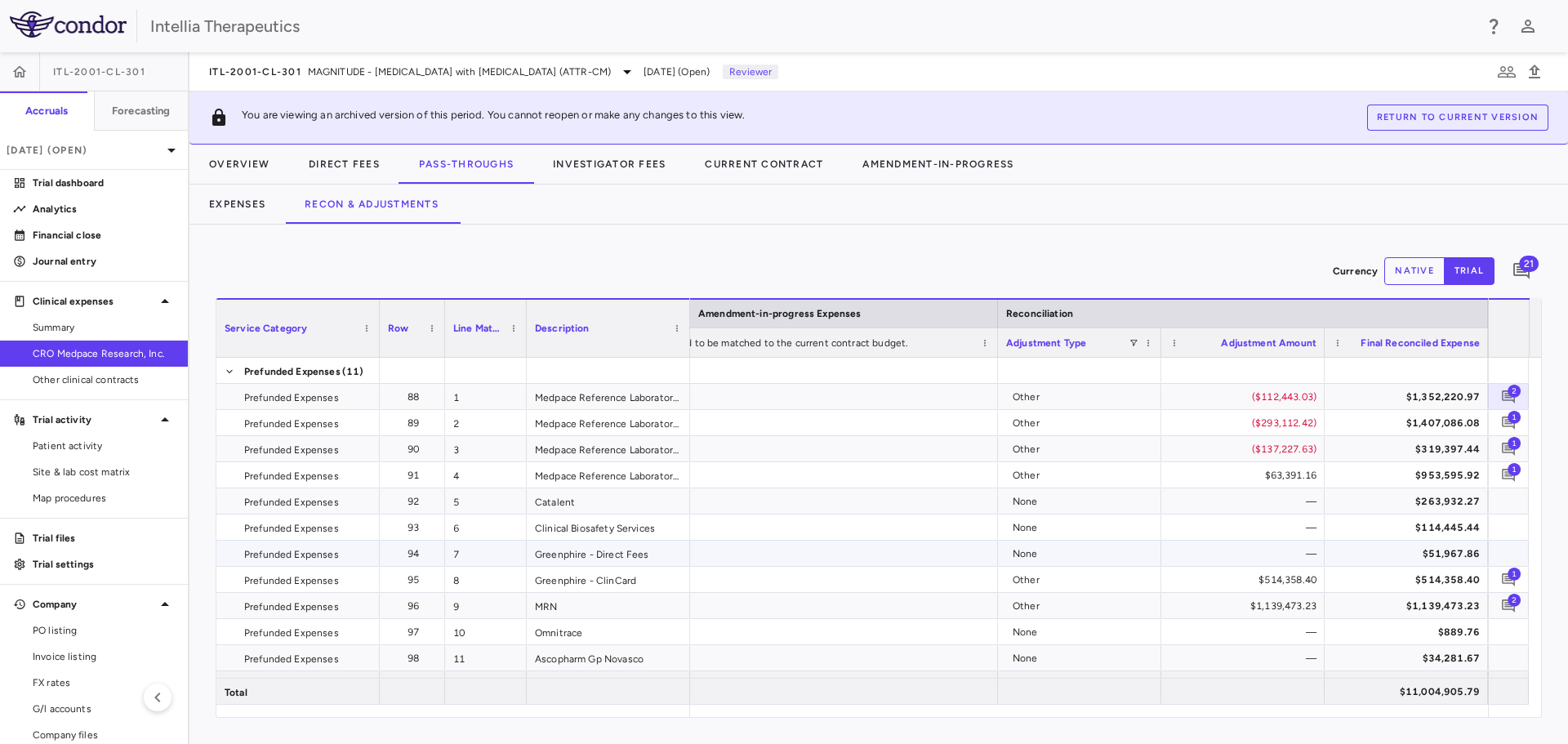
scroll to position [58, 0]
click at [1521, 472] on div "1" at bounding box center [1508, 475] width 33 height 33
click at [1513, 472] on span "1" at bounding box center [1514, 469] width 13 height 13
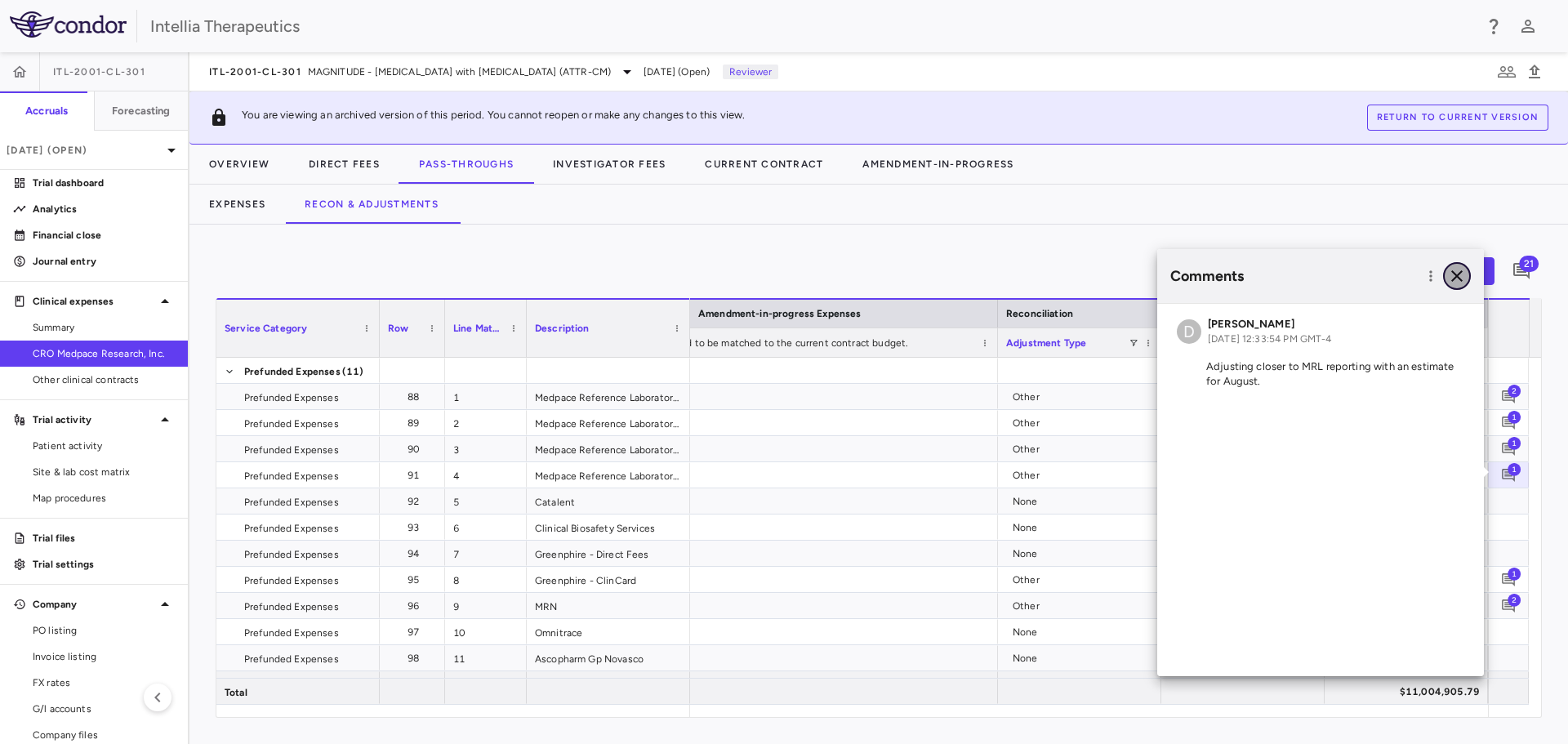
click at [1459, 280] on icon "button" at bounding box center [1457, 276] width 19 height 19
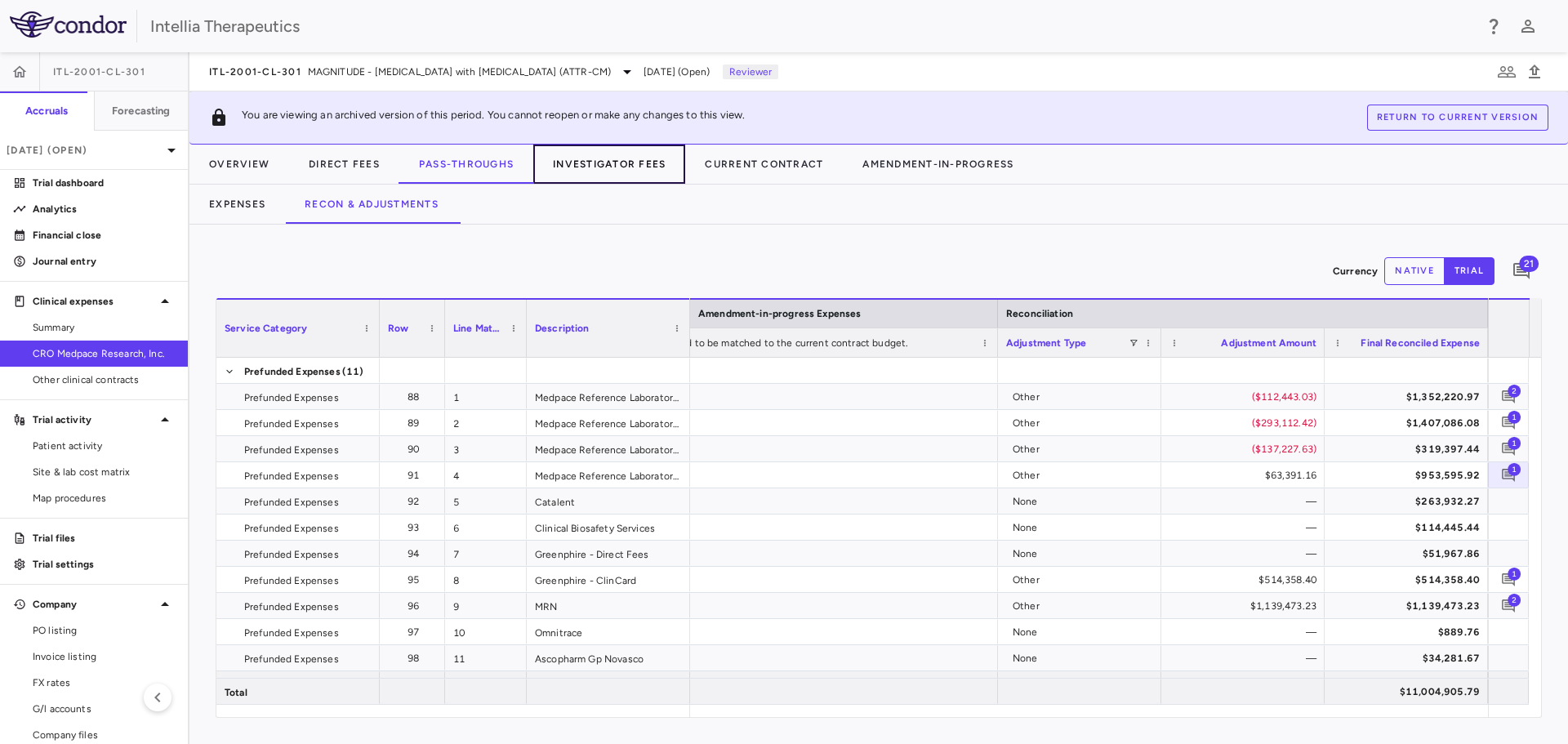
click at [593, 171] on button "Investigator Fees" at bounding box center [609, 164] width 152 height 39
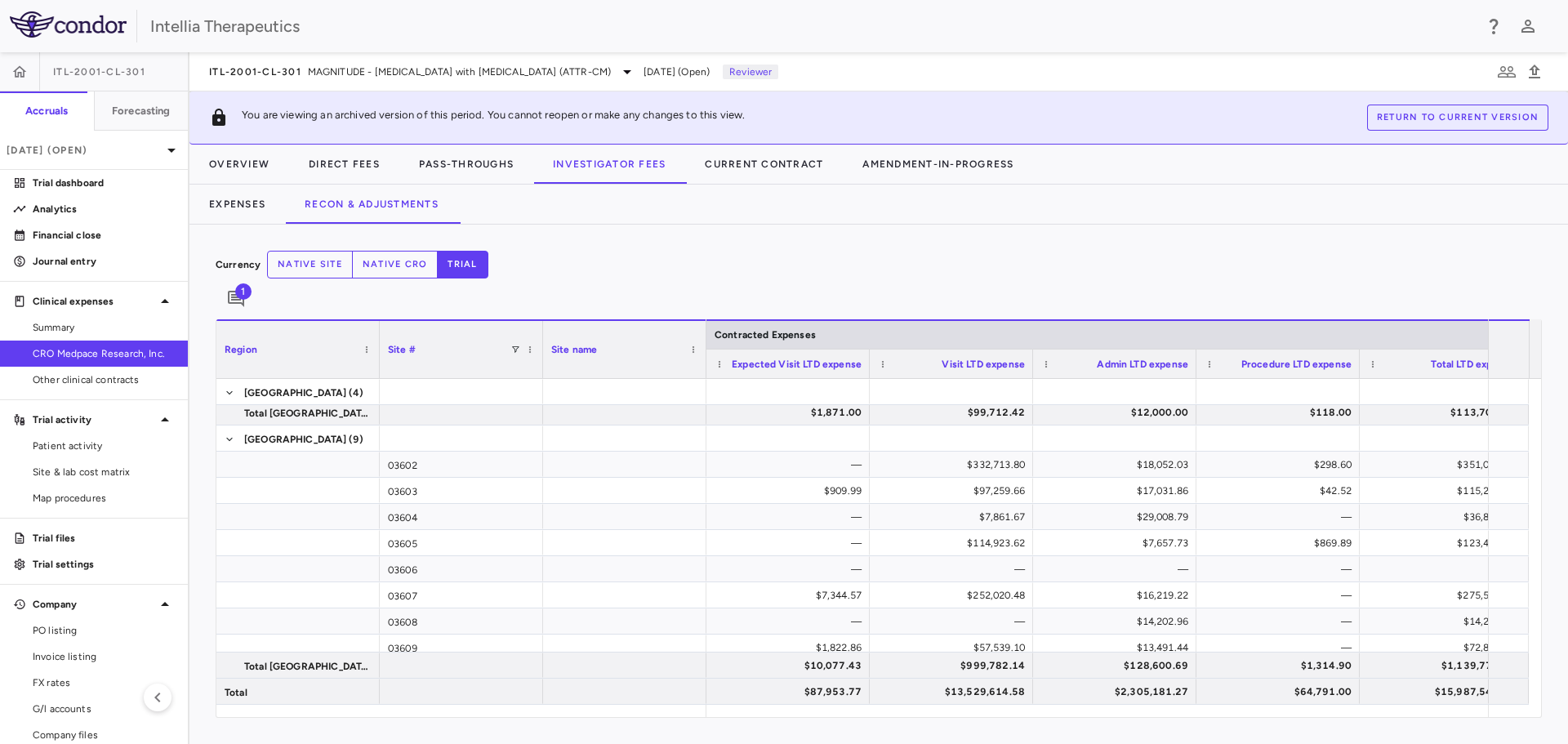
scroll to position [240, 0]
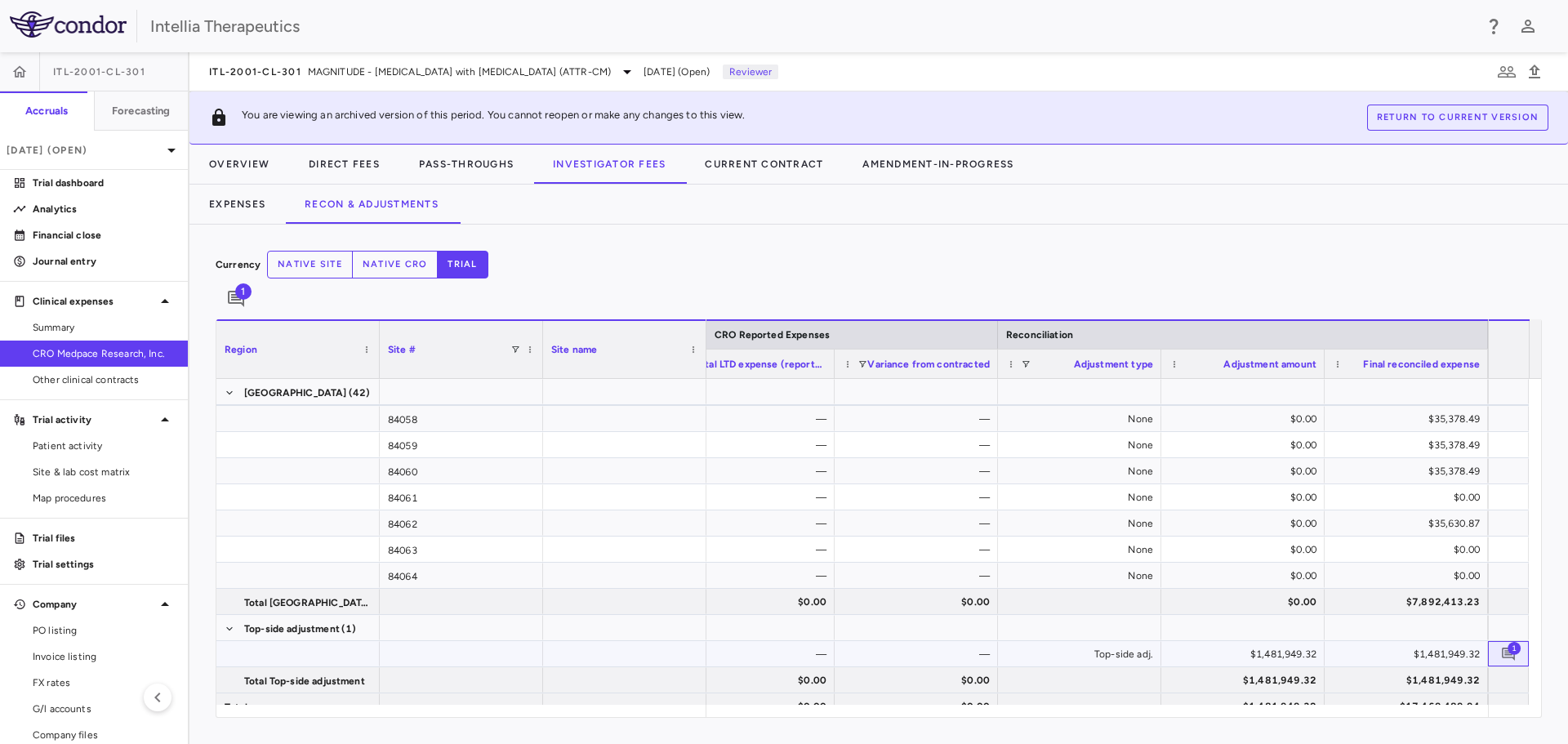
click at [1512, 641] on span "1" at bounding box center [1514, 647] width 13 height 13
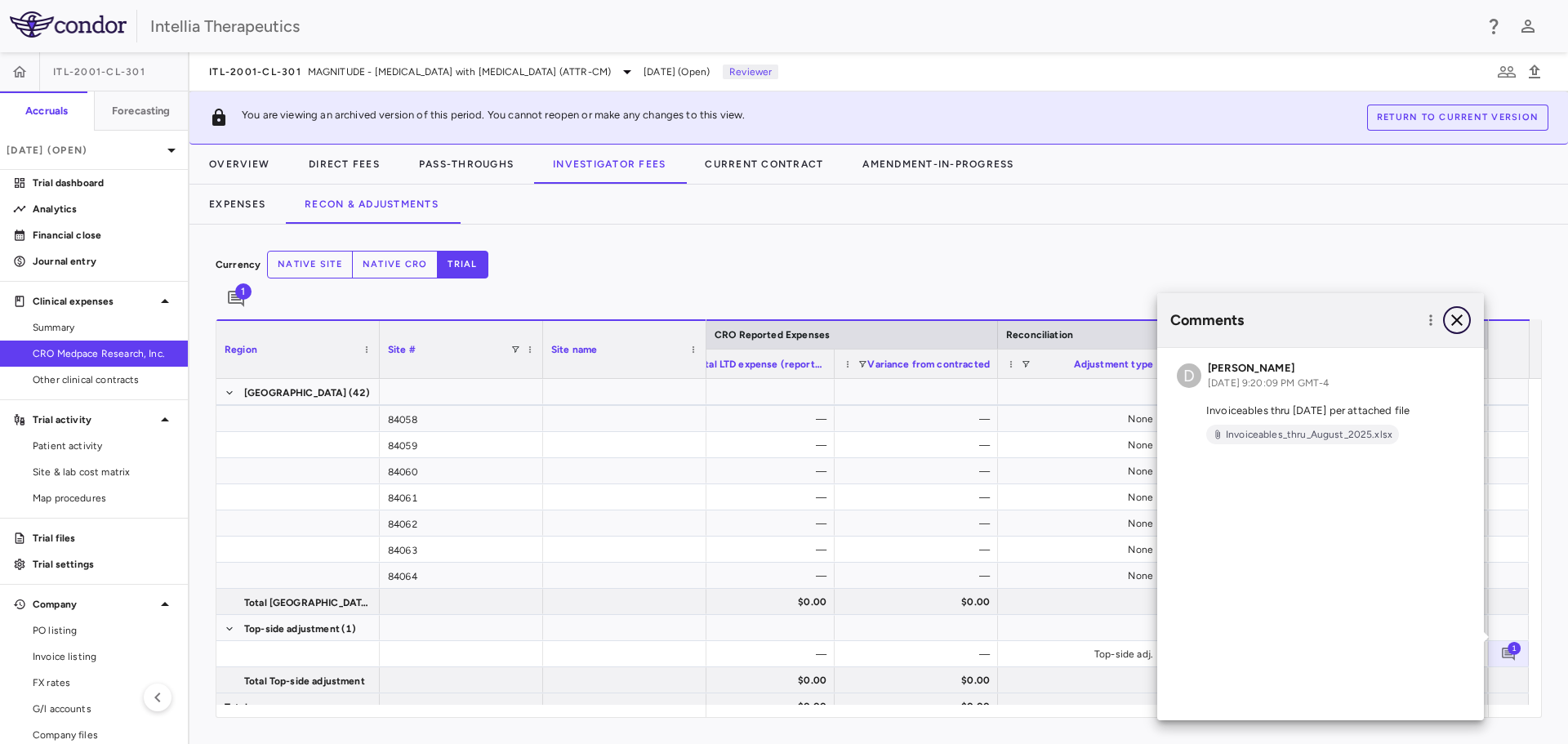
click at [1453, 316] on icon "button" at bounding box center [1457, 320] width 11 height 11
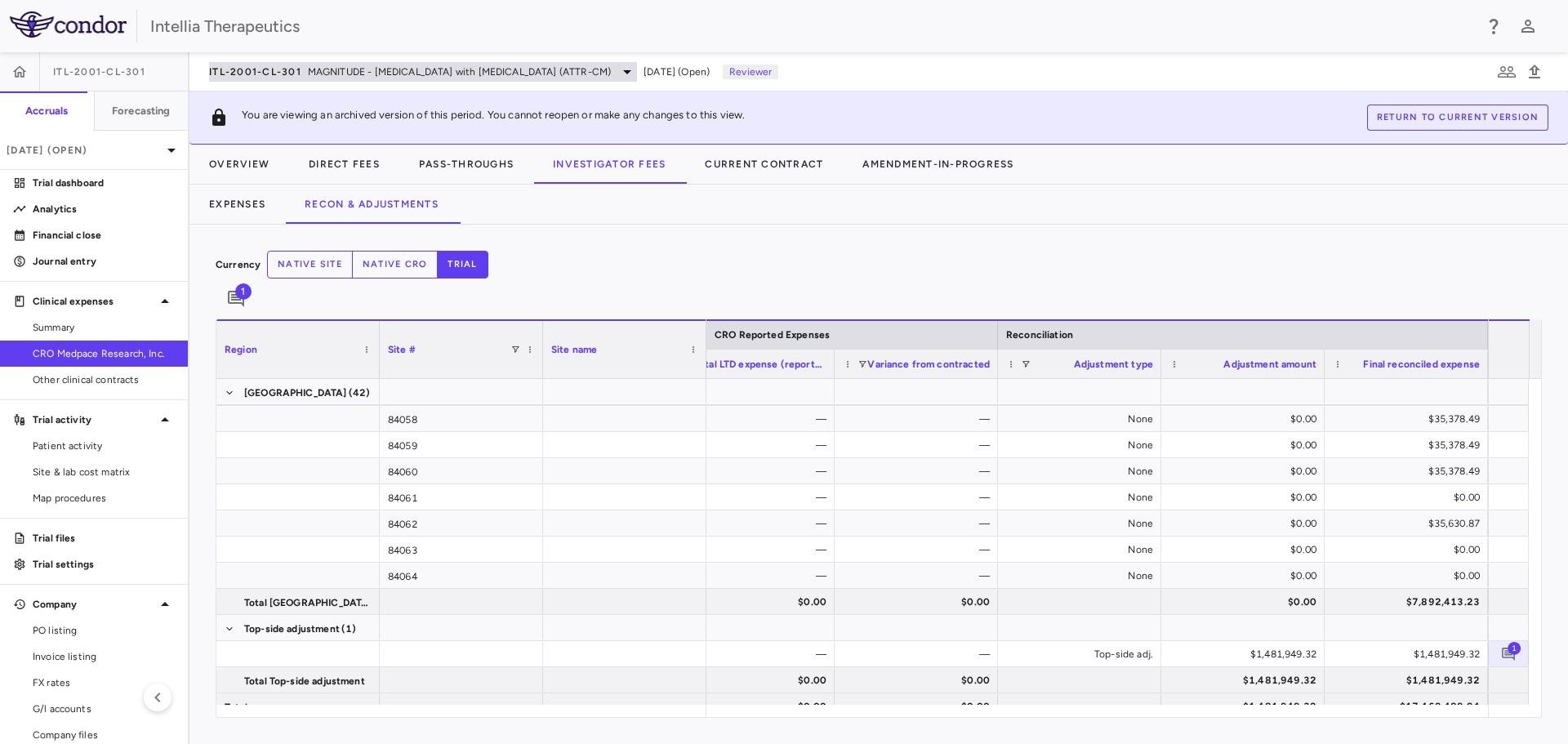
click at [607, 74] on span "MAGNITUDE - [MEDICAL_DATA] with [MEDICAL_DATA] (ATTR-CM)" at bounding box center [459, 71] width 303 height 15
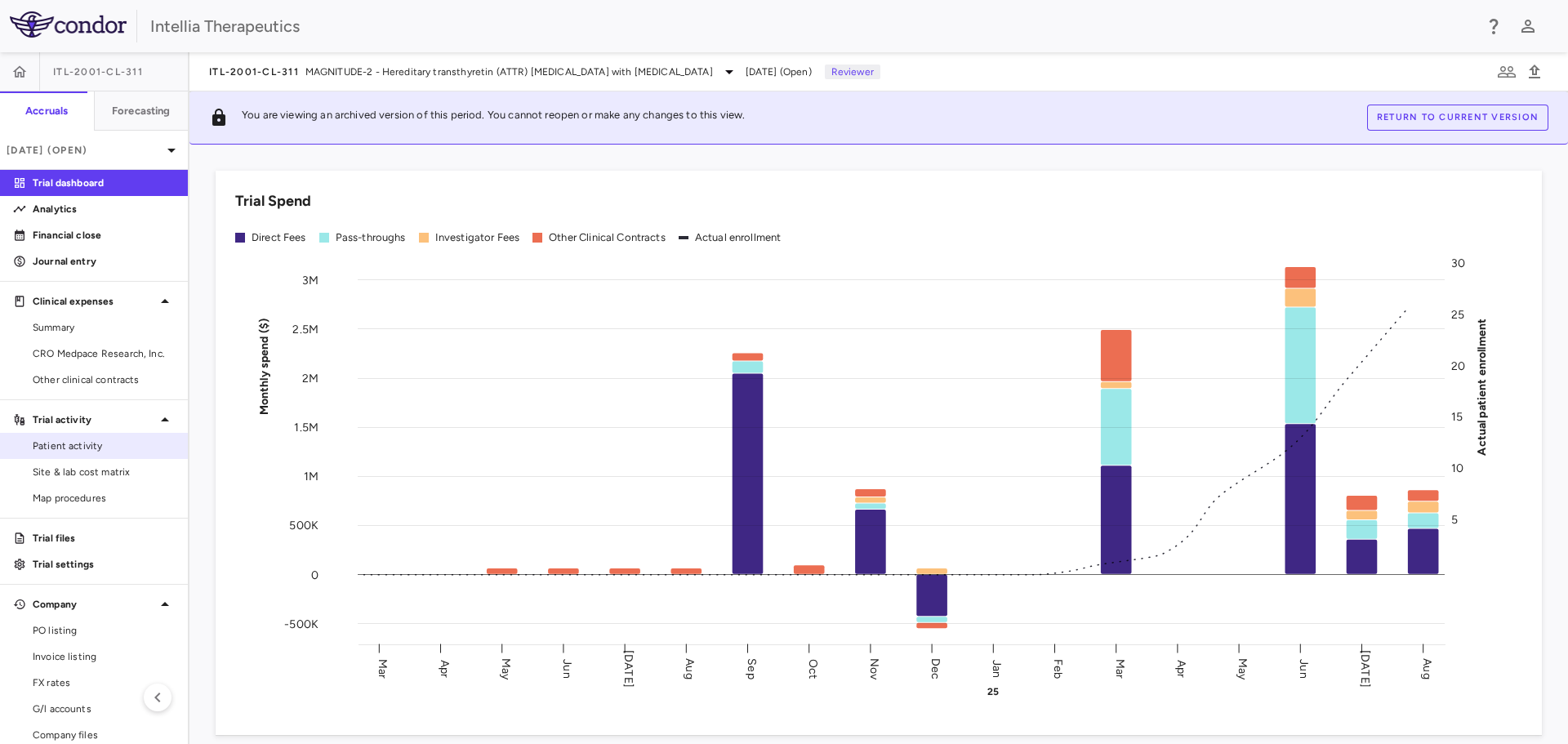
click at [91, 453] on link "Patient activity" at bounding box center [93, 446] width 188 height 25
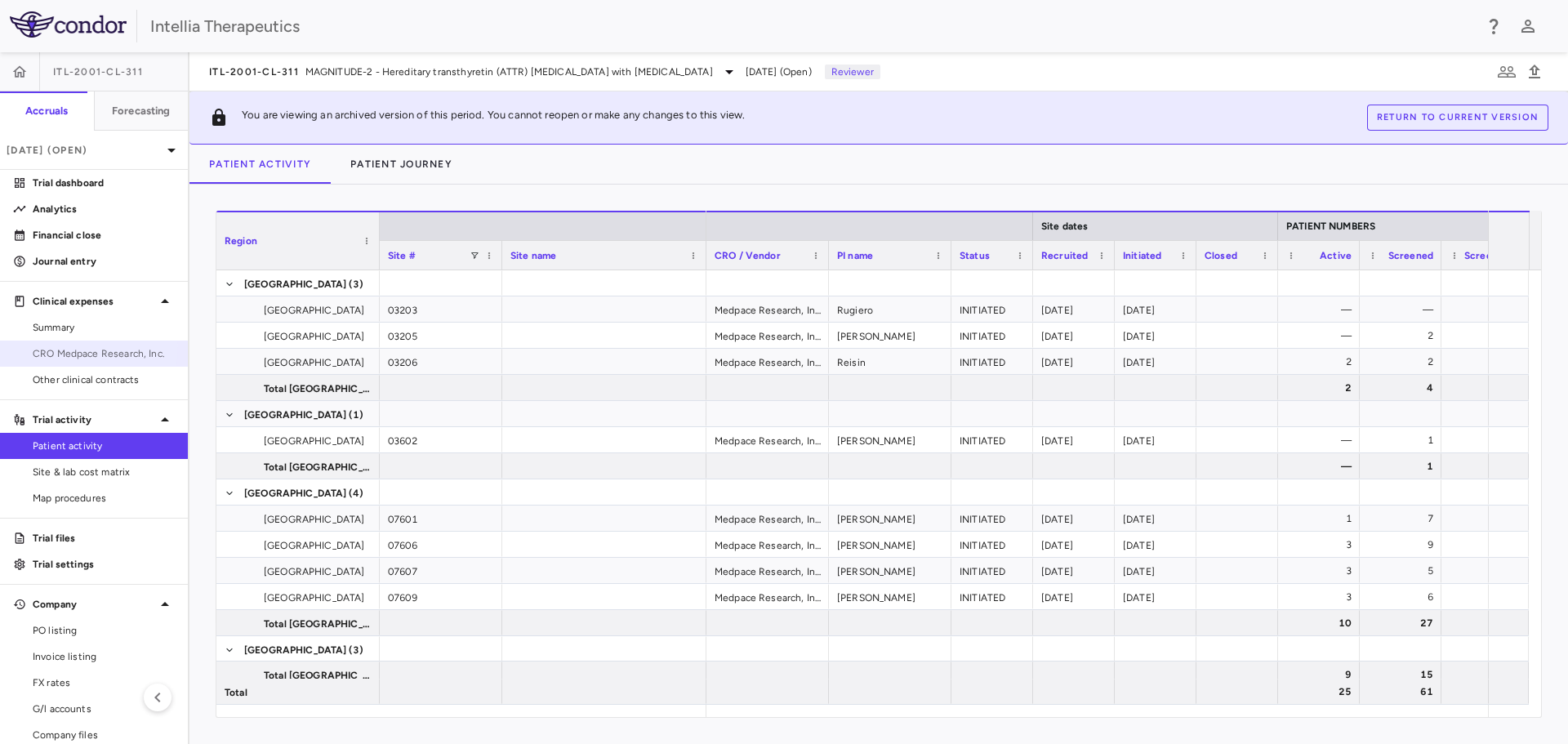
click at [72, 346] on span "CRO Medpace Research, Inc." at bounding box center [103, 353] width 142 height 15
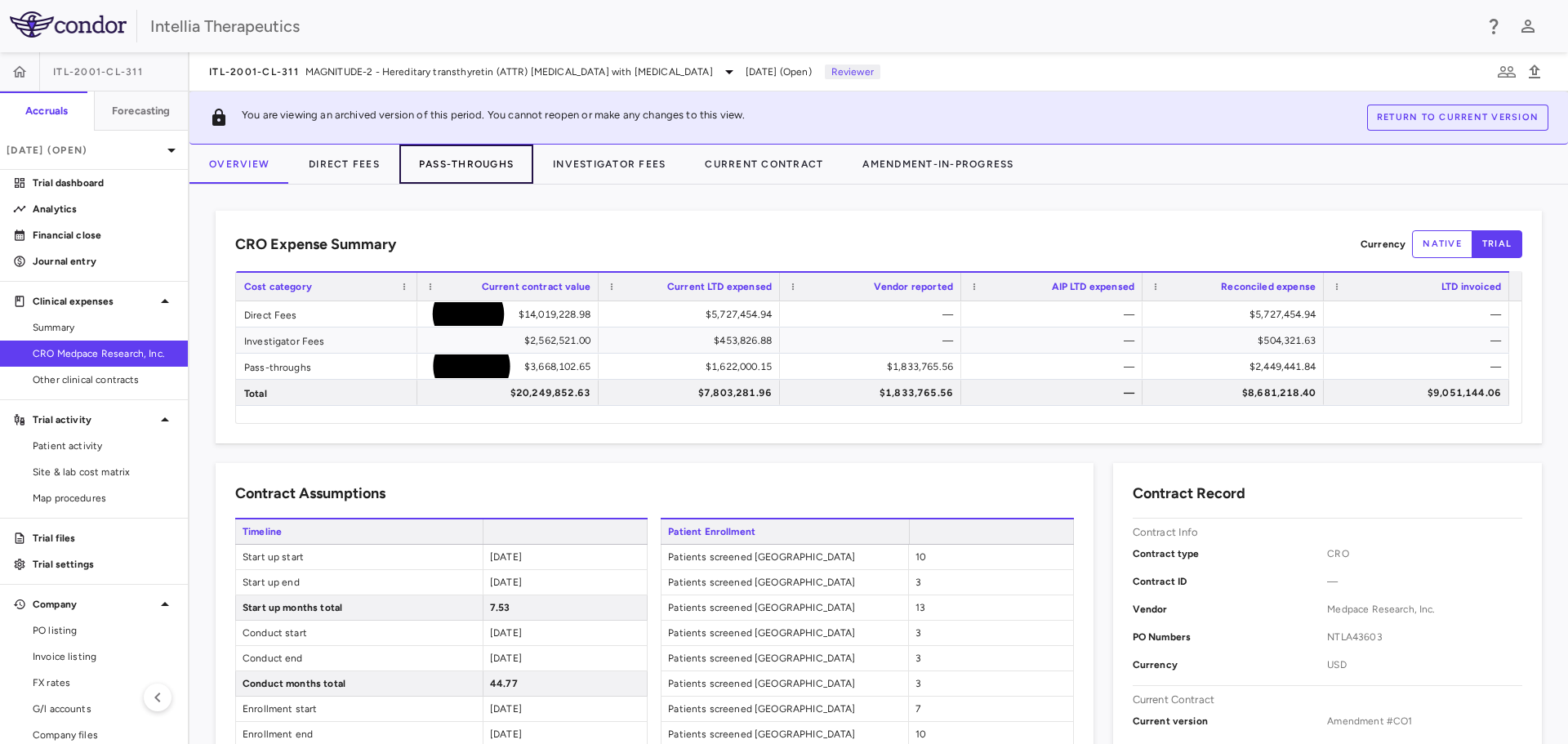
click at [443, 167] on button "Pass-Throughs" at bounding box center [466, 164] width 134 height 39
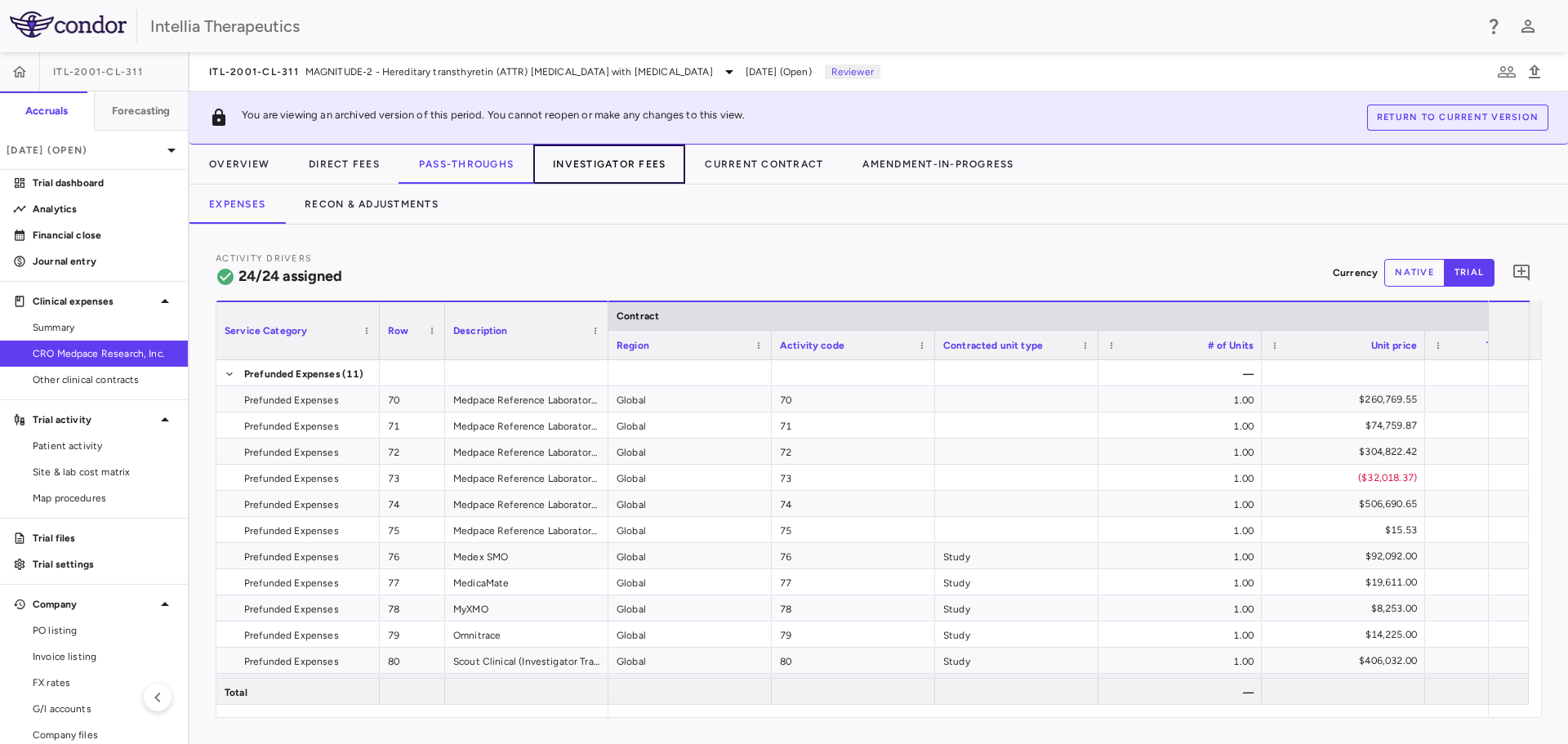
click at [582, 157] on button "Investigator Fees" at bounding box center [609, 164] width 152 height 39
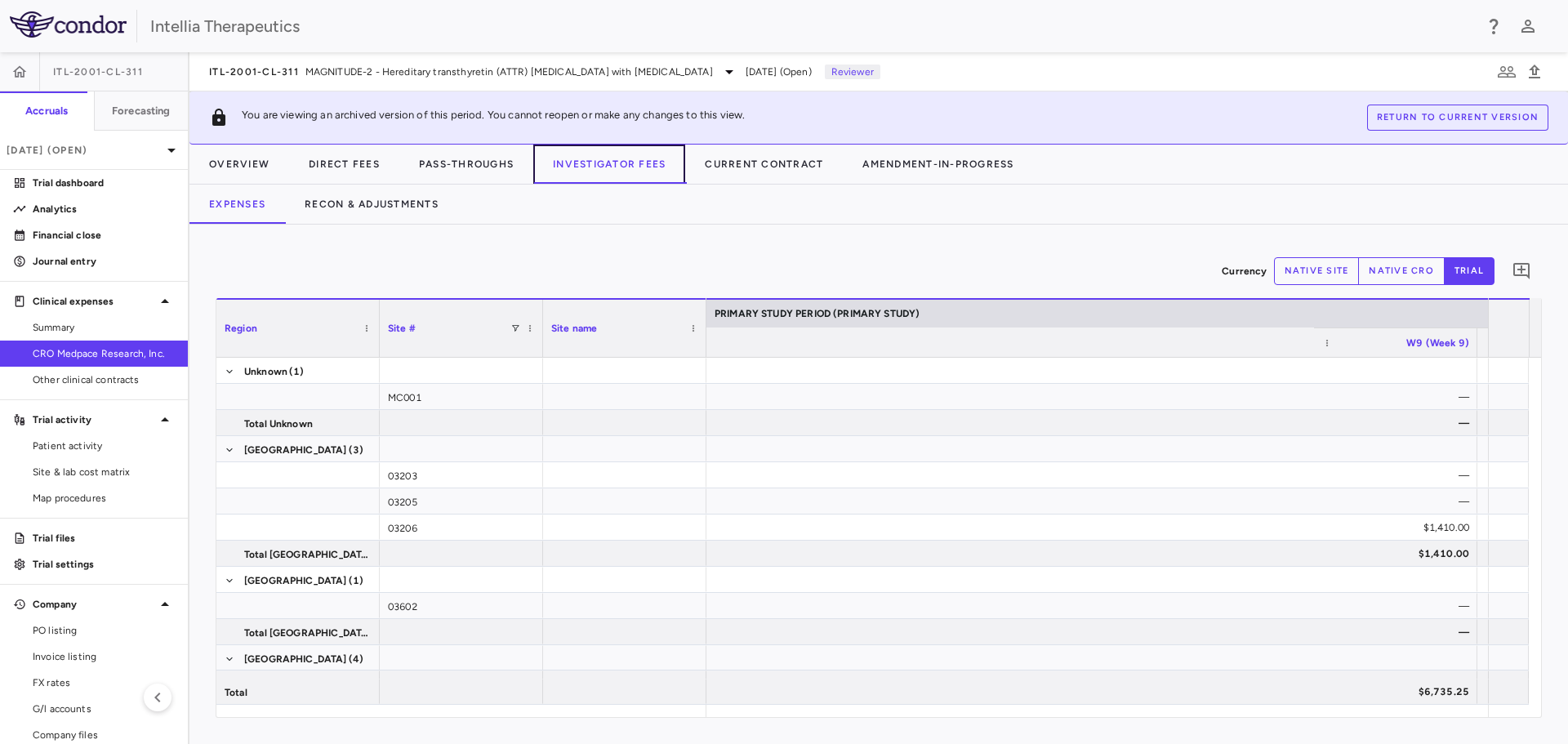
scroll to position [0, 4404]
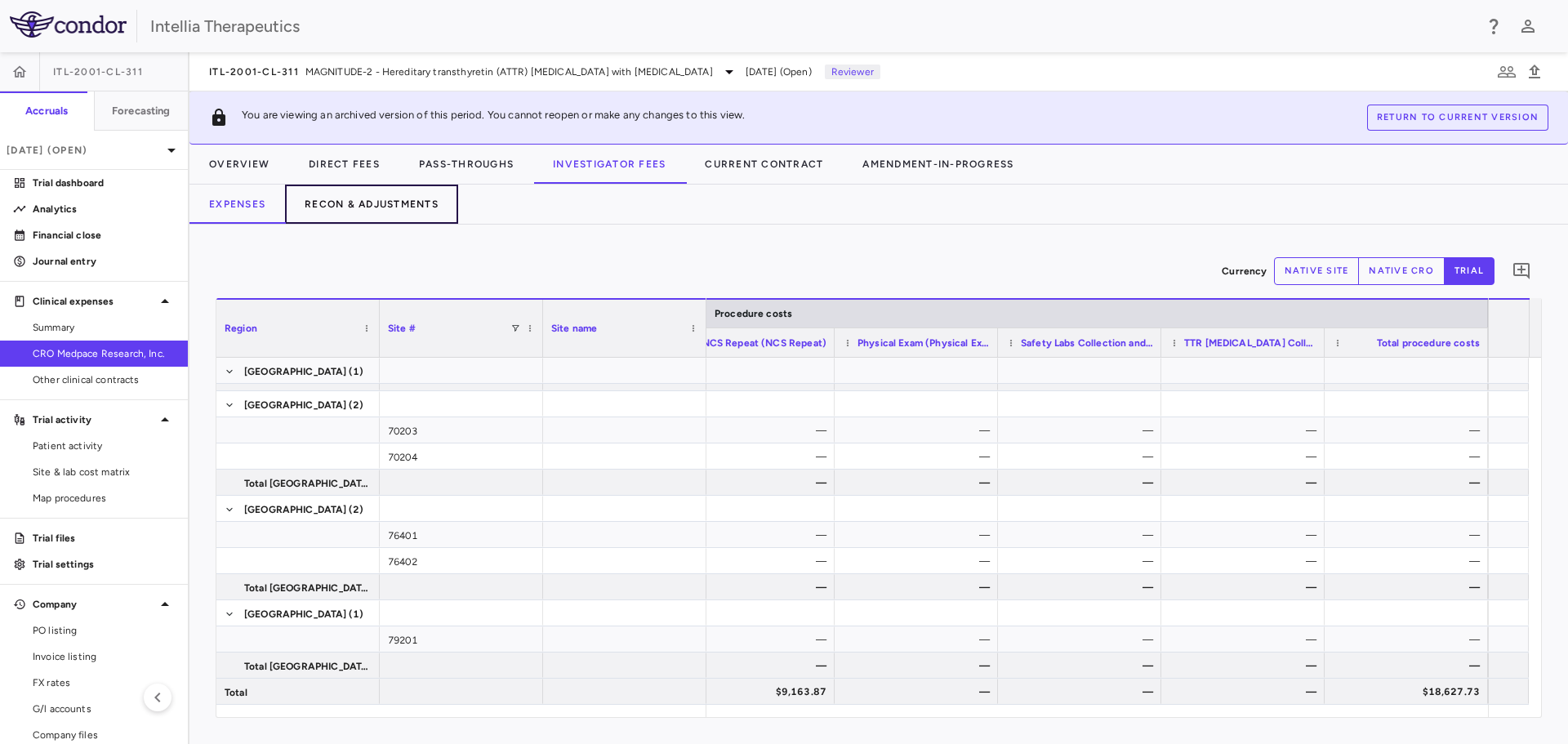
click at [381, 203] on button "Recon & Adjustments" at bounding box center [371, 204] width 173 height 39
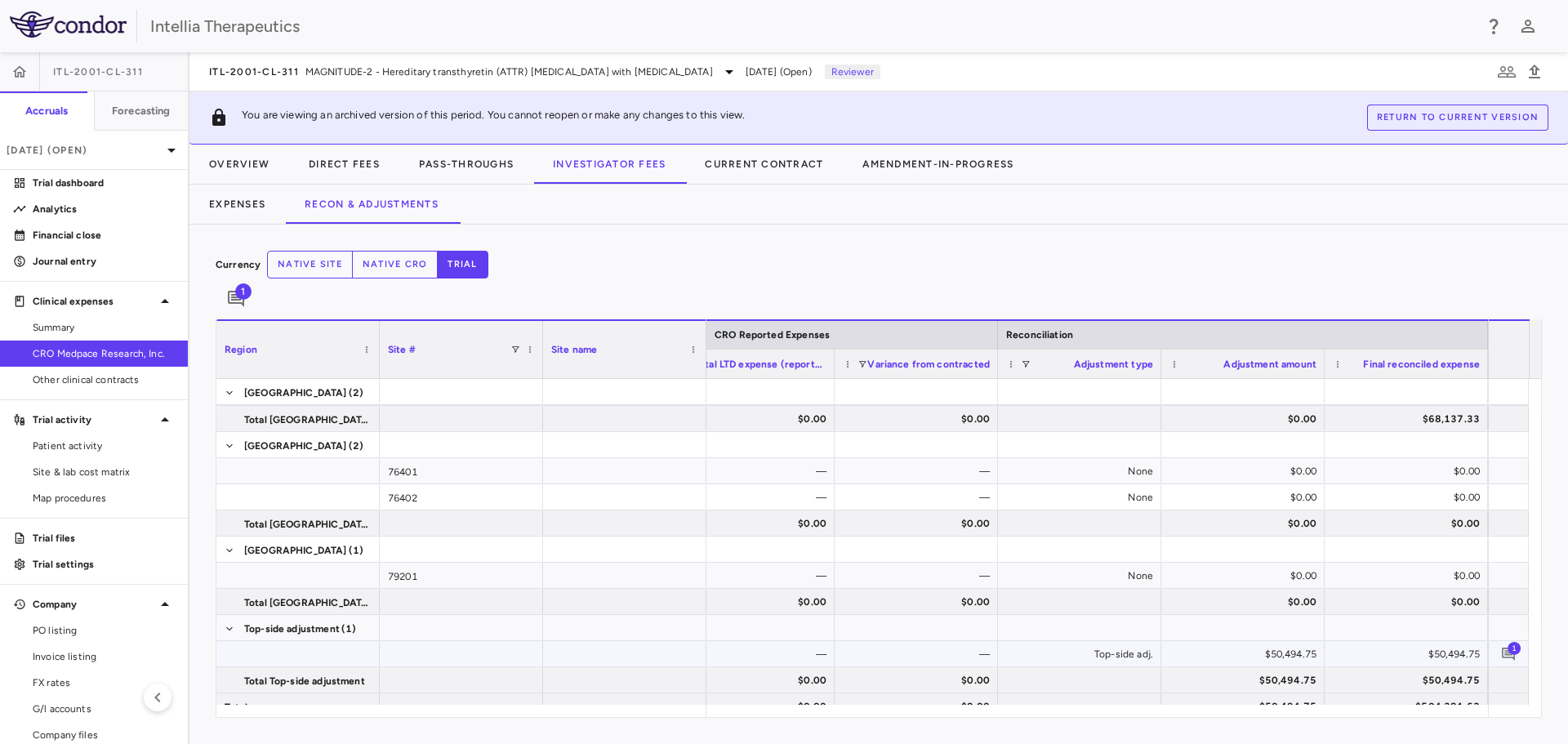
click at [1511, 641] on span "1" at bounding box center [1514, 647] width 13 height 13
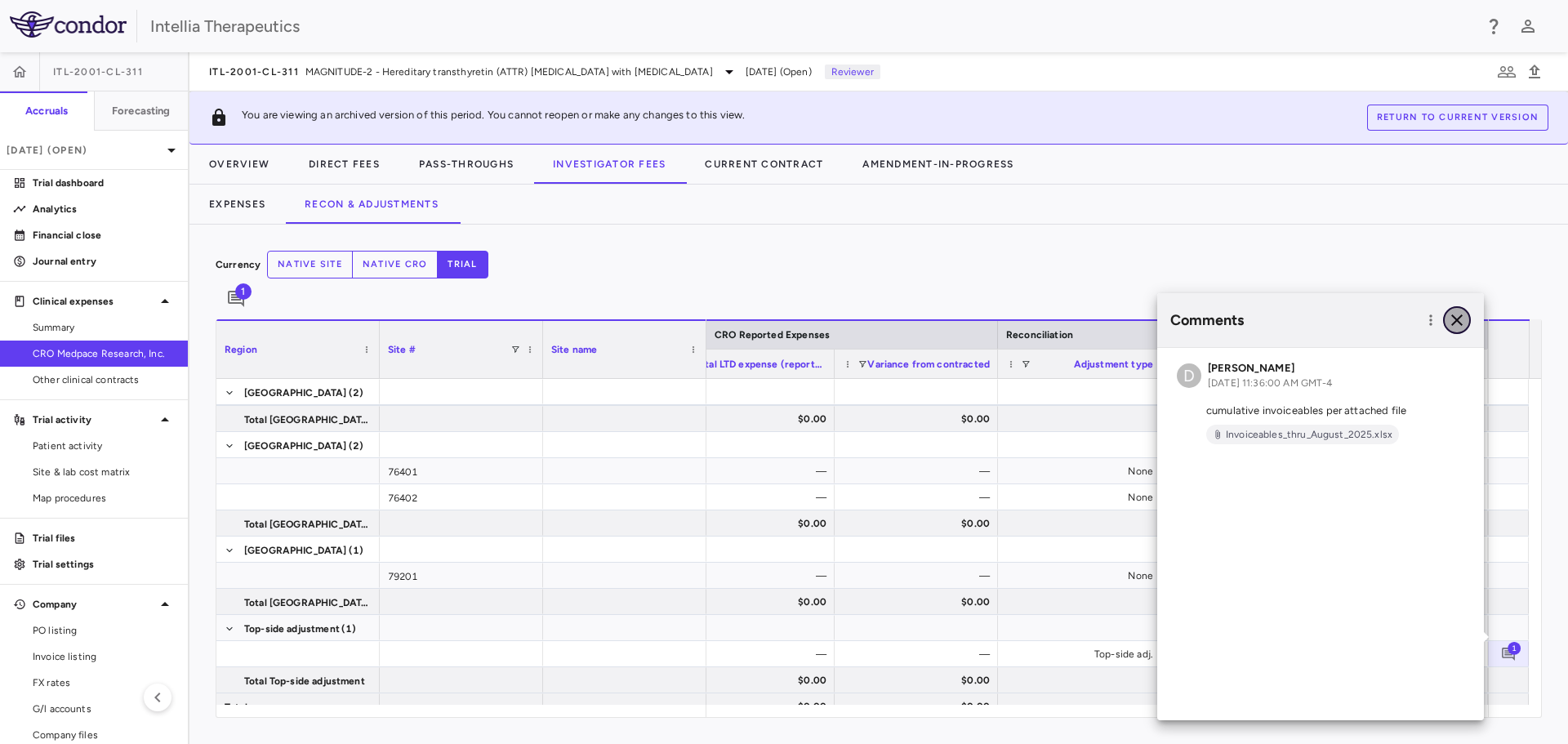
click at [1460, 318] on icon "button" at bounding box center [1457, 320] width 11 height 11
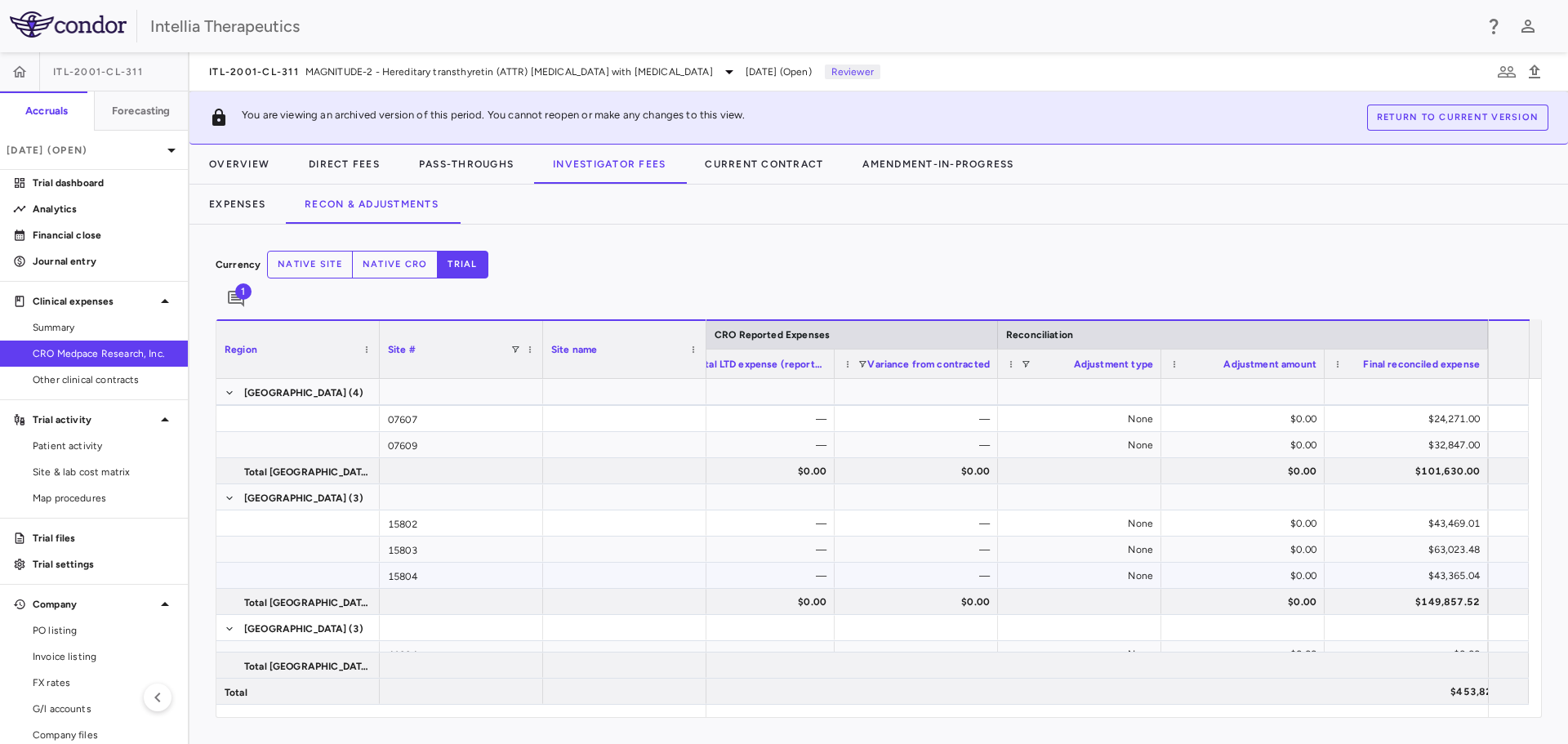
scroll to position [185, 0]
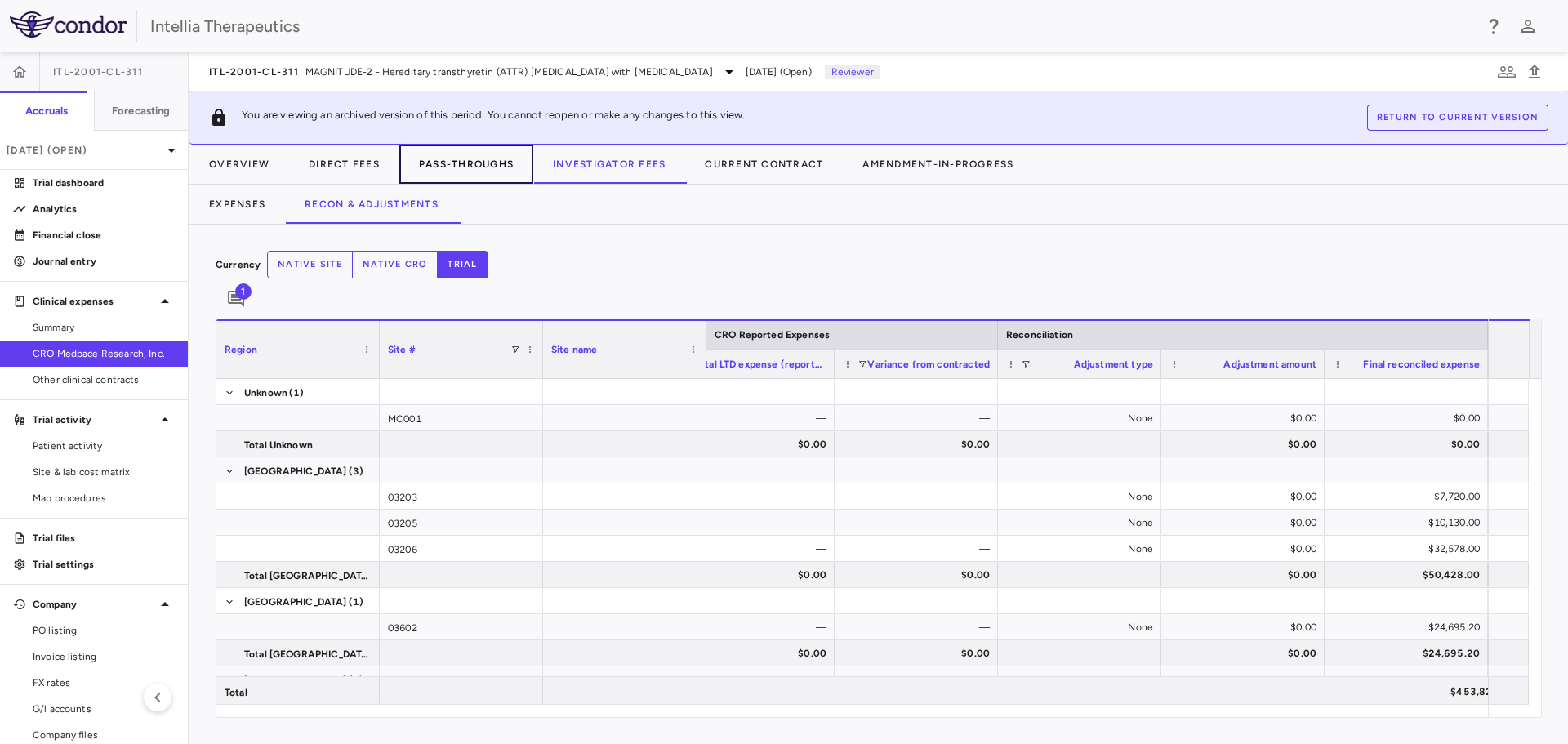
click at [438, 170] on button "Pass-Throughs" at bounding box center [466, 164] width 134 height 39
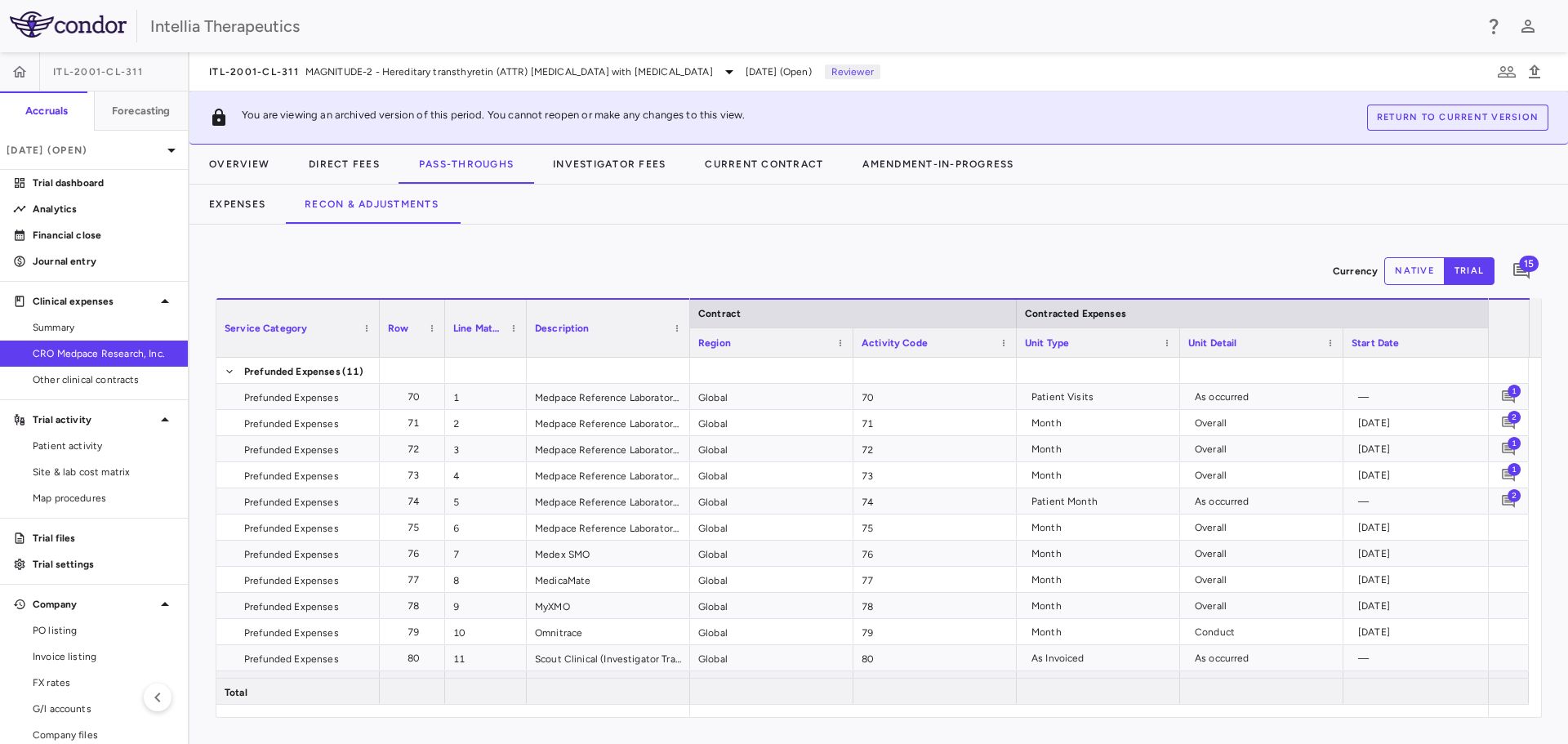
click at [1533, 265] on span "15" at bounding box center [1529, 264] width 19 height 17
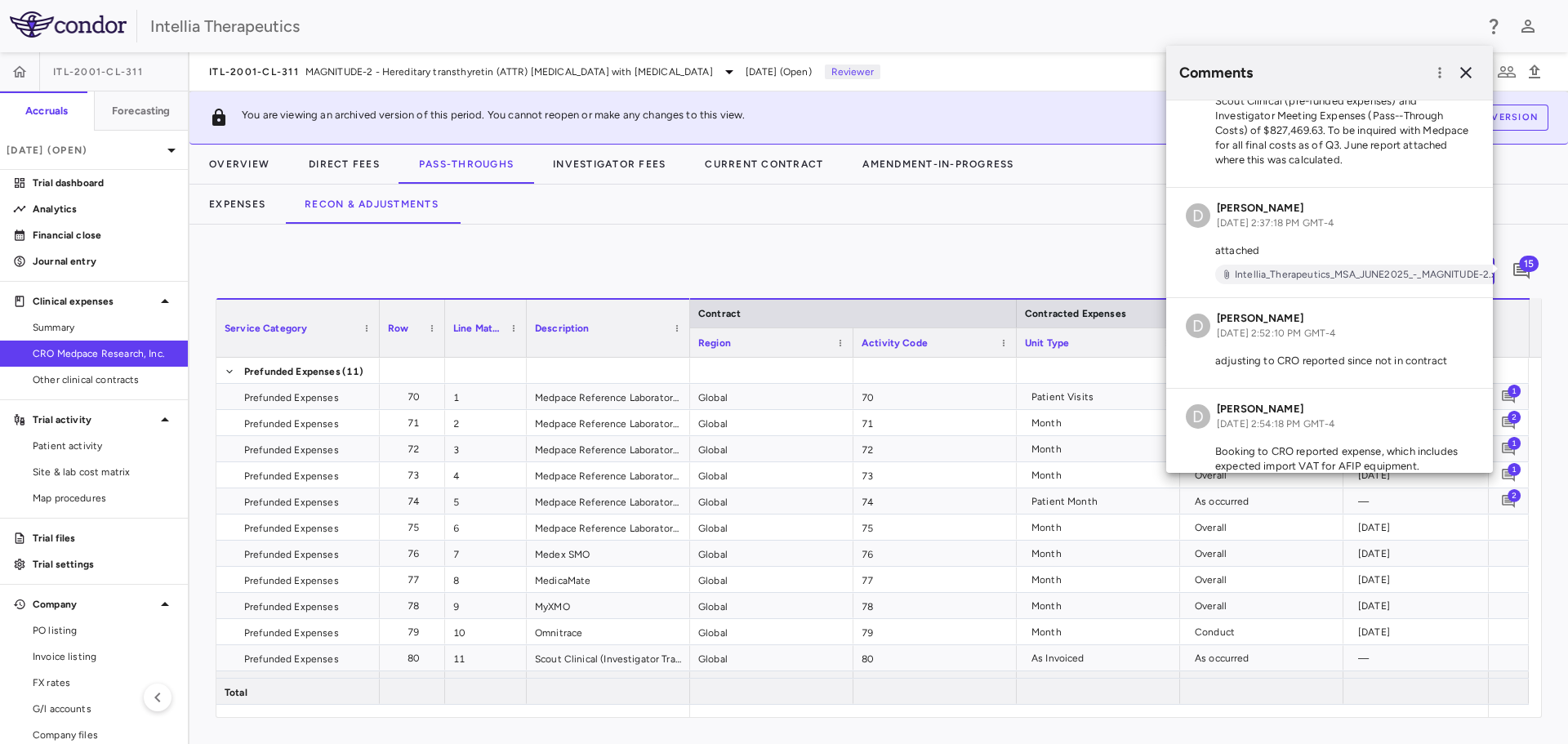
scroll to position [39, 0]
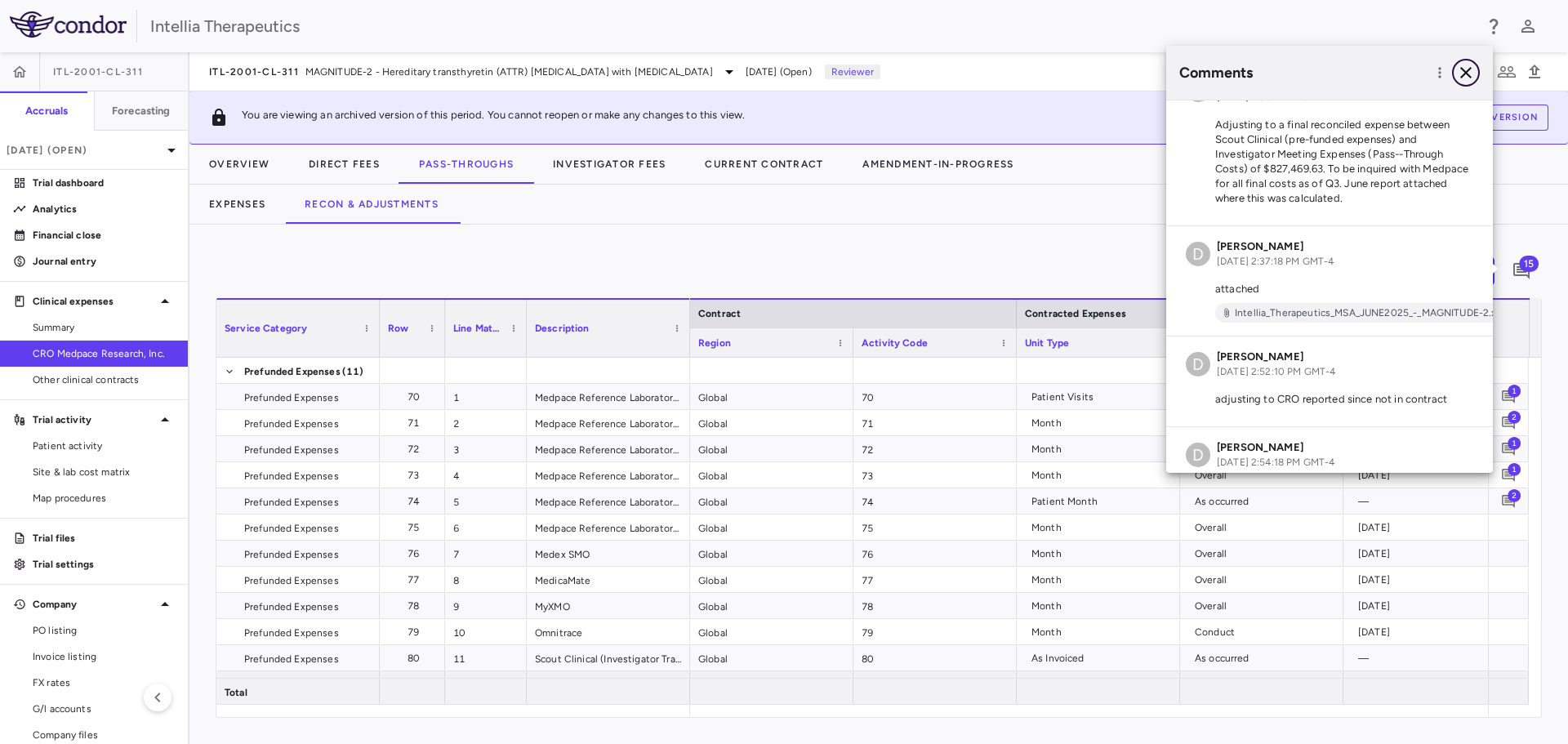
click at [1468, 74] on icon "button" at bounding box center [1466, 72] width 11 height 11
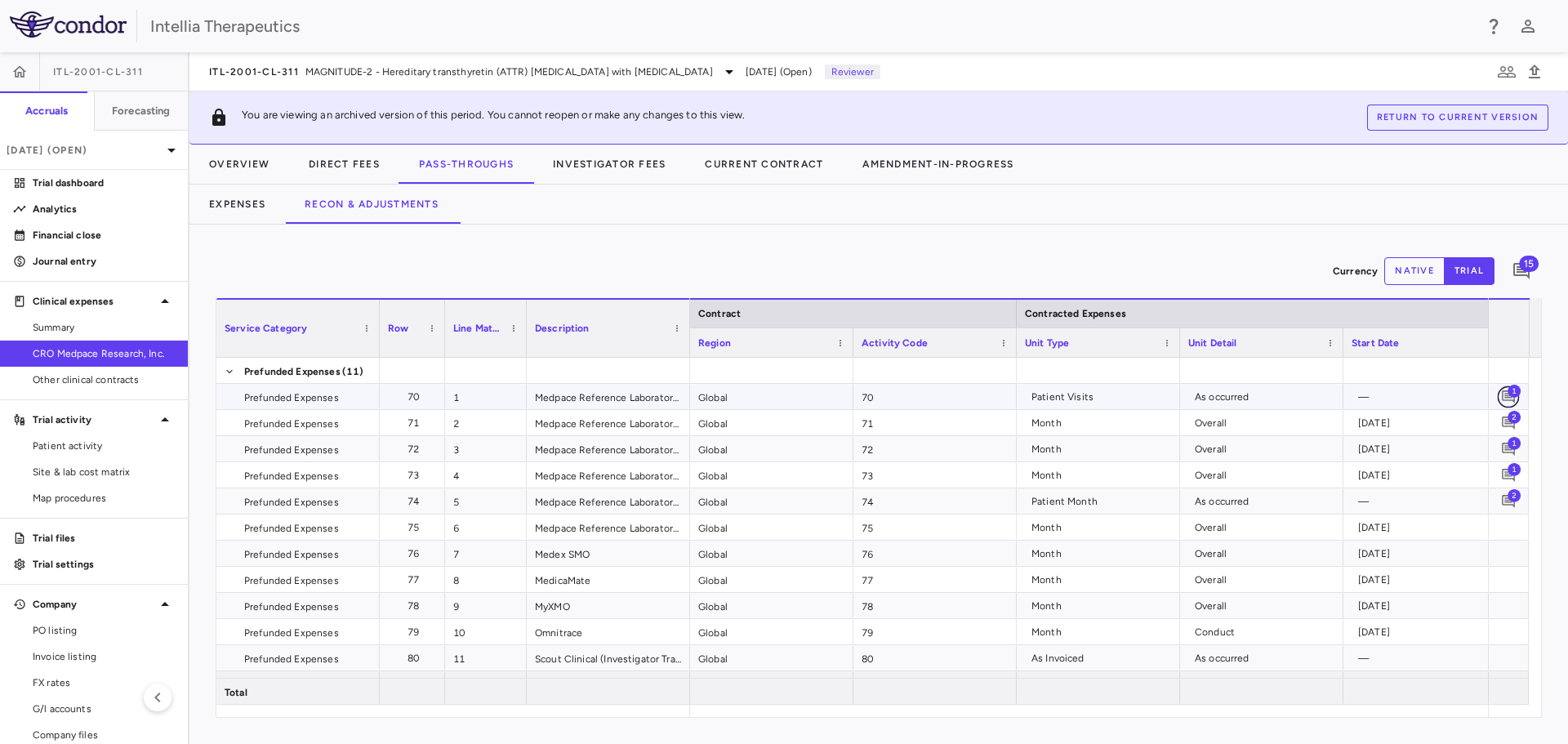
click at [1510, 399] on icon "Add comment" at bounding box center [1509, 397] width 16 height 16
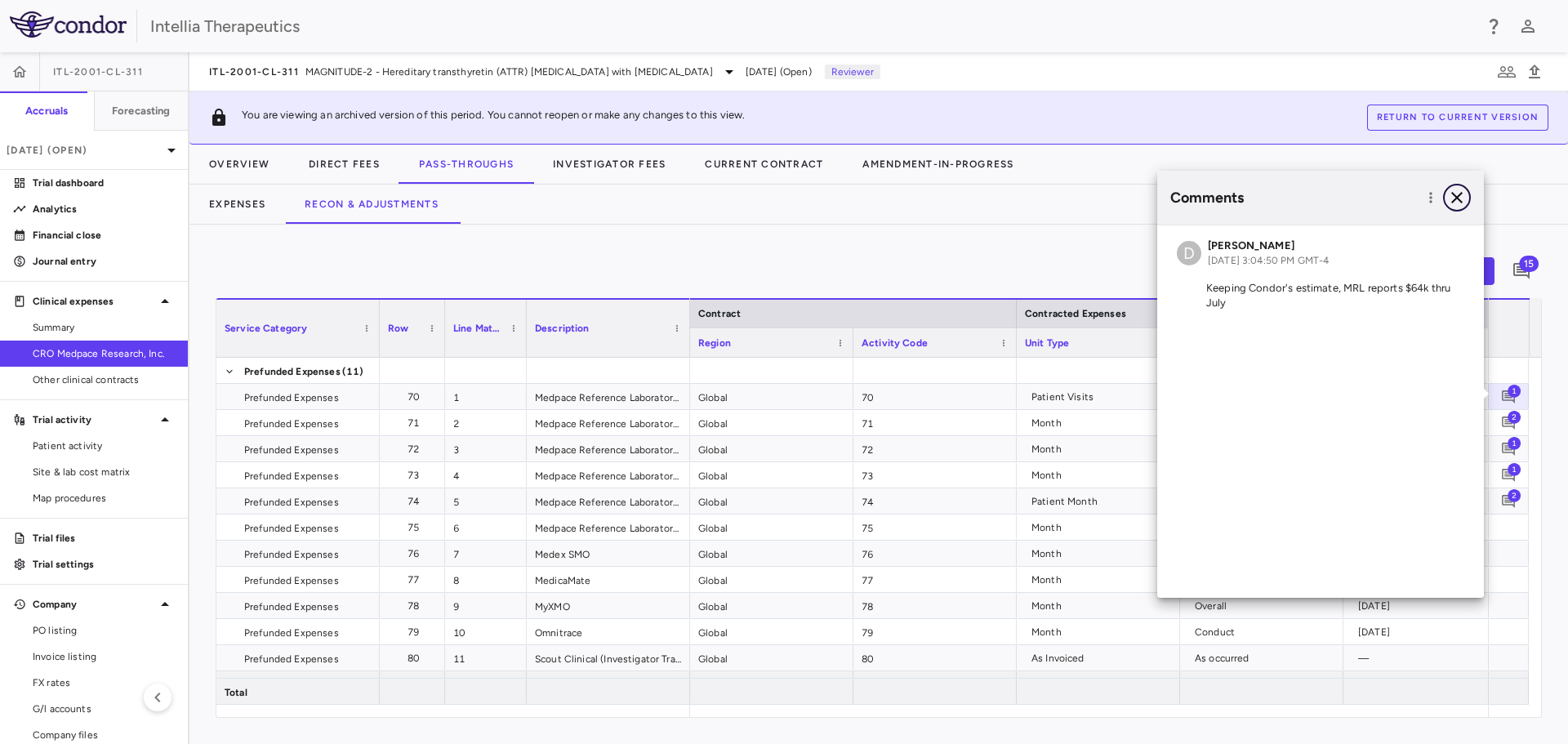
click at [1463, 197] on icon "button" at bounding box center [1457, 197] width 19 height 19
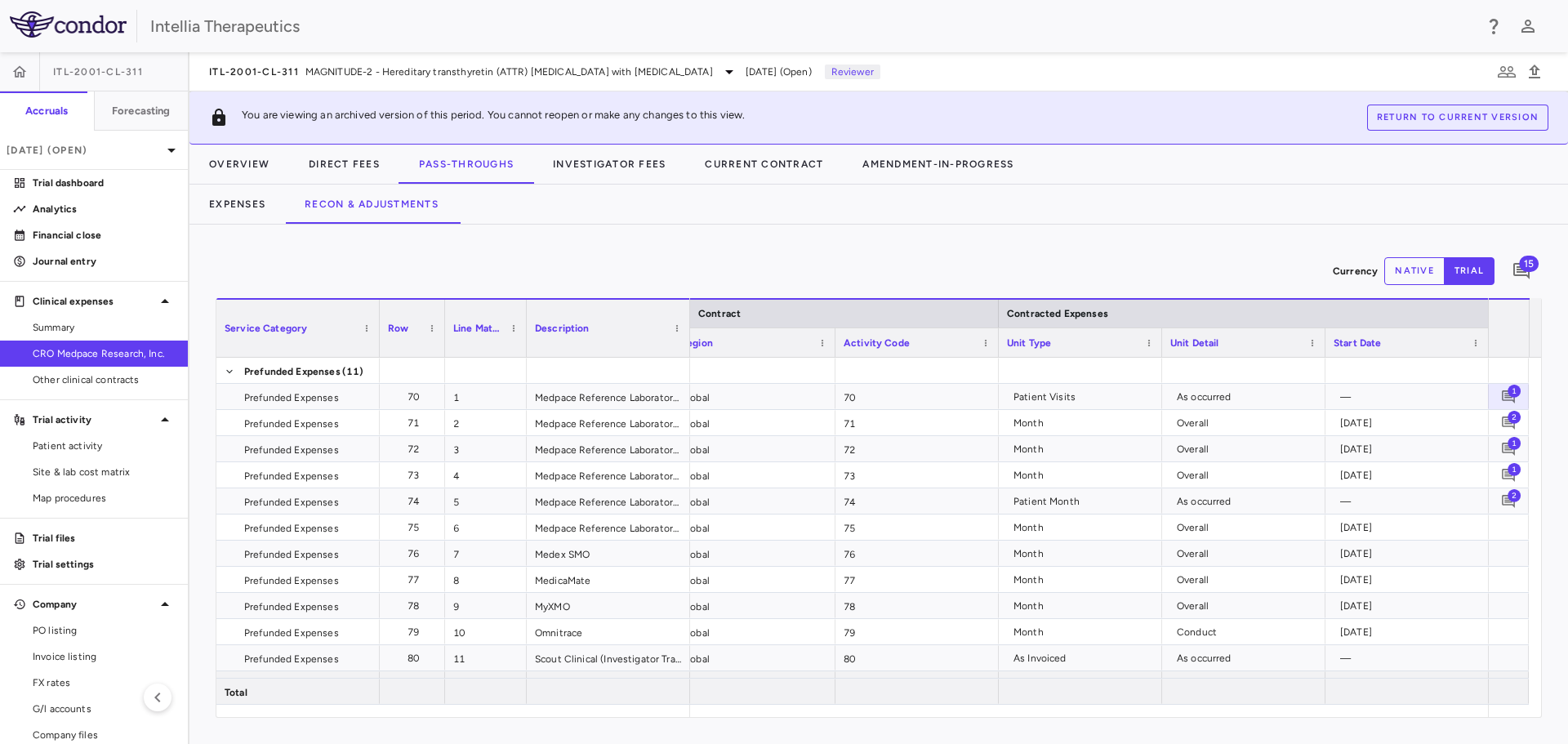
scroll to position [0, 36]
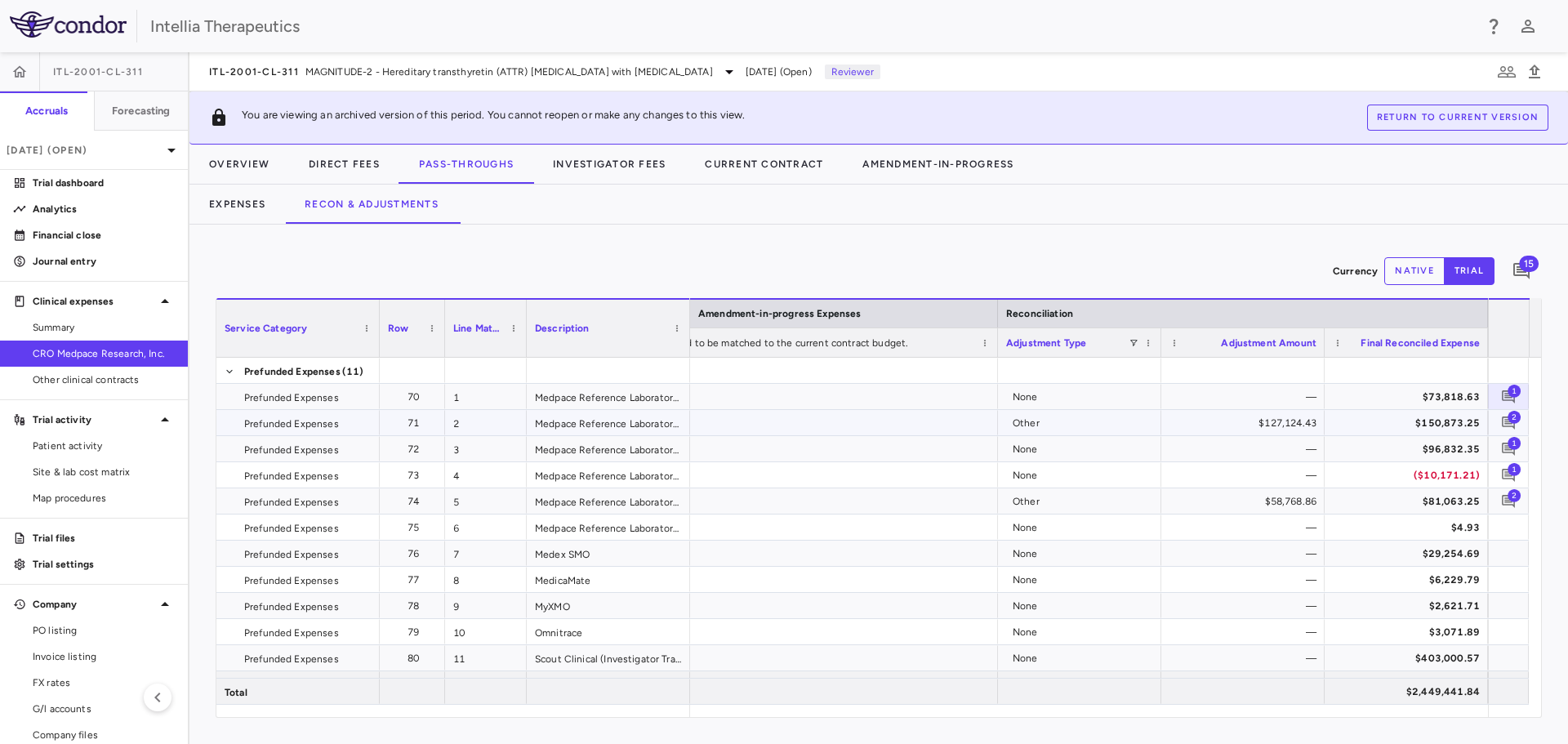
click at [1512, 412] on span "2" at bounding box center [1514, 416] width 13 height 13
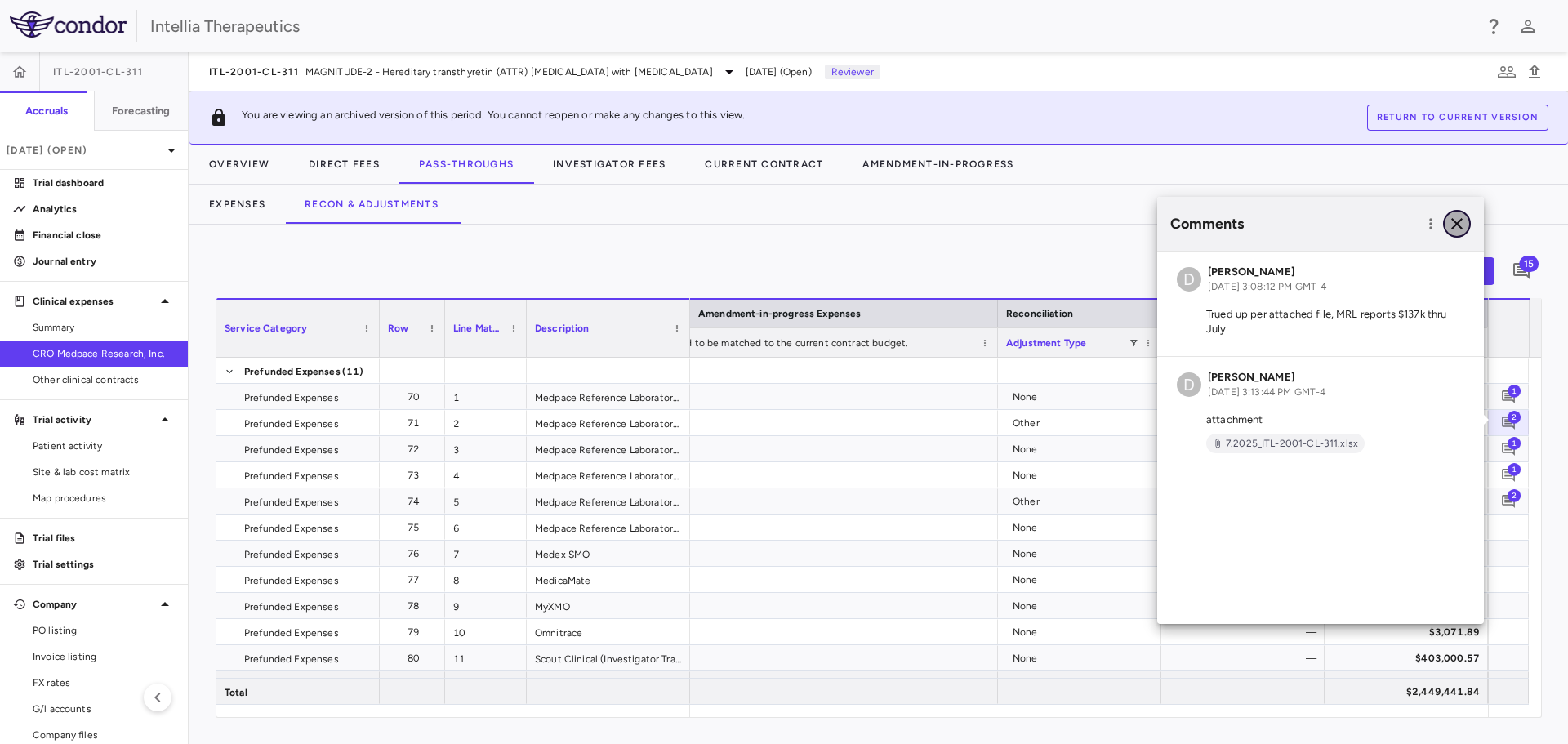
click at [1456, 218] on icon "button" at bounding box center [1457, 224] width 19 height 19
